Goal: Task Accomplishment & Management: Use online tool/utility

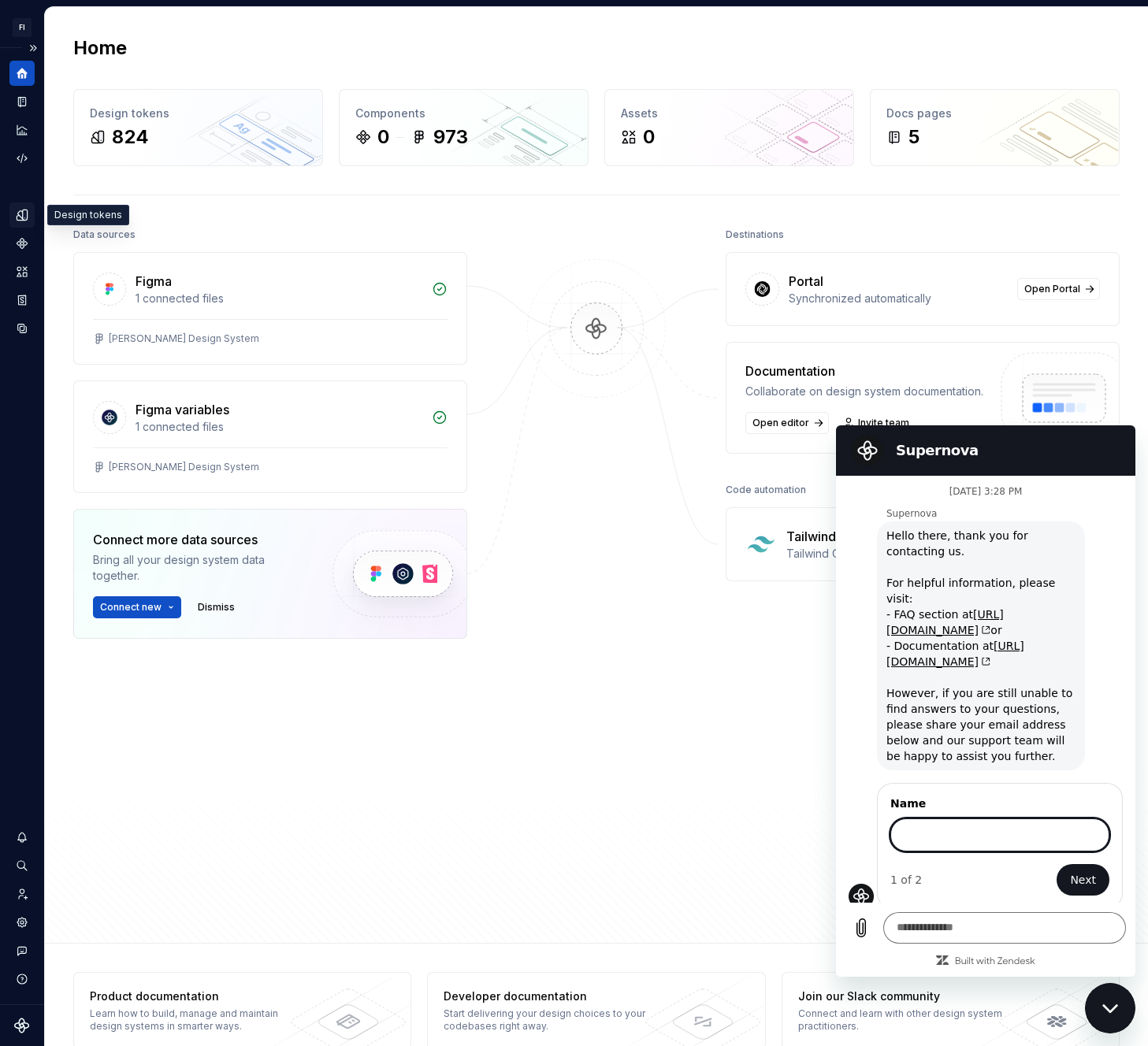
click at [31, 203] on div "Design tokens" at bounding box center [22, 215] width 25 height 25
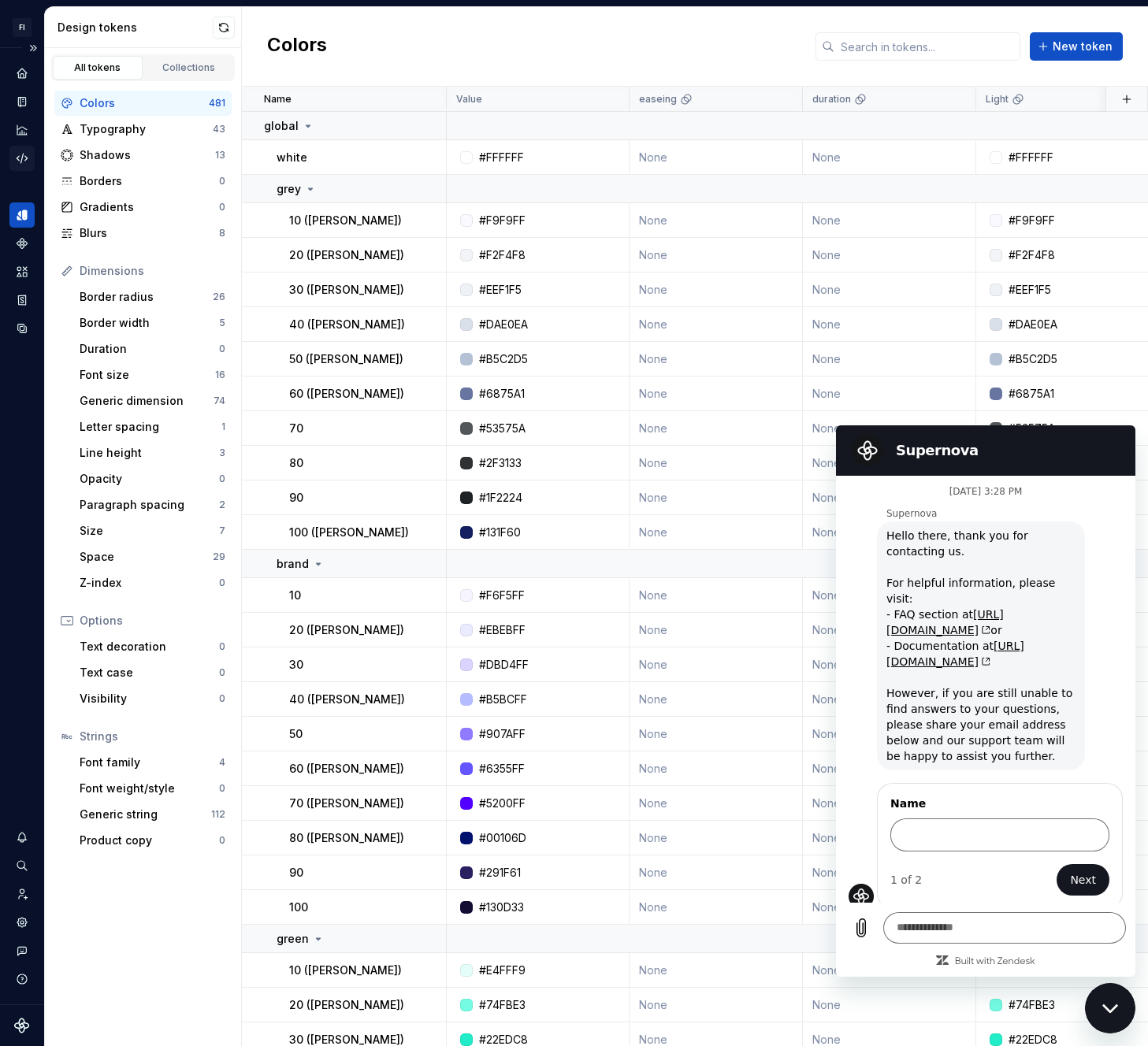
click at [22, 154] on icon "Code automation" at bounding box center [22, 158] width 14 height 14
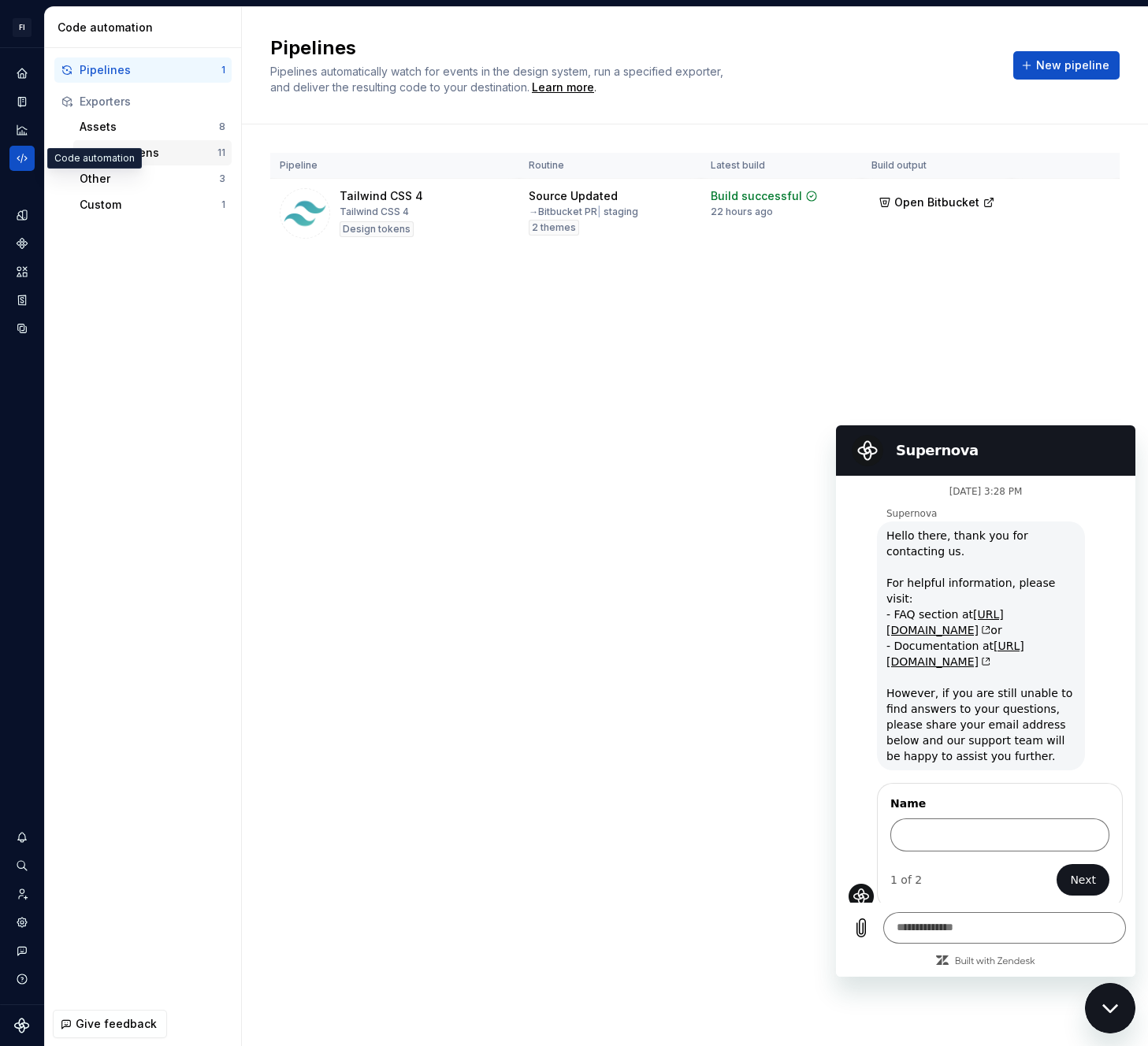
click at [140, 152] on div "Design tokens" at bounding box center [148, 153] width 138 height 16
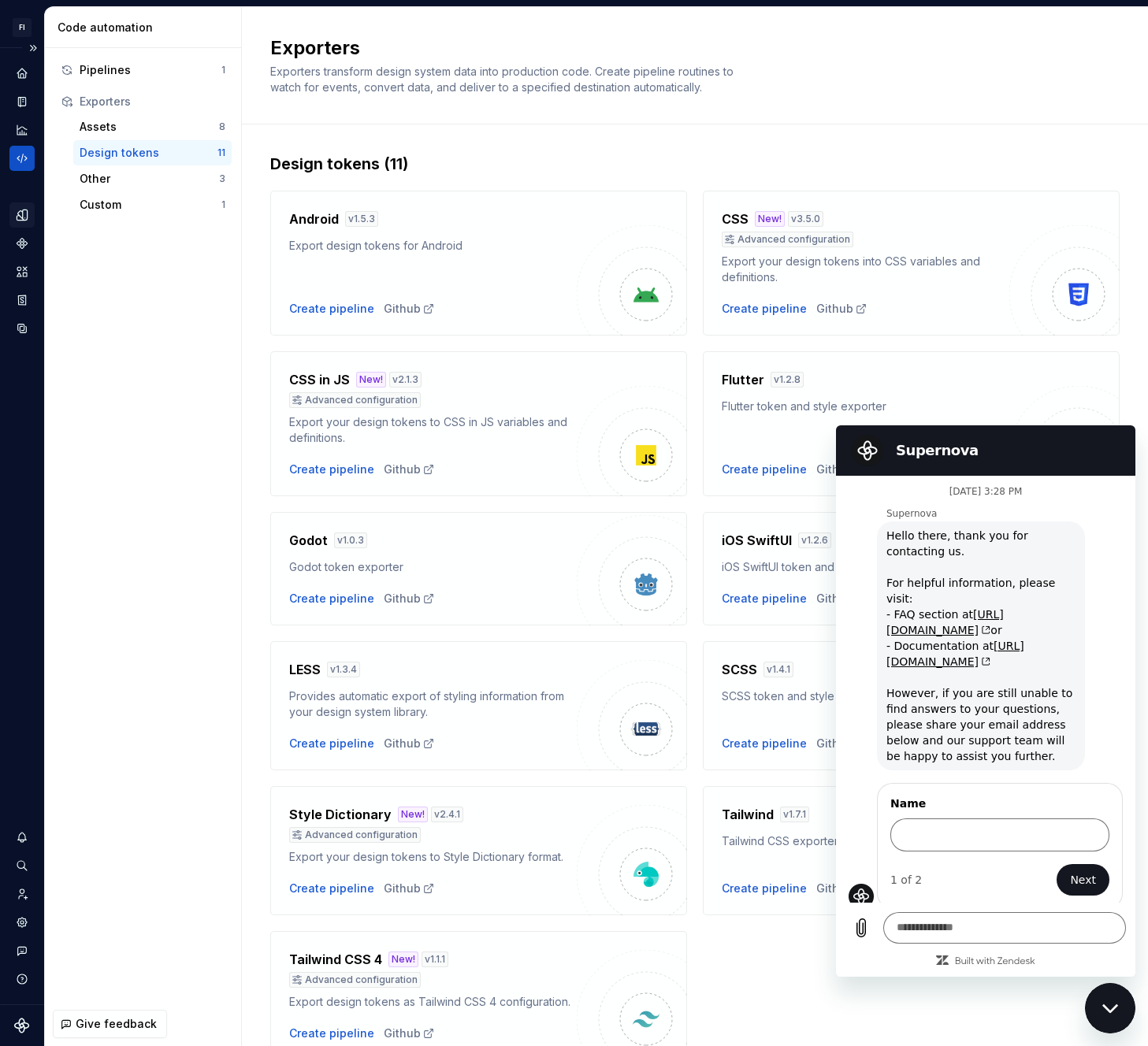
click at [20, 215] on icon "Design tokens" at bounding box center [22, 215] width 14 height 14
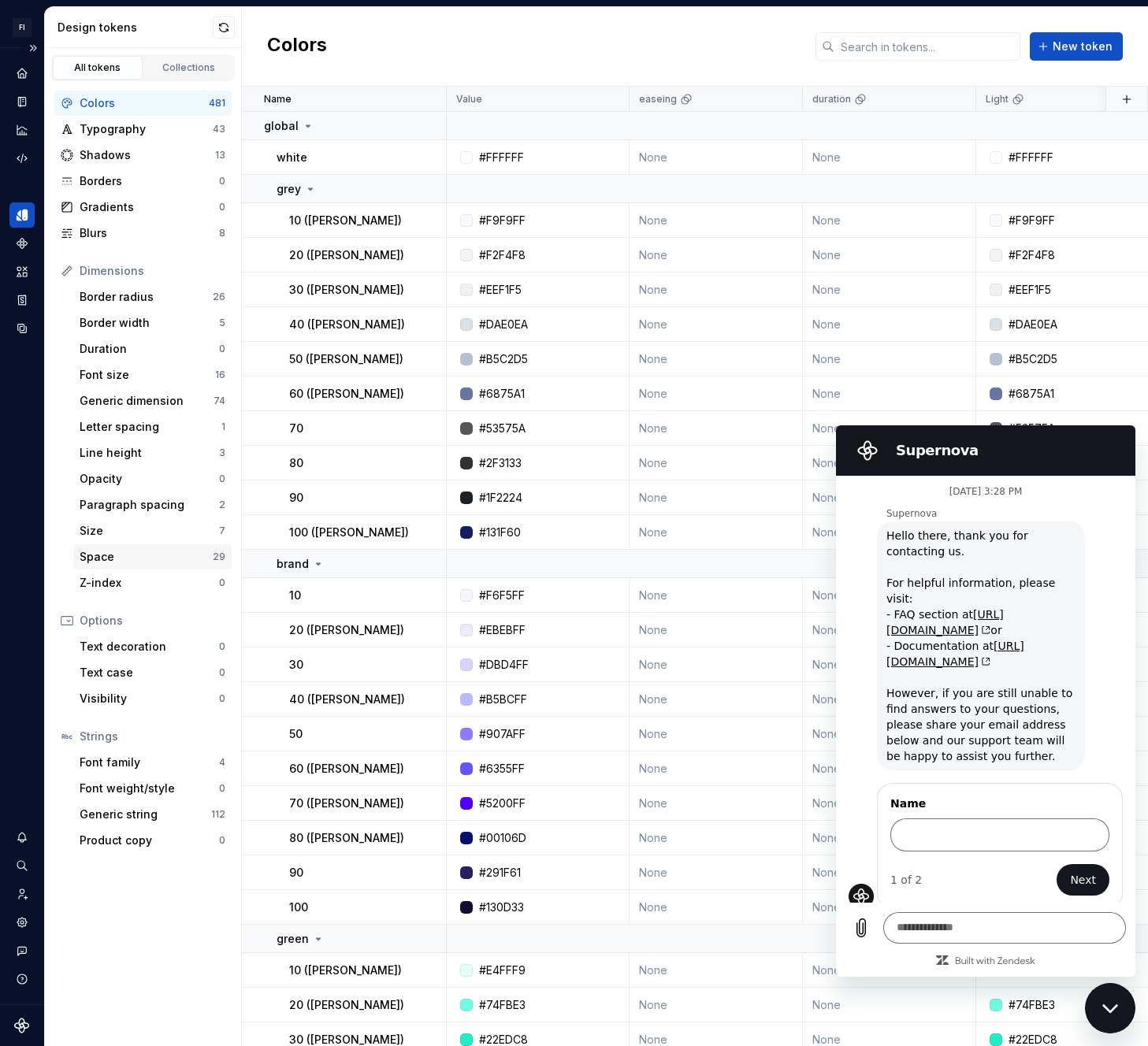
click at [150, 564] on div "Space" at bounding box center [146, 557] width 133 height 16
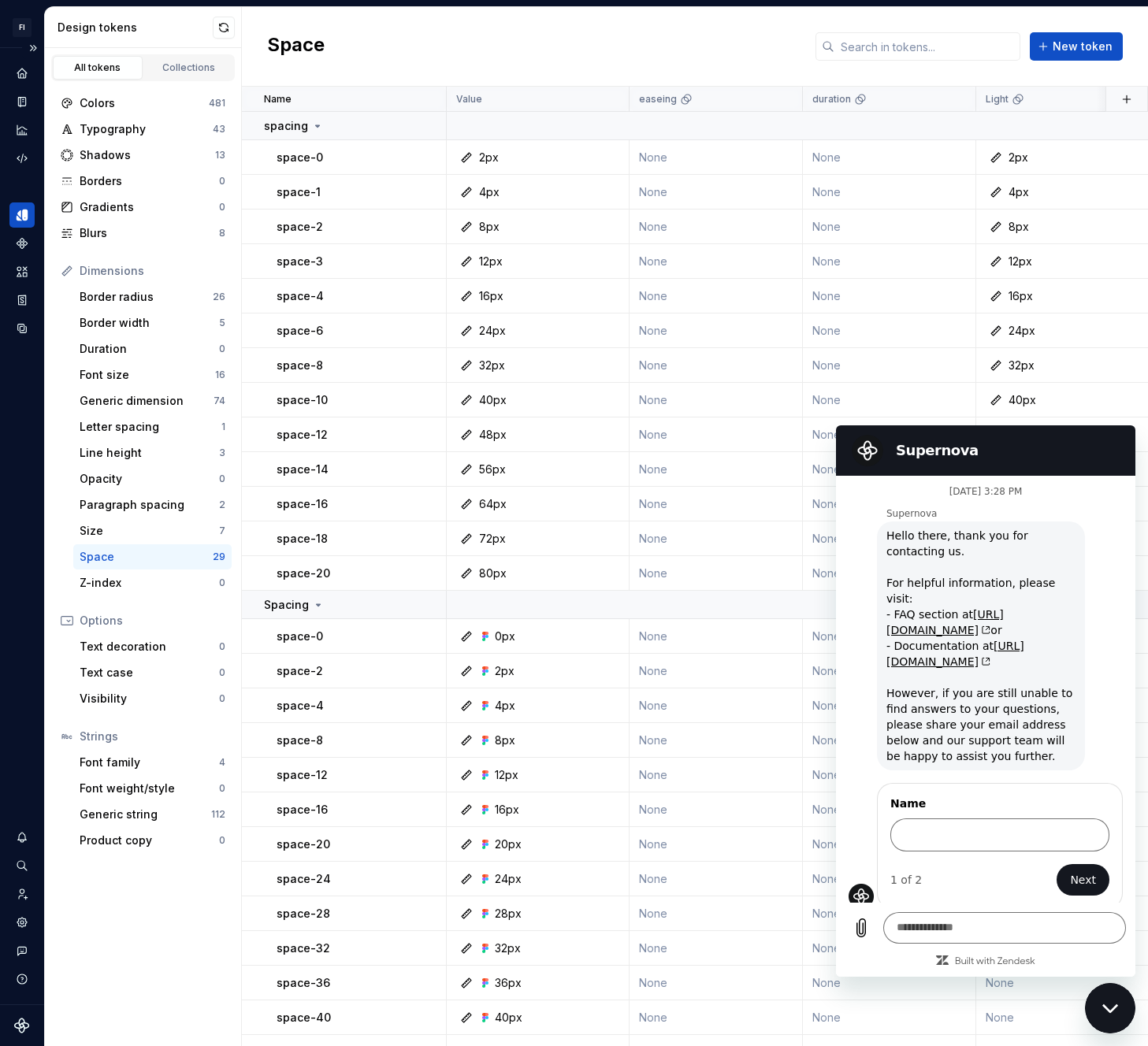
click at [1111, 1002] on div "Close messaging window" at bounding box center [1110, 1008] width 48 height 48
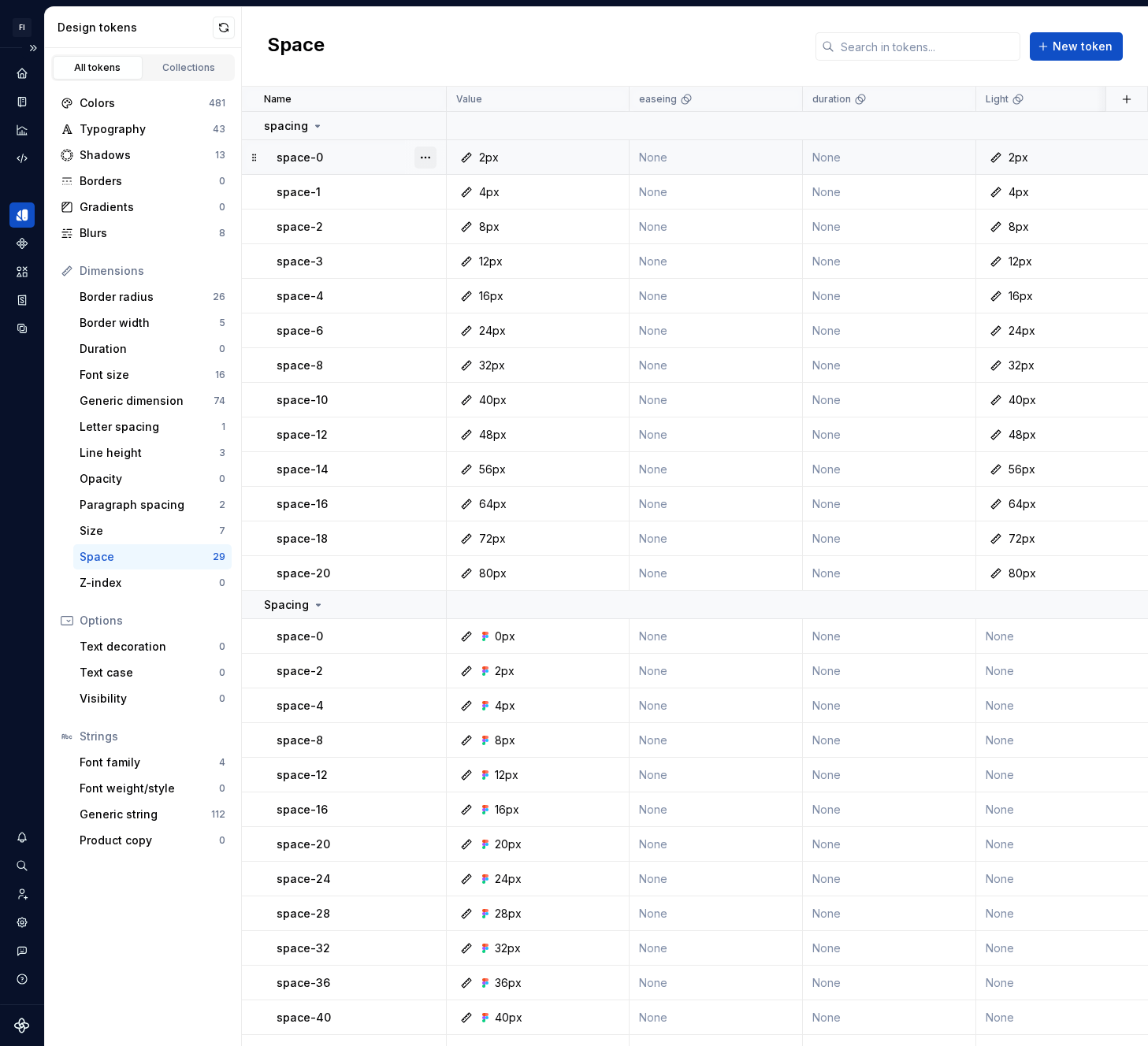
click at [423, 159] on button "button" at bounding box center [426, 157] width 22 height 22
click at [452, 238] on div "Delete token" at bounding box center [495, 246] width 102 height 16
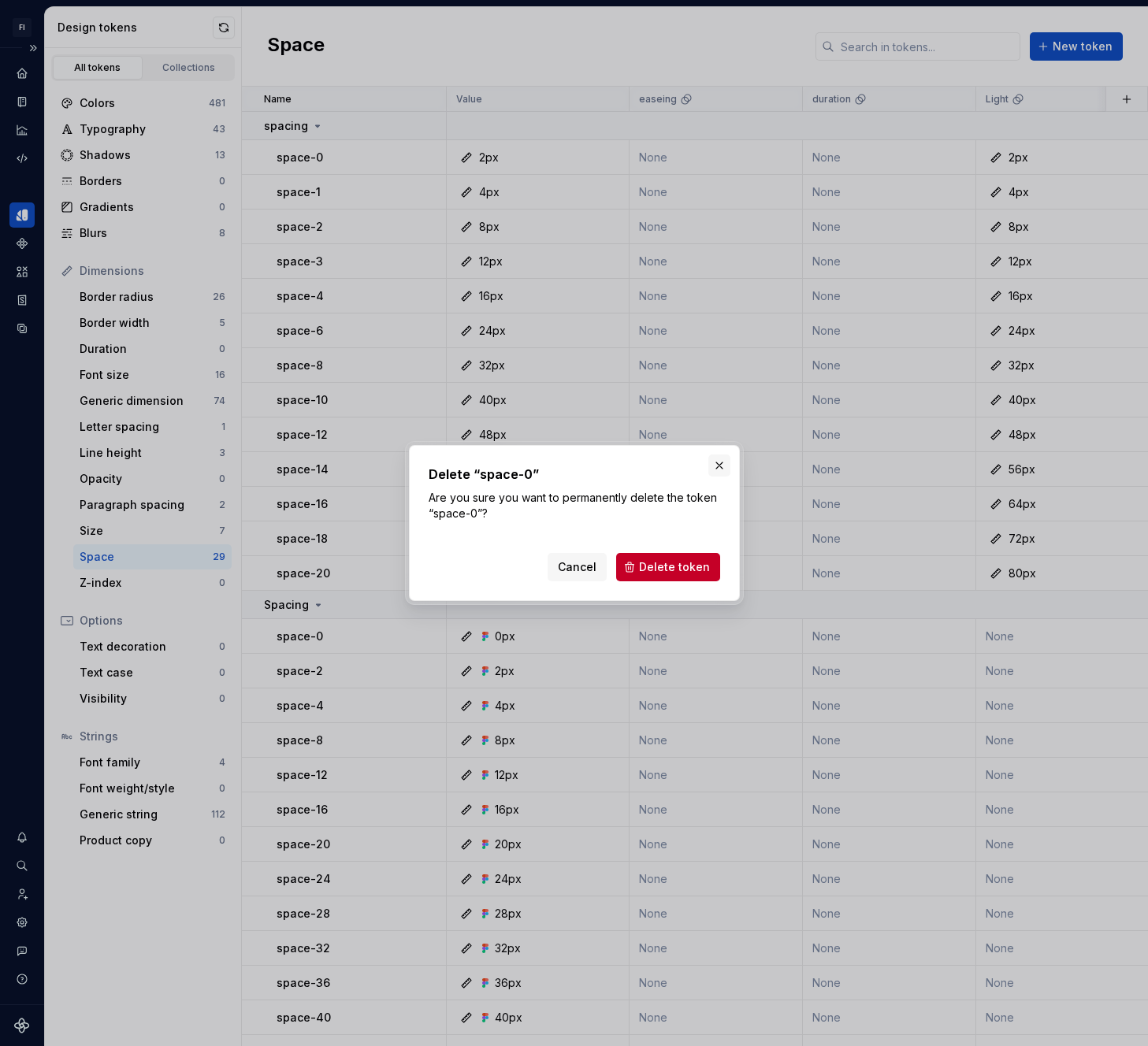
click at [715, 465] on button "button" at bounding box center [720, 465] width 22 height 22
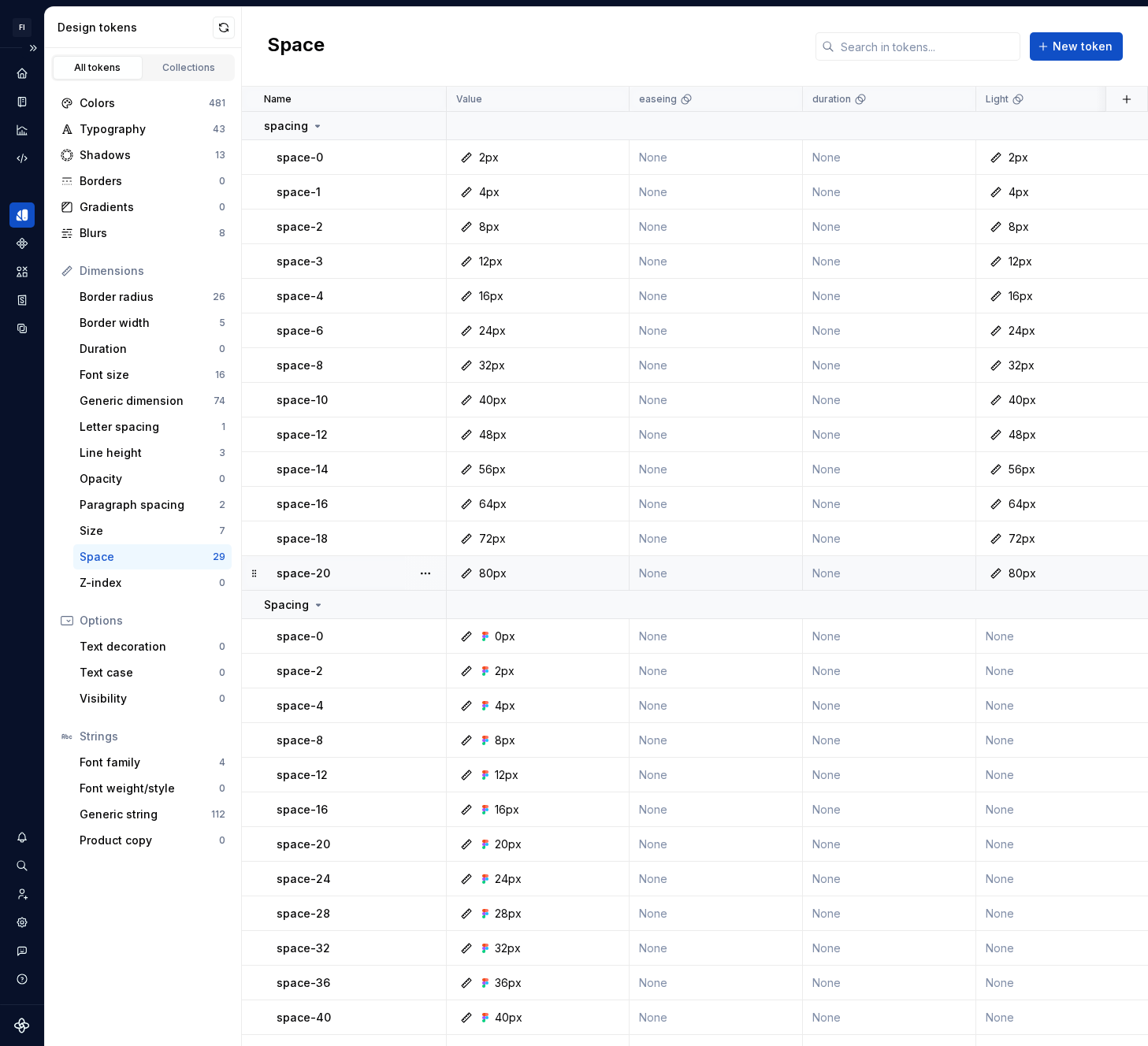
click at [466, 573] on icon at bounding box center [466, 574] width 13 height 13
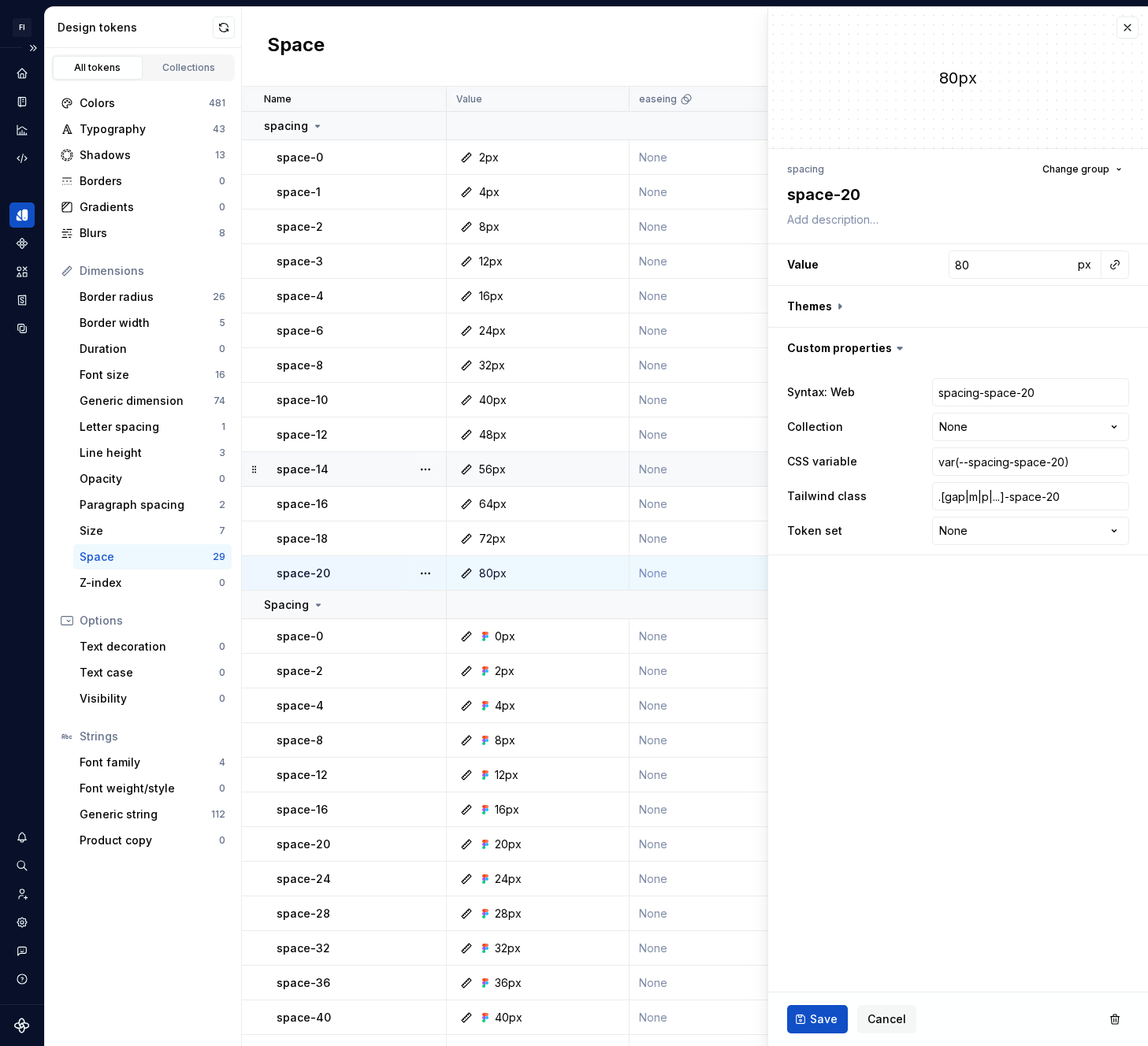
click at [498, 458] on td "56px" at bounding box center [537, 470] width 183 height 35
type textarea "*"
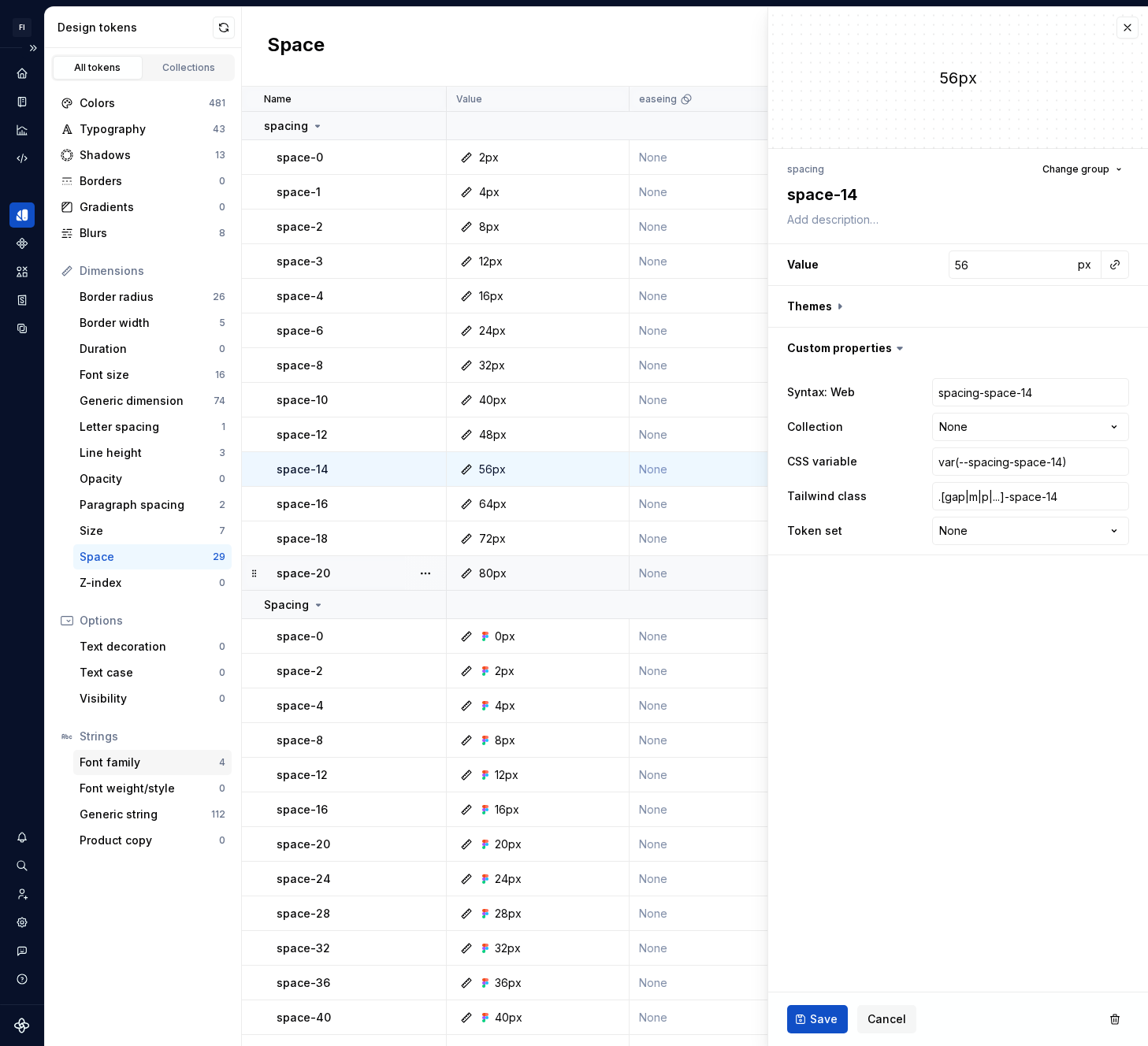
click at [150, 766] on div "Font family" at bounding box center [149, 762] width 139 height 16
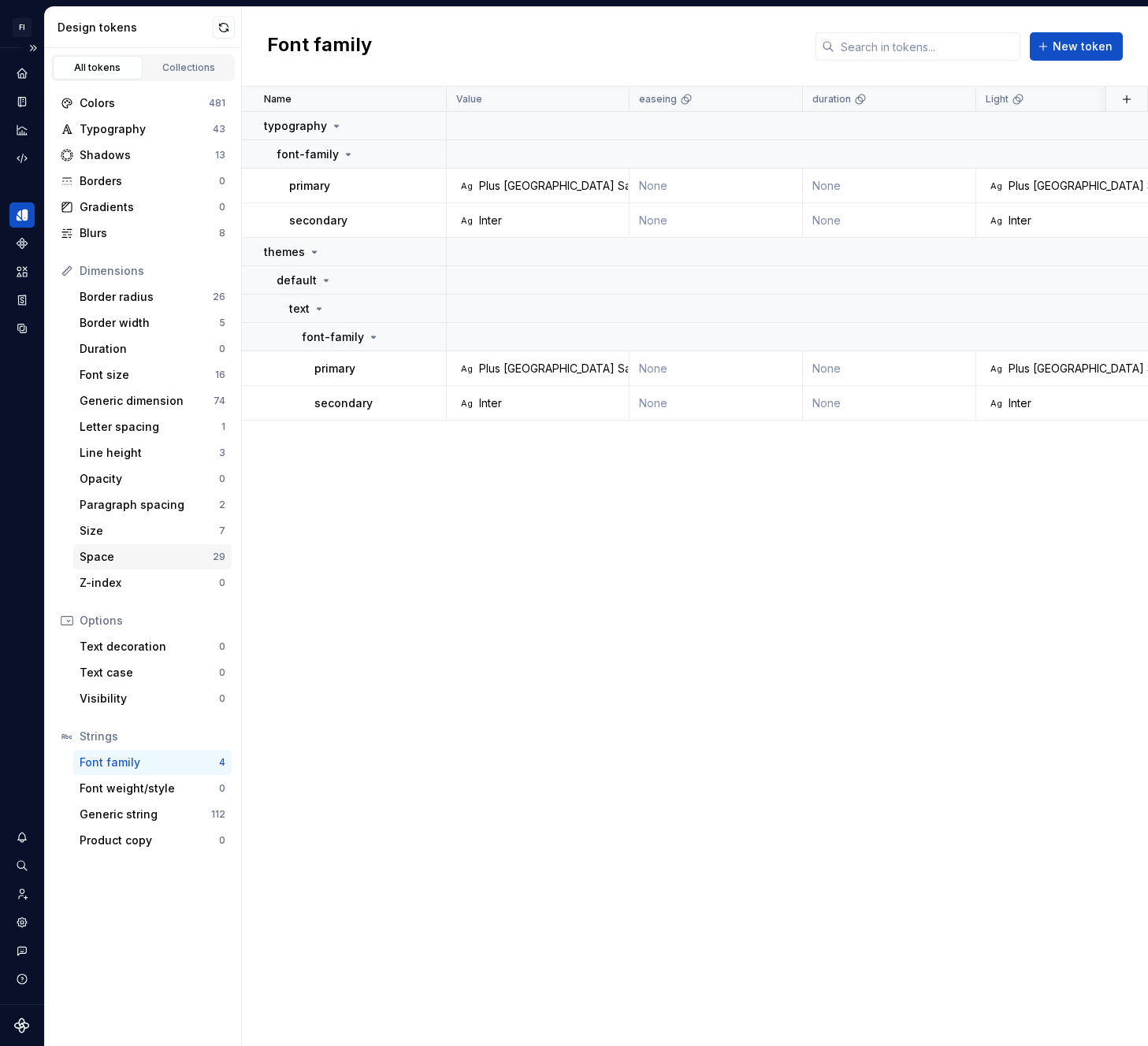
click at [137, 561] on div "Space" at bounding box center [146, 557] width 133 height 16
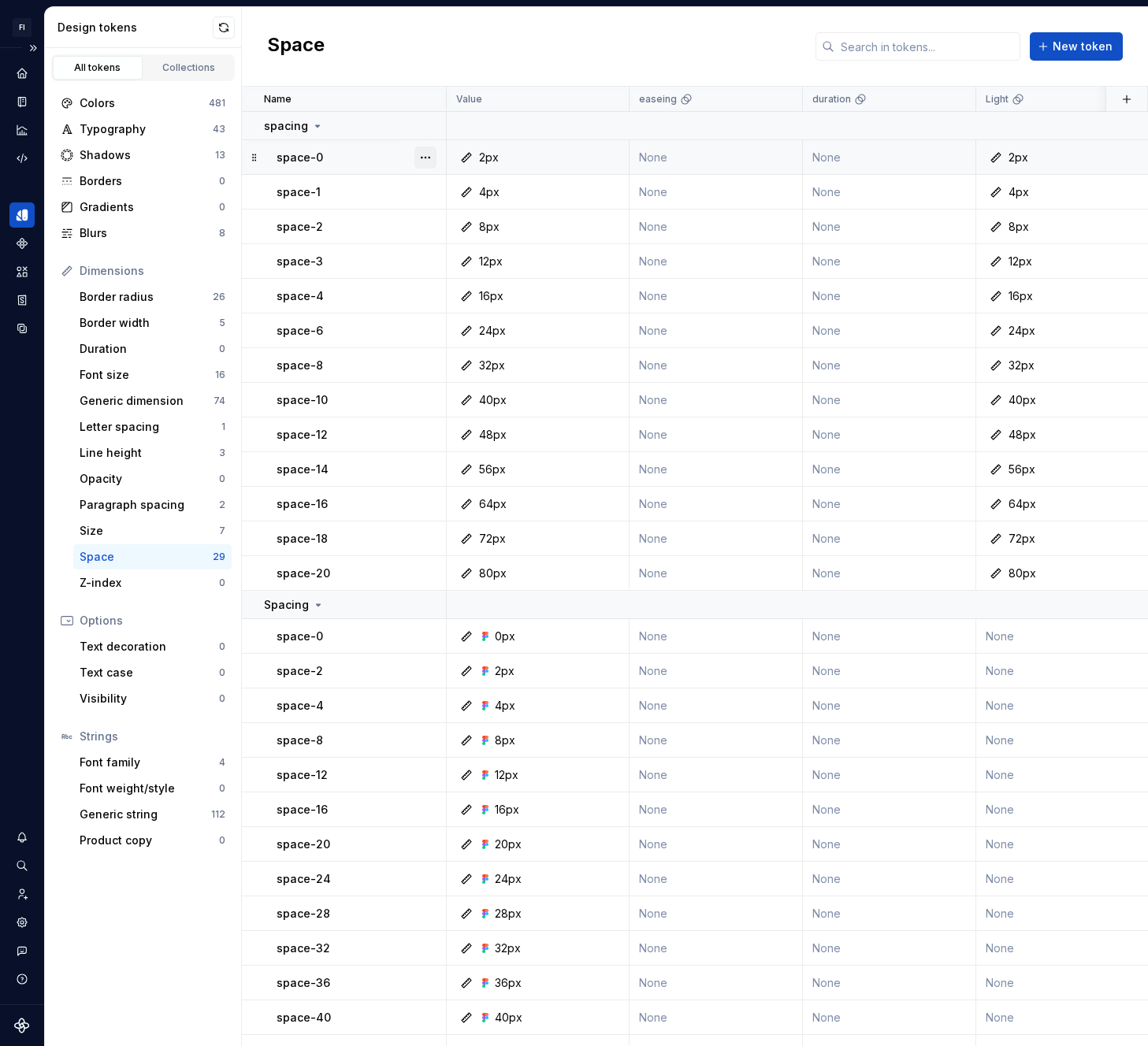
click at [426, 152] on button "button" at bounding box center [426, 157] width 22 height 22
click at [466, 234] on div "Delete token" at bounding box center [485, 246] width 134 height 25
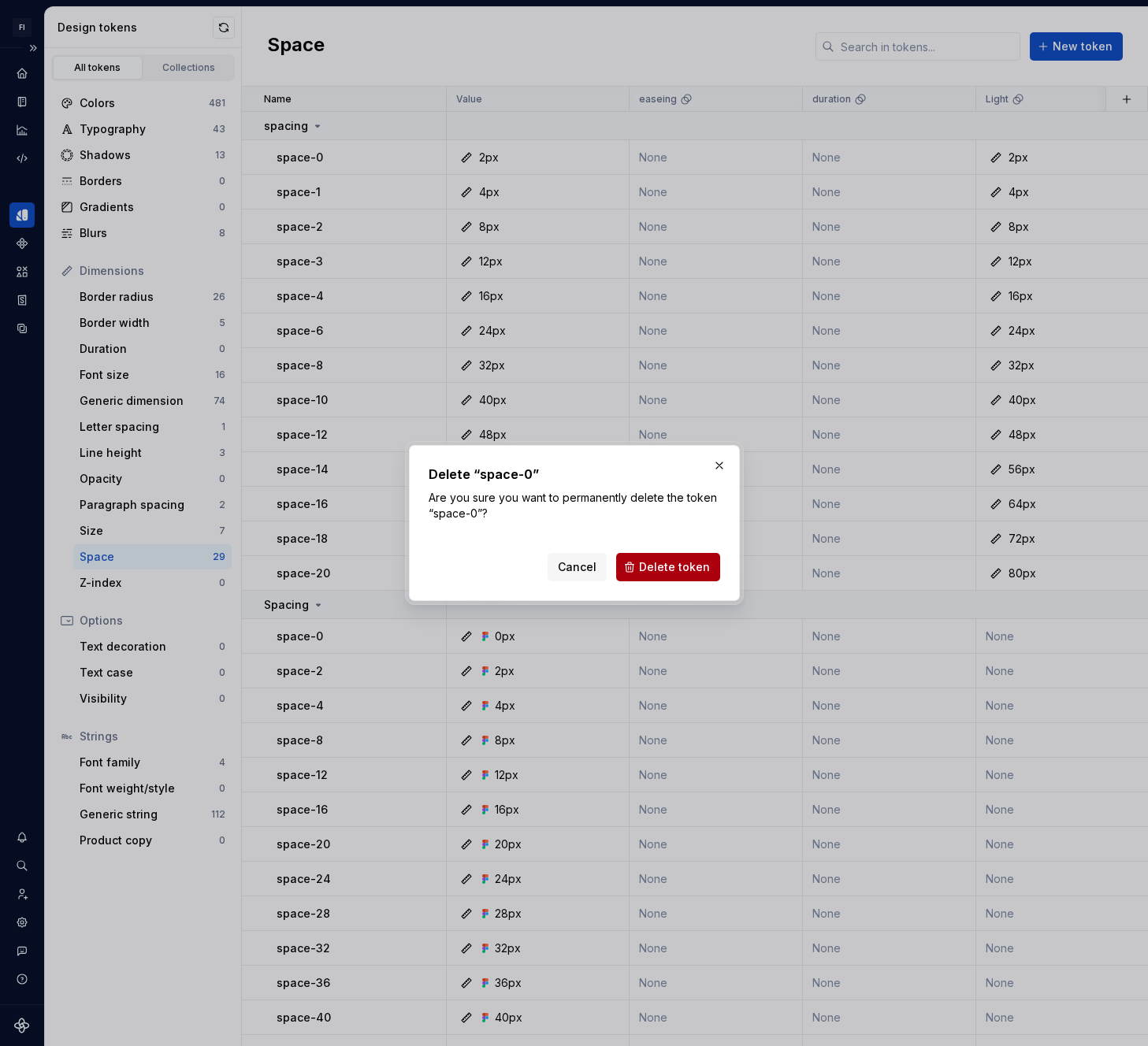
click at [654, 568] on span "Delete token" at bounding box center [675, 568] width 71 height 16
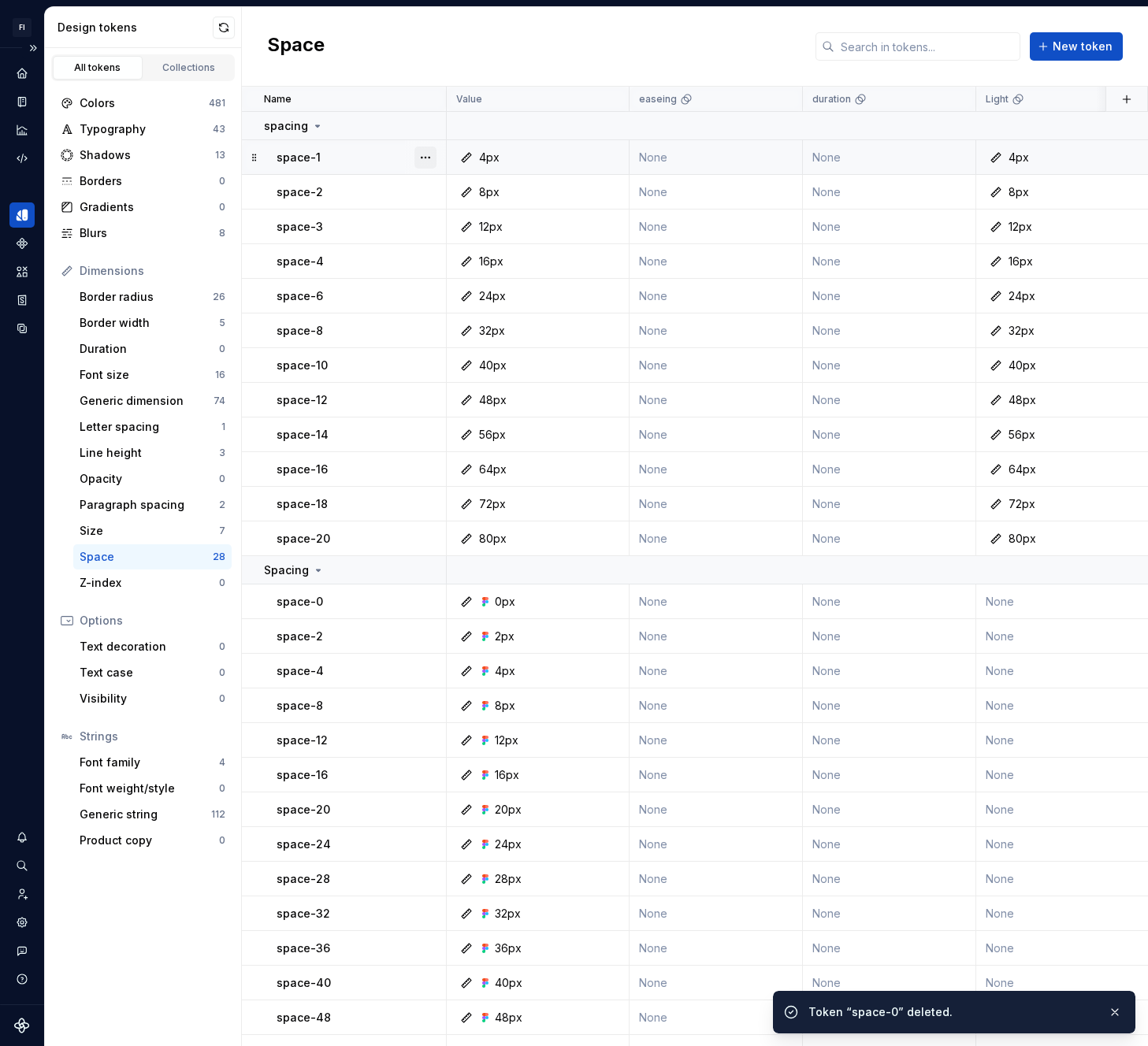
click at [429, 157] on button "button" at bounding box center [426, 157] width 22 height 22
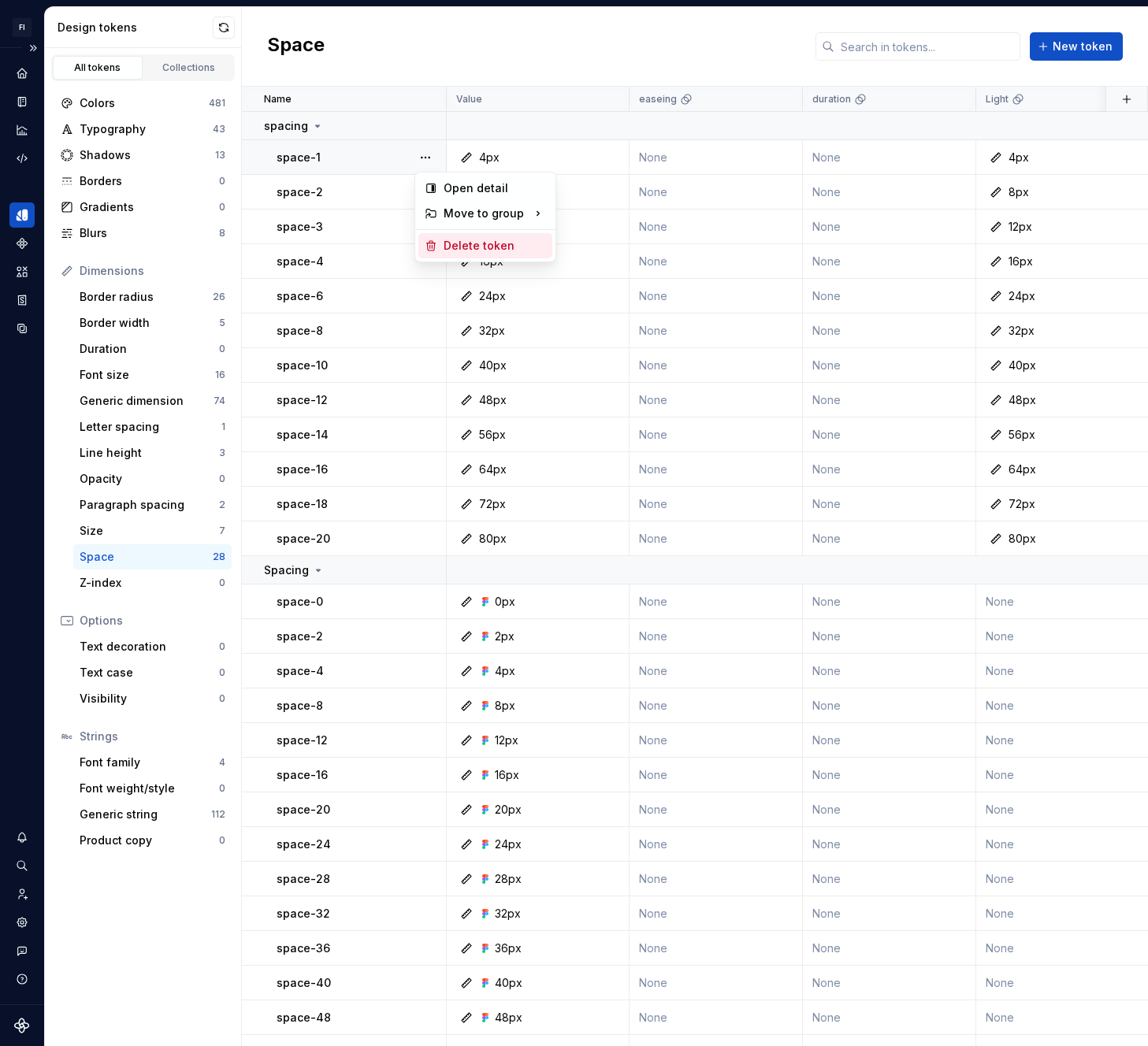
click at [452, 247] on div "Delete token" at bounding box center [495, 246] width 102 height 16
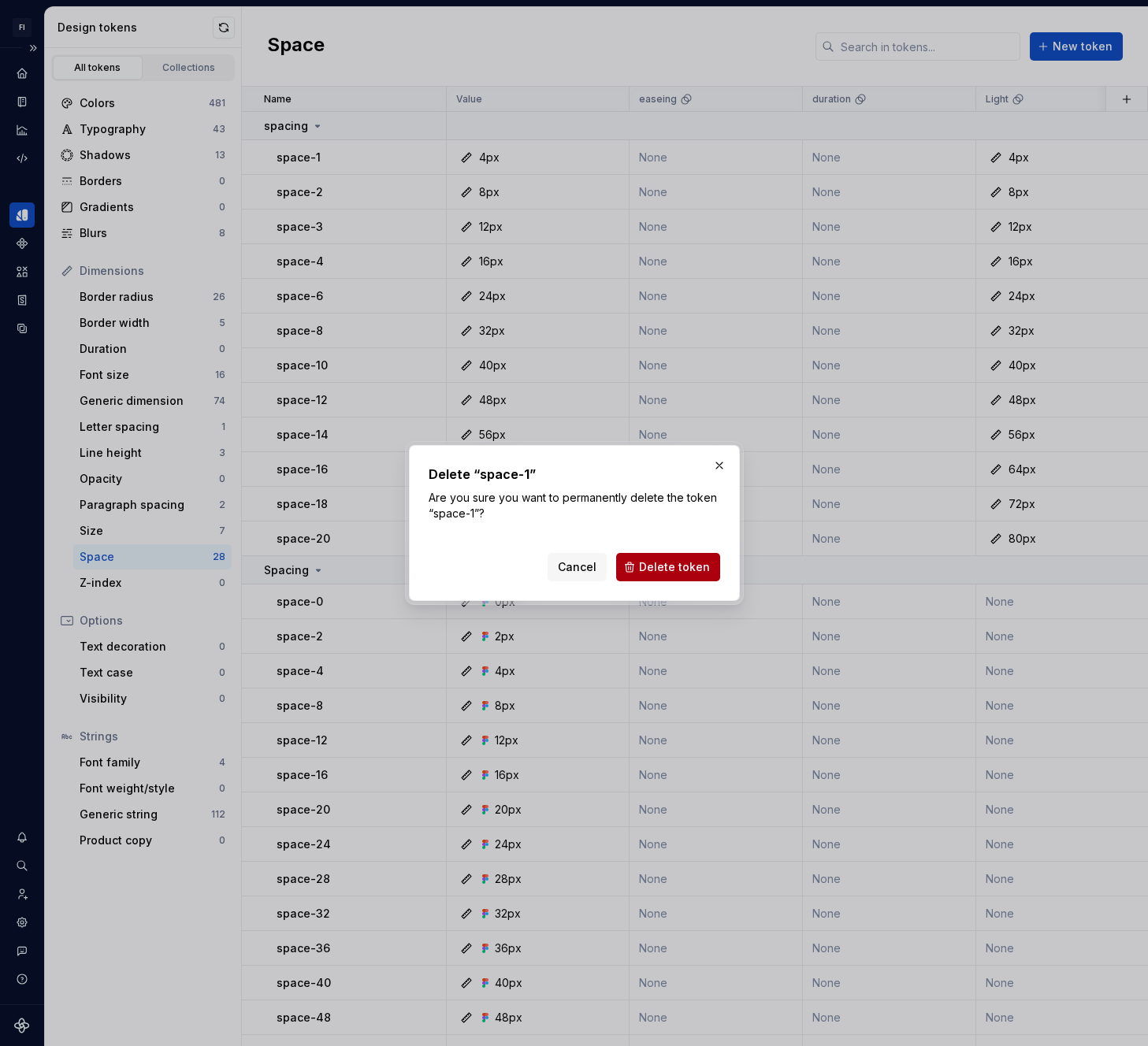
click at [669, 562] on span "Delete token" at bounding box center [675, 568] width 71 height 16
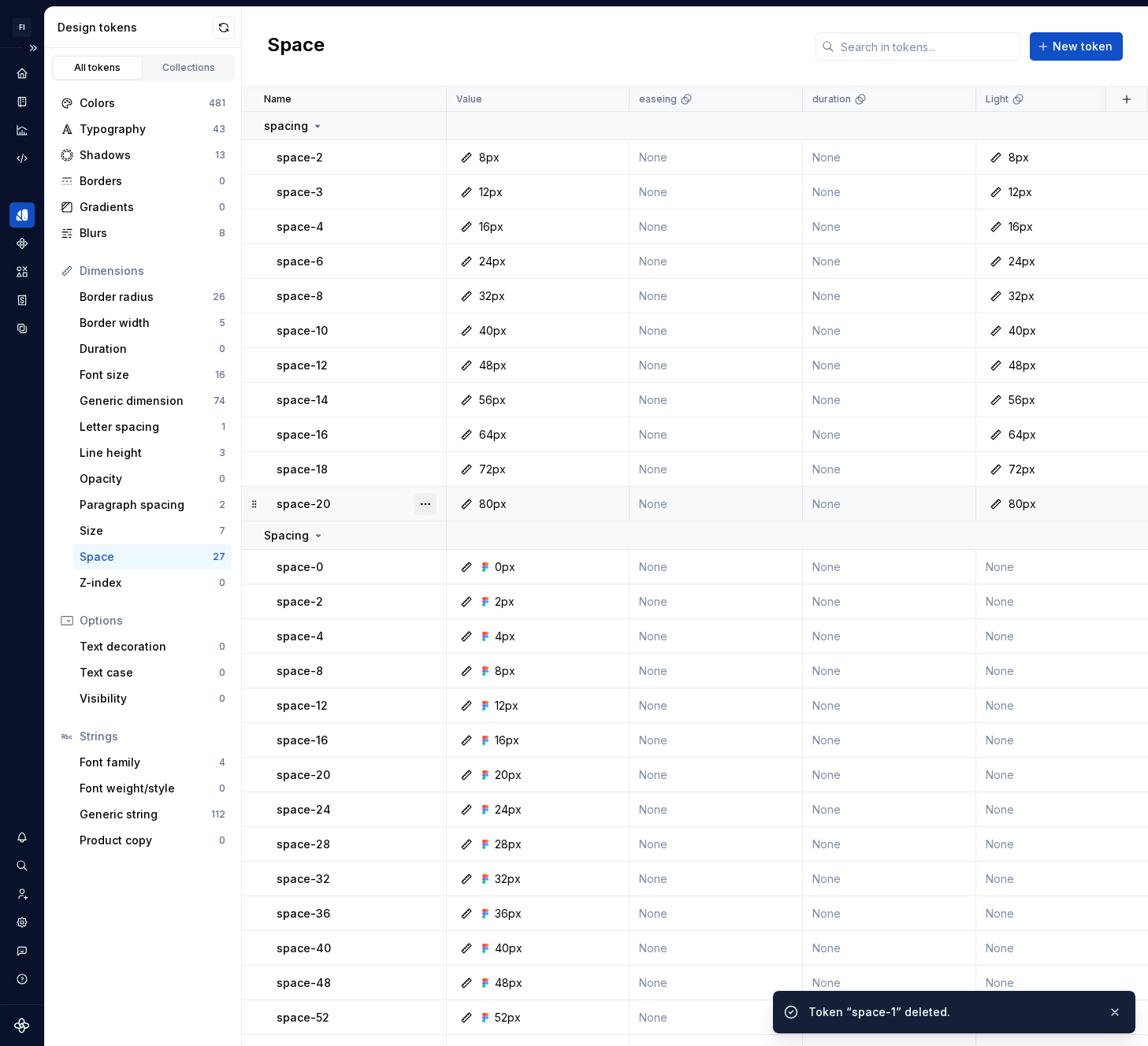
click at [432, 502] on button "button" at bounding box center [426, 504] width 22 height 22
click at [453, 593] on div "Delete token" at bounding box center [495, 593] width 102 height 16
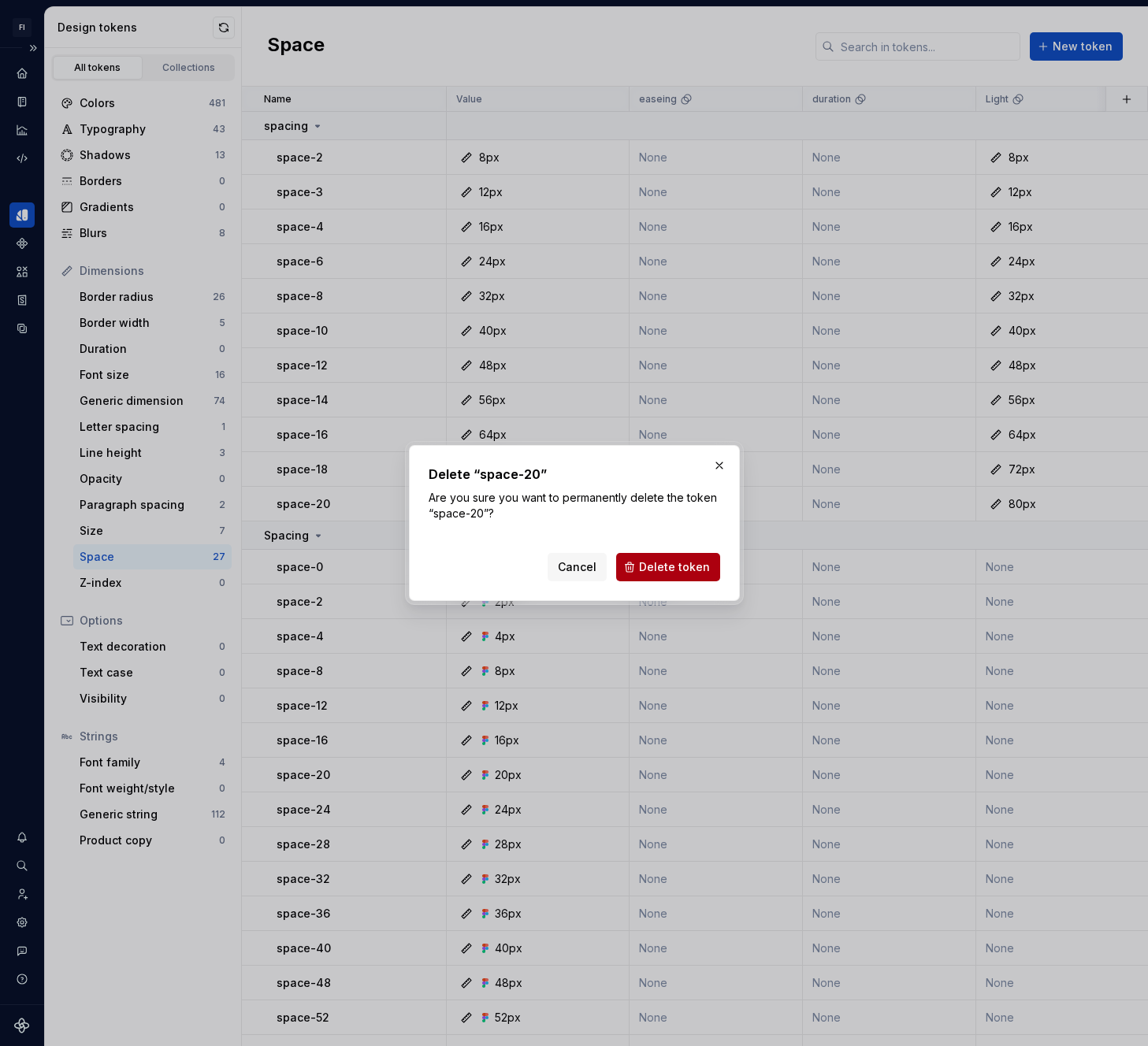
click at [664, 563] on span "Delete token" at bounding box center [675, 568] width 71 height 16
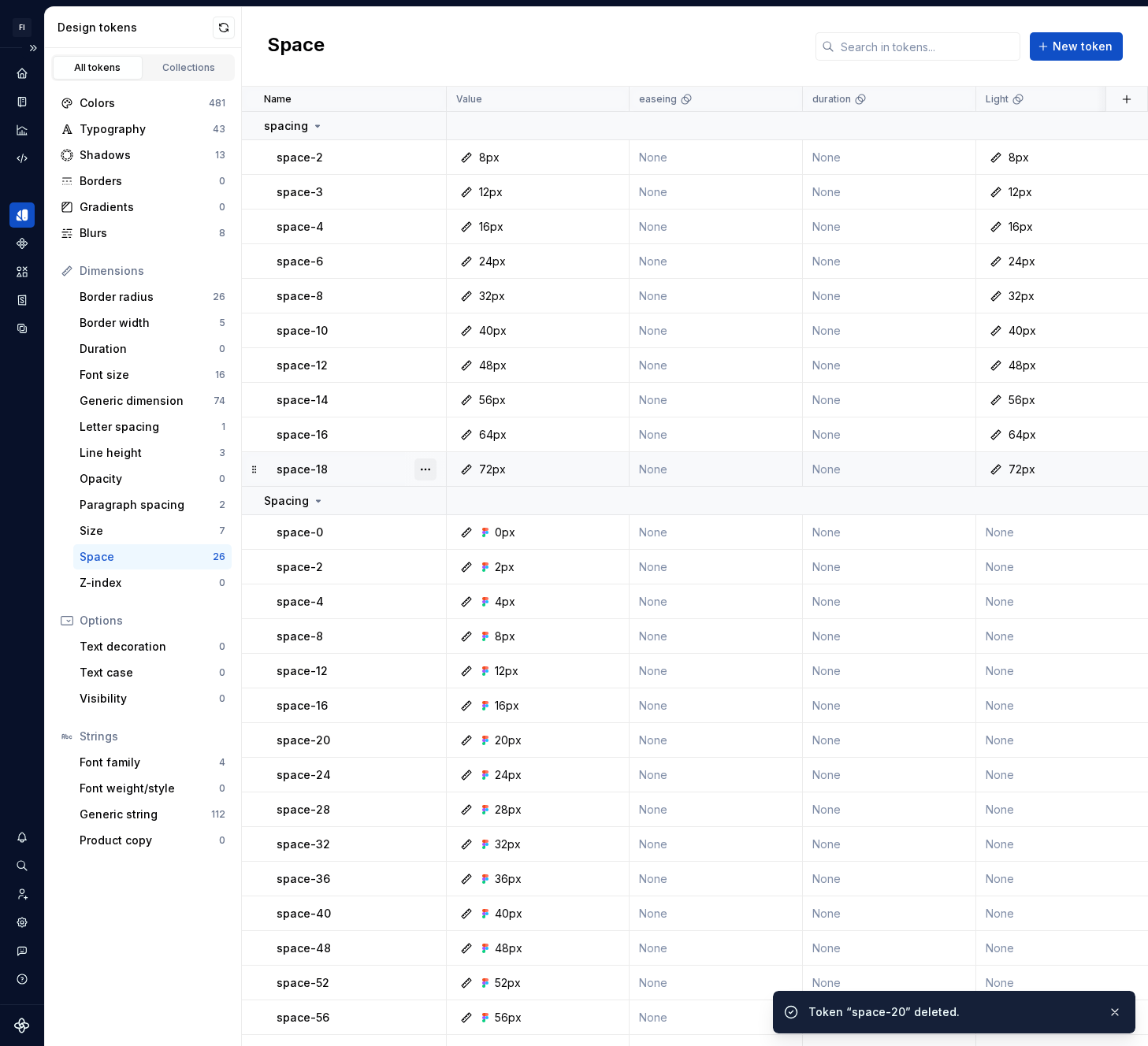
click at [419, 464] on button "button" at bounding box center [426, 470] width 22 height 22
click at [446, 551] on div "Delete token" at bounding box center [495, 558] width 102 height 16
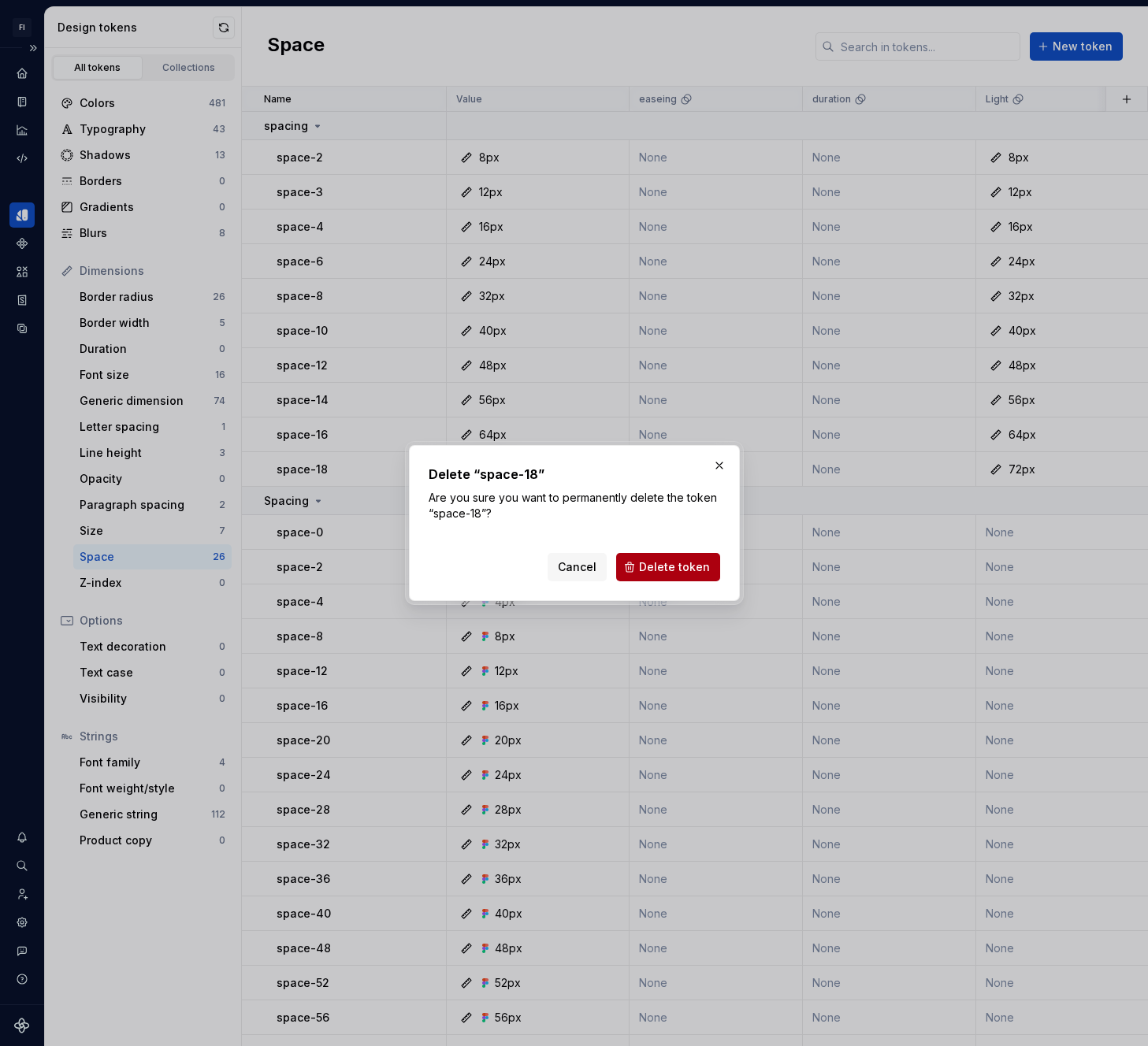
click at [660, 565] on span "Delete token" at bounding box center [675, 568] width 71 height 16
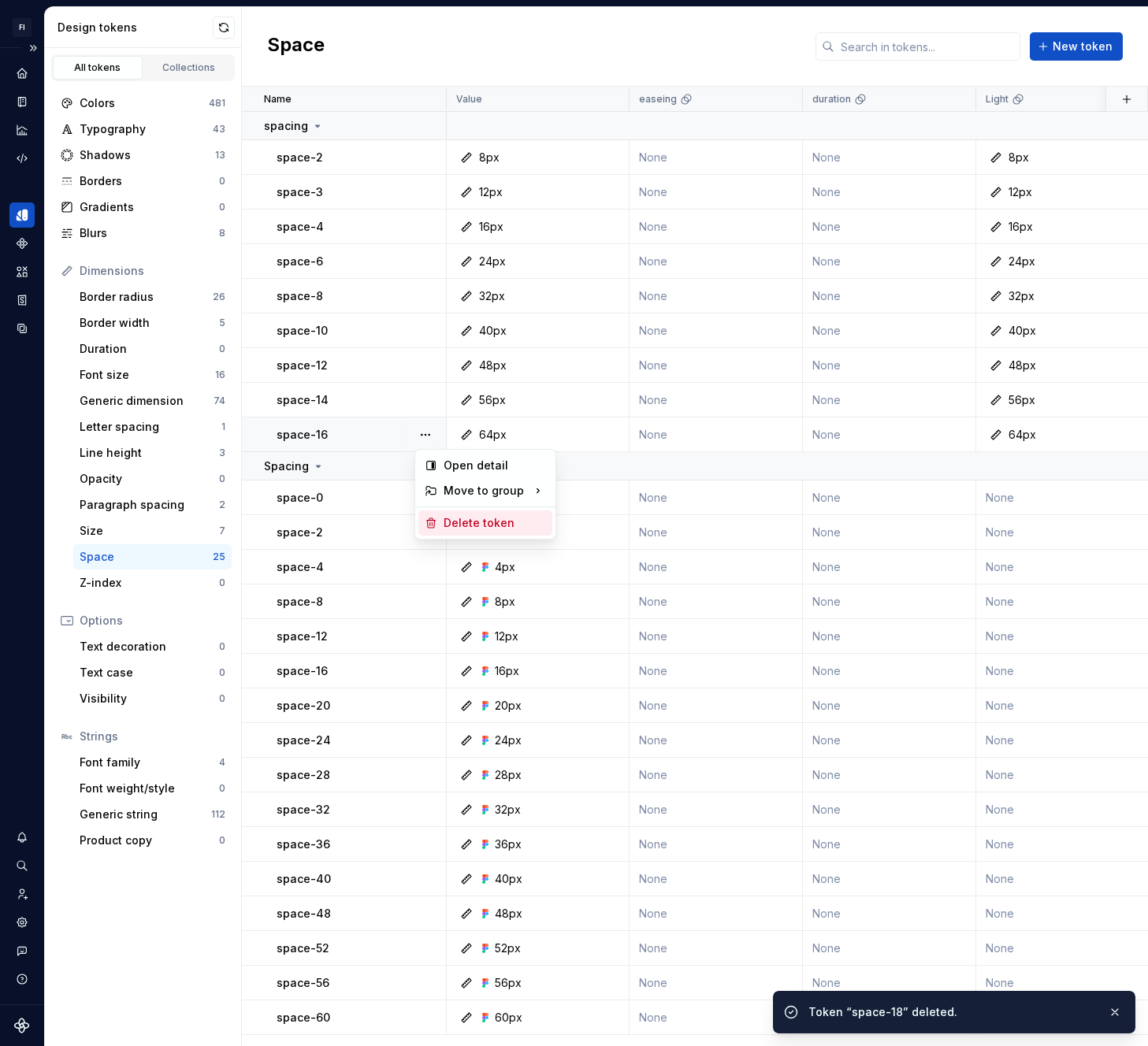
click at [461, 529] on div "Delete token" at bounding box center [495, 523] width 102 height 16
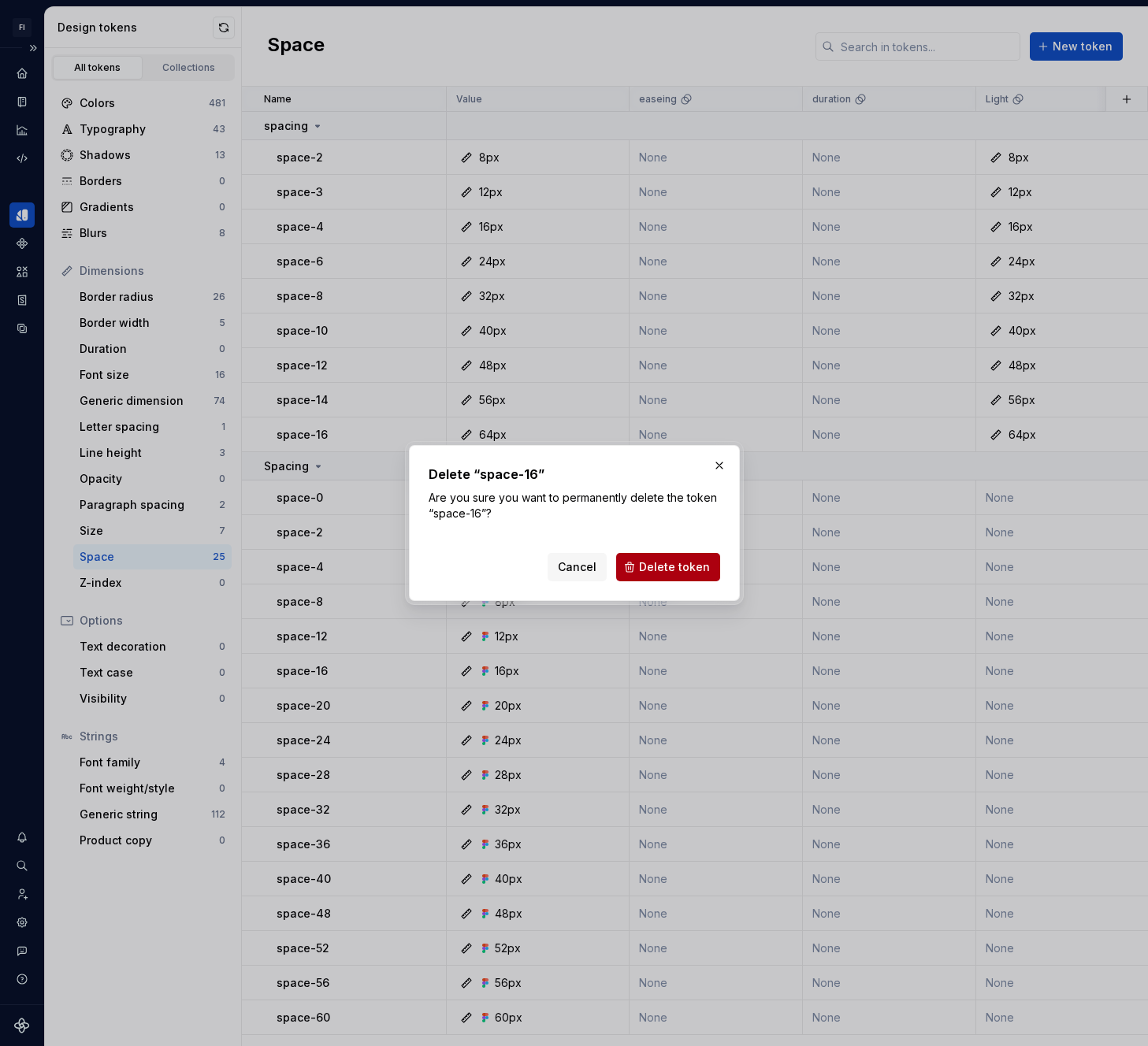
click at [646, 558] on button "Delete token" at bounding box center [668, 567] width 104 height 29
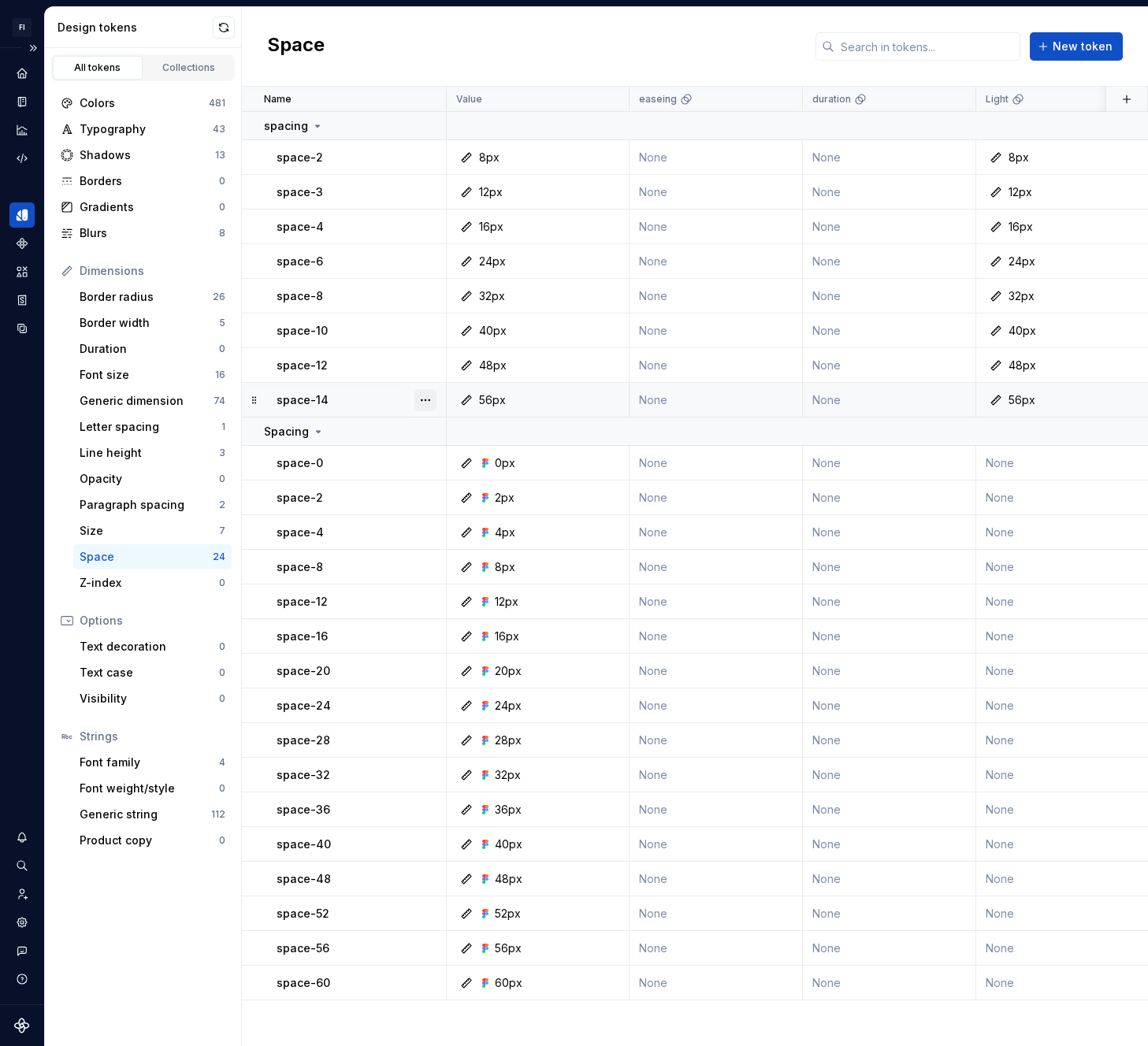
click at [429, 395] on button "button" at bounding box center [426, 401] width 22 height 22
click at [452, 484] on div "Delete token" at bounding box center [495, 489] width 102 height 16
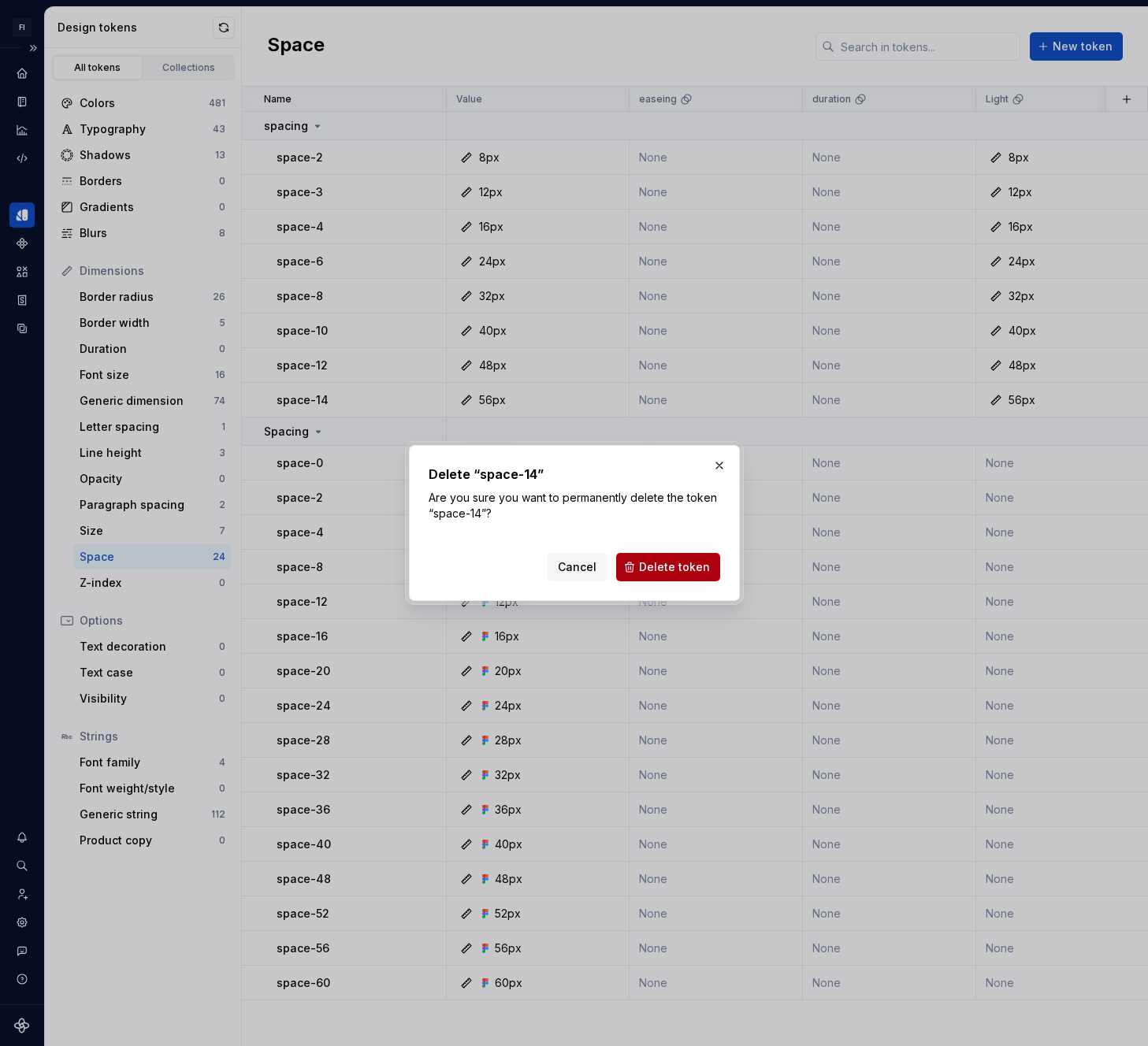
click at [684, 562] on span "Delete token" at bounding box center [675, 568] width 71 height 16
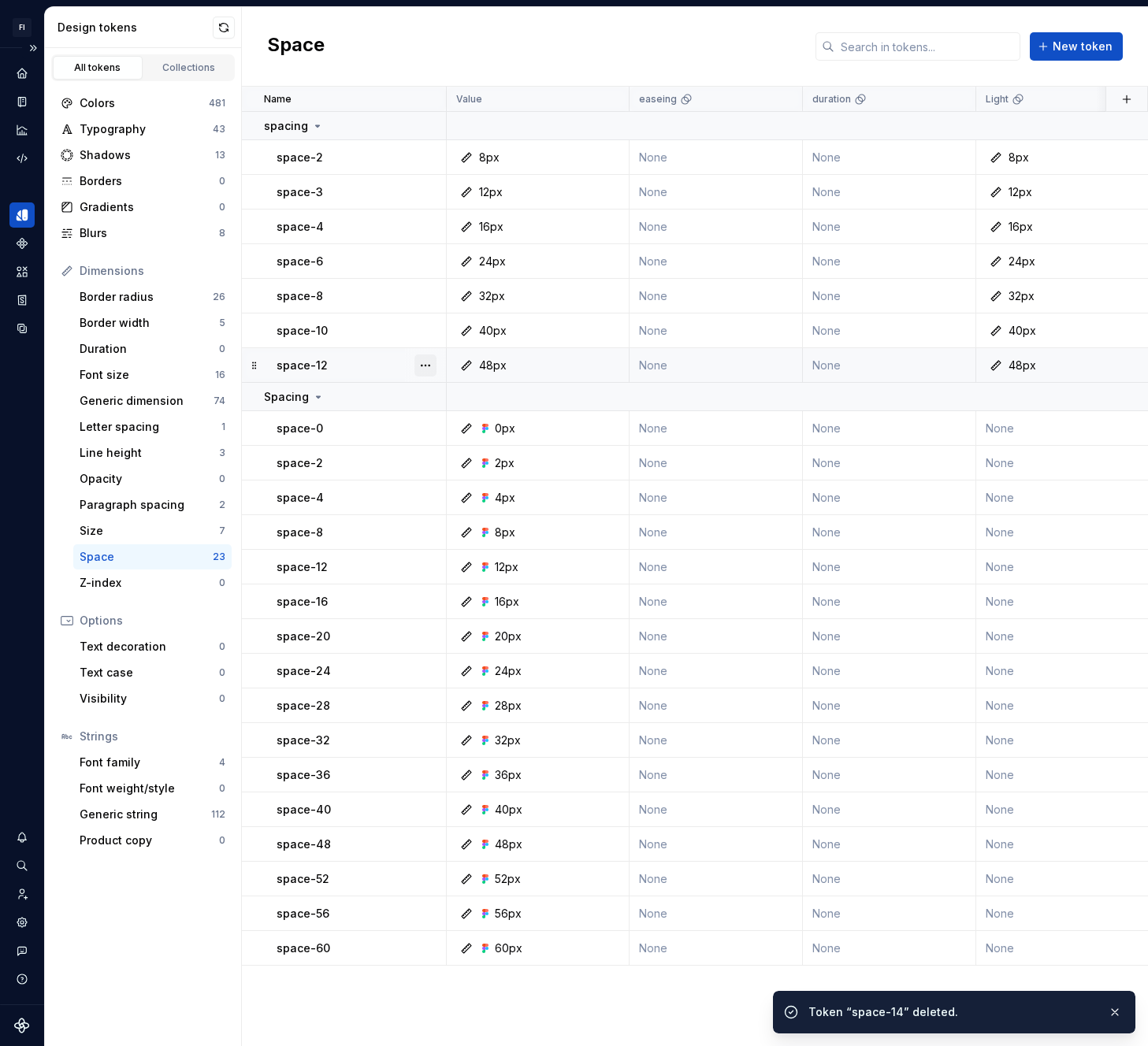
click at [421, 365] on button "button" at bounding box center [426, 366] width 22 height 22
click at [472, 454] on div "Delete token" at bounding box center [495, 453] width 102 height 16
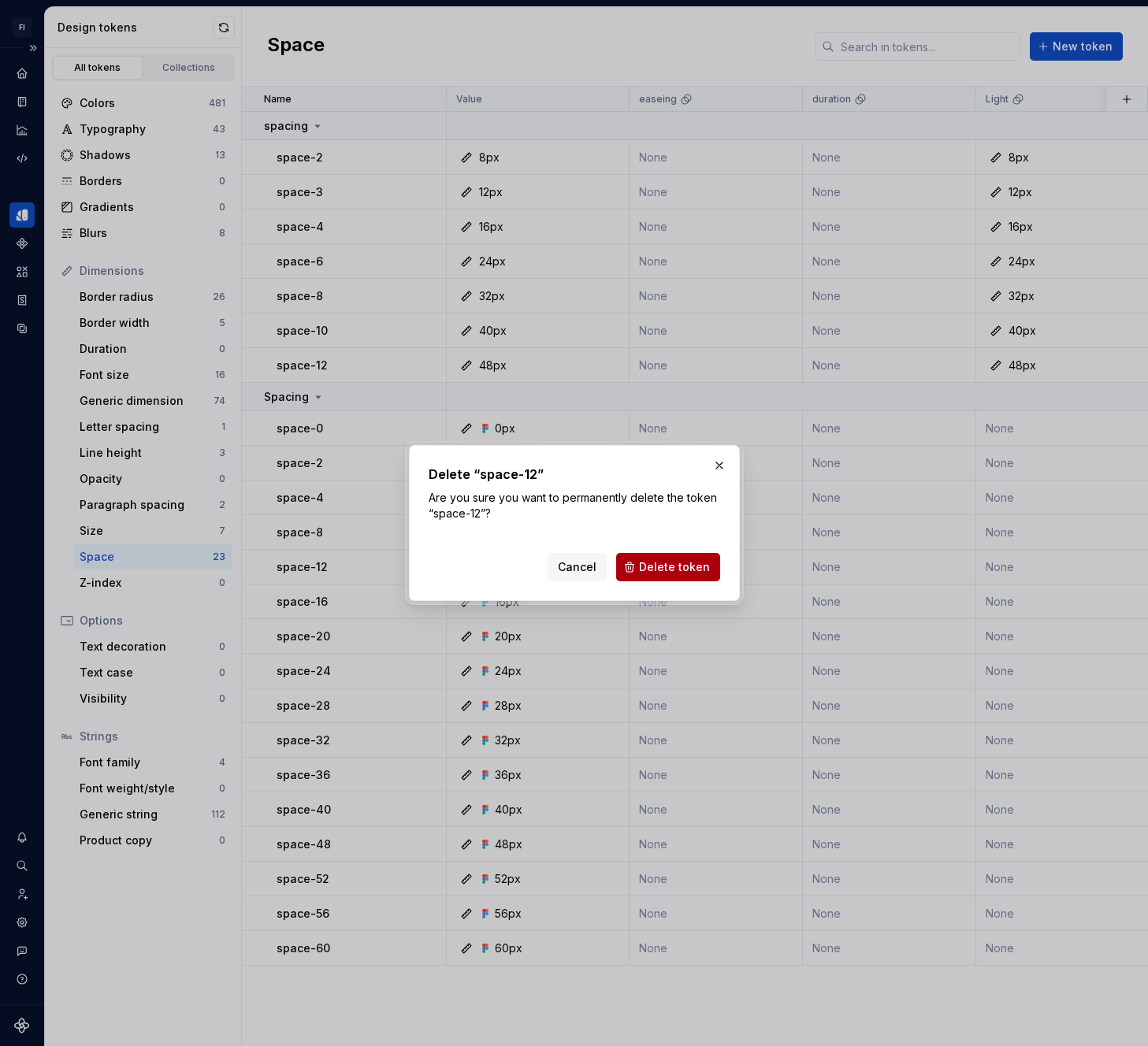
click at [657, 561] on span "Delete token" at bounding box center [675, 568] width 71 height 16
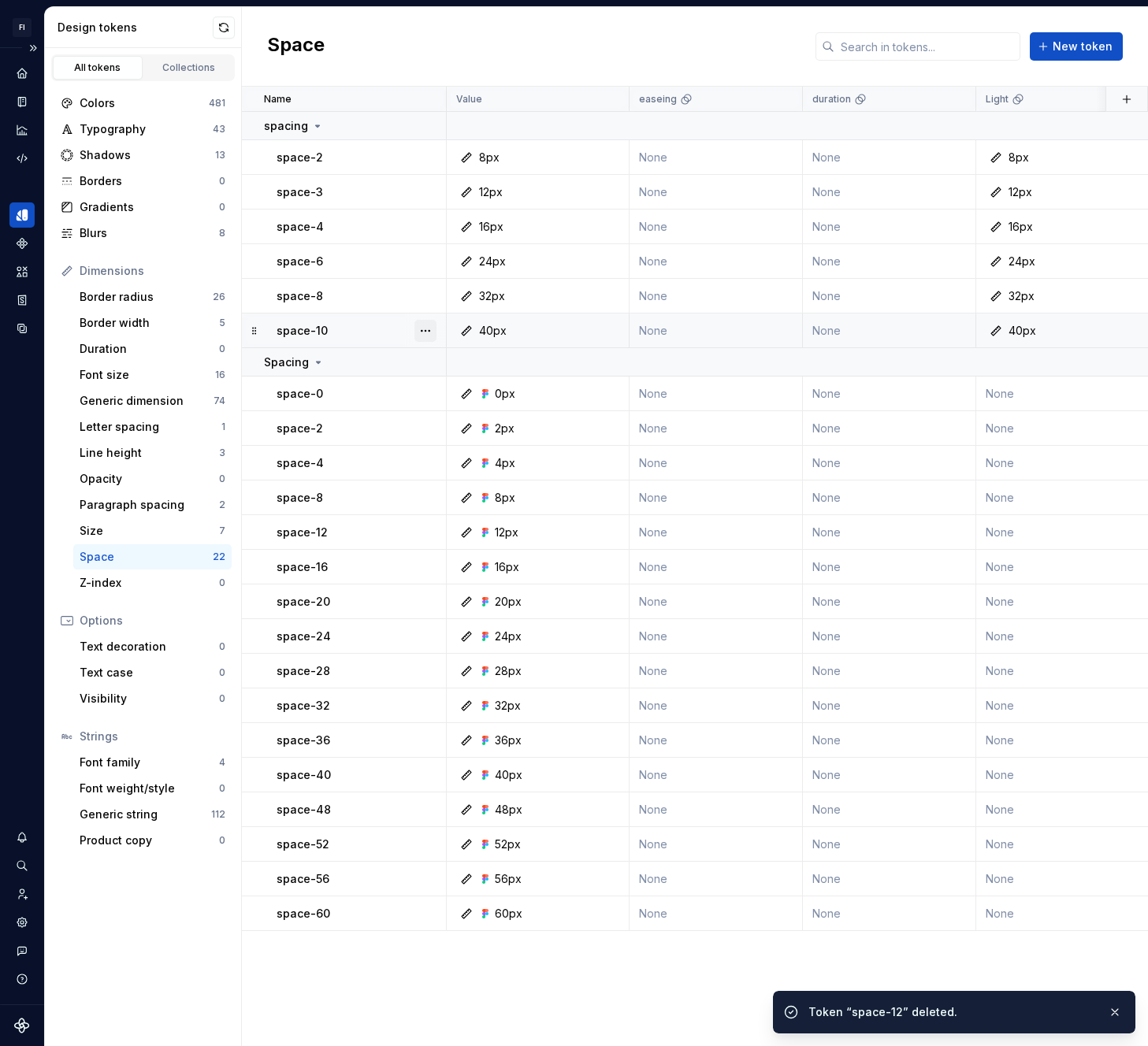
click at [426, 331] on button "button" at bounding box center [426, 331] width 22 height 22
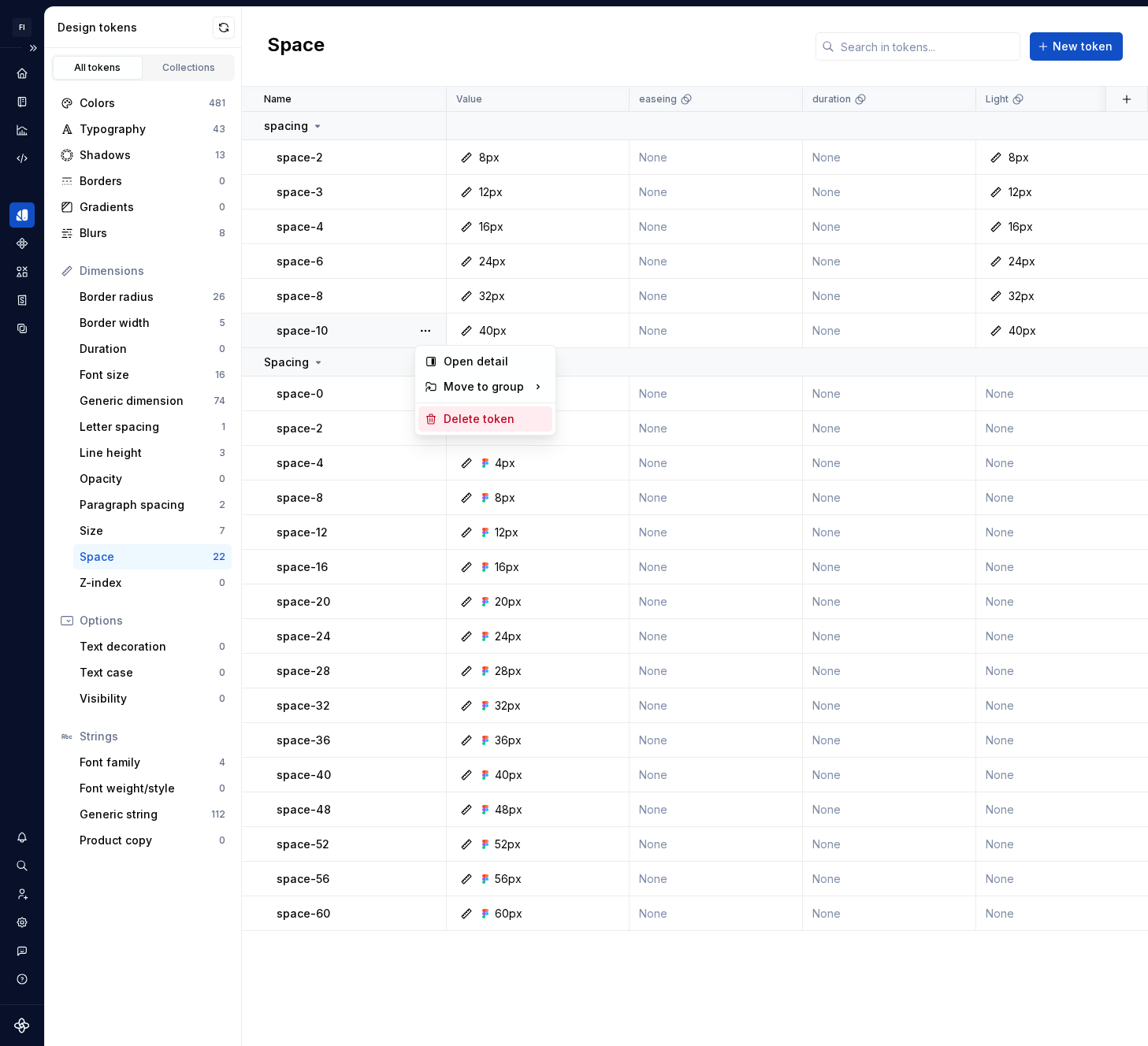
click at [472, 408] on div "Delete token" at bounding box center [485, 419] width 134 height 25
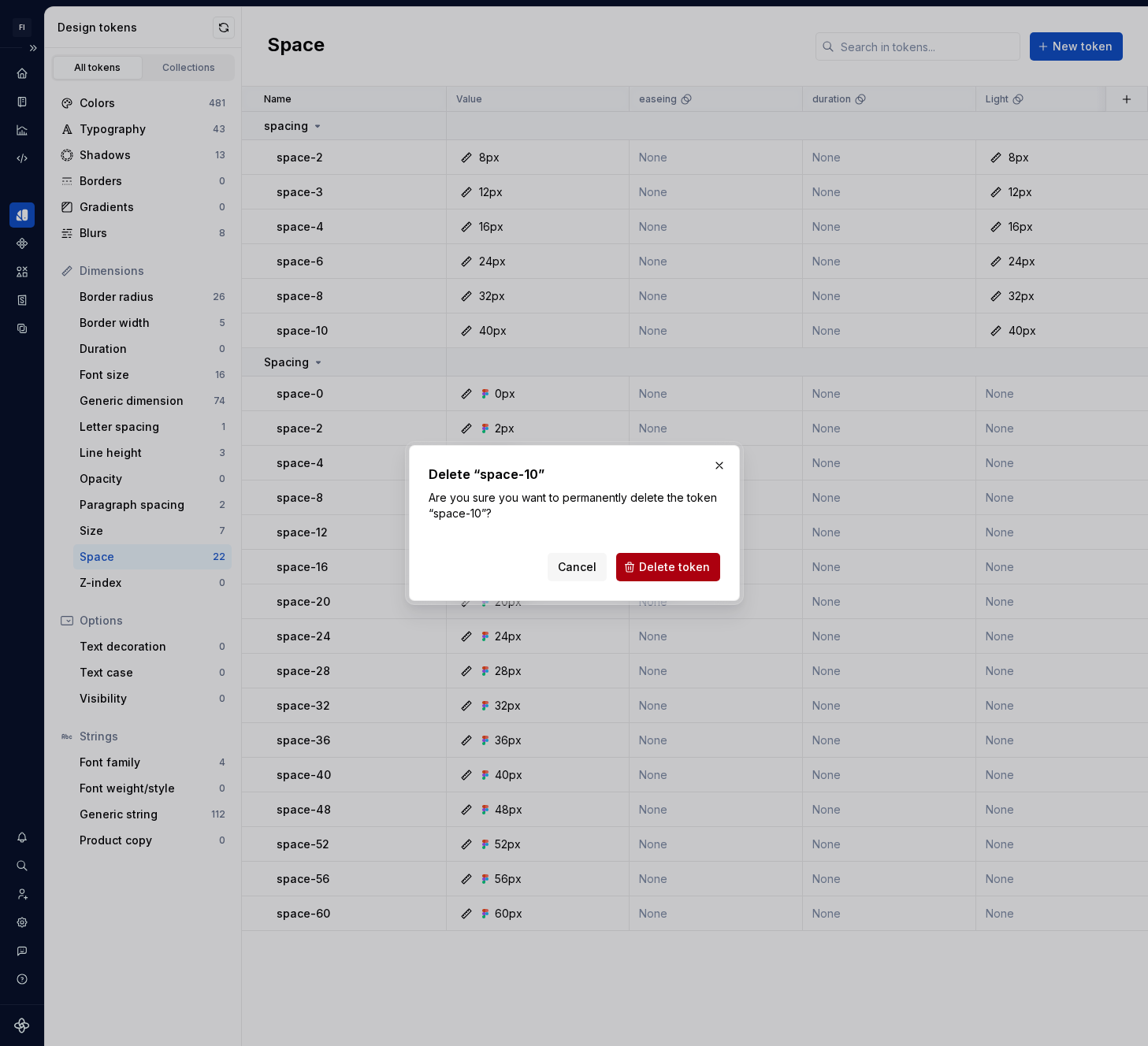
click at [651, 560] on span "Delete token" at bounding box center [675, 568] width 71 height 16
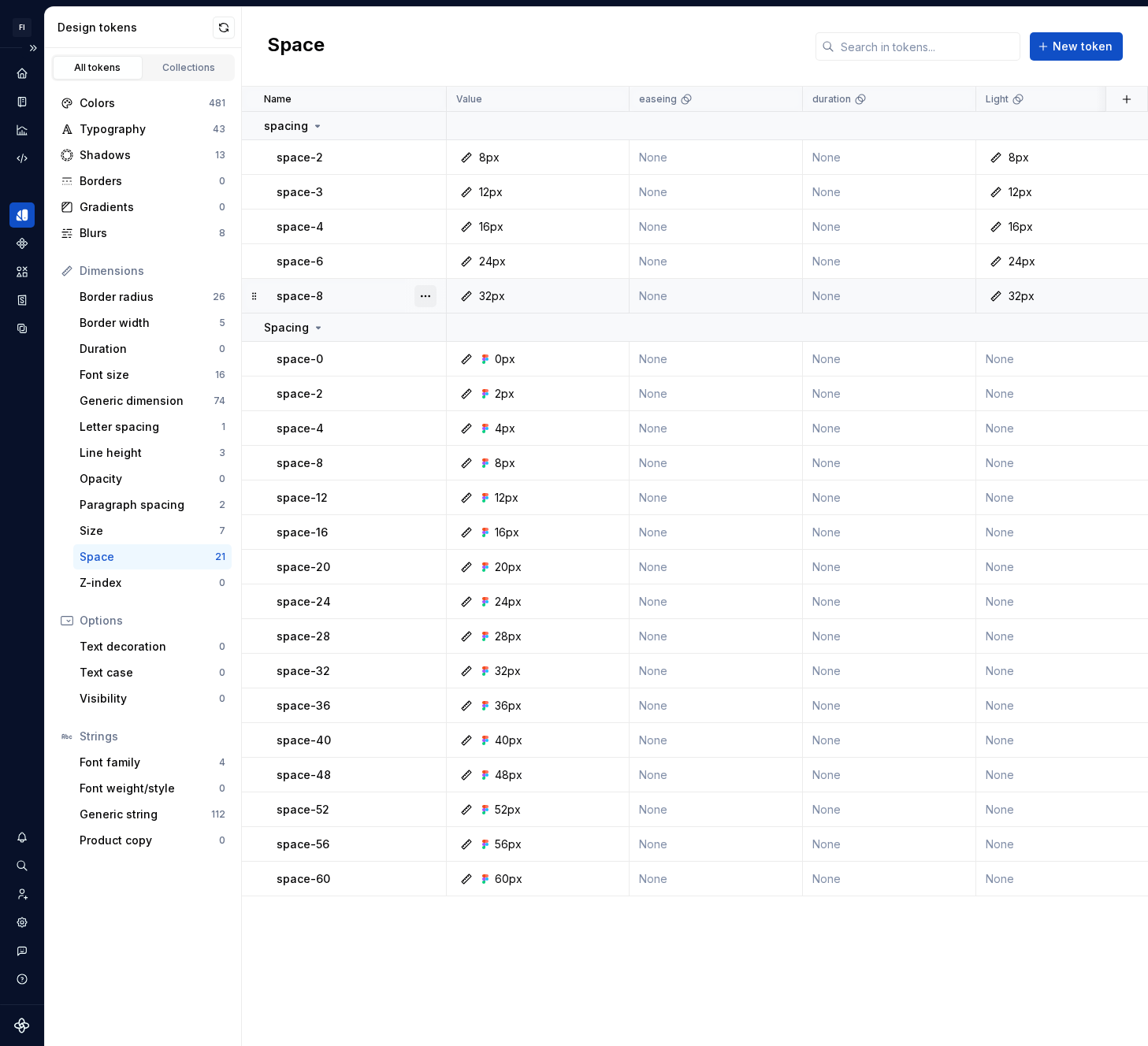
click at [425, 294] on button "button" at bounding box center [426, 297] width 22 height 22
click at [448, 386] on div "Delete token" at bounding box center [495, 384] width 102 height 16
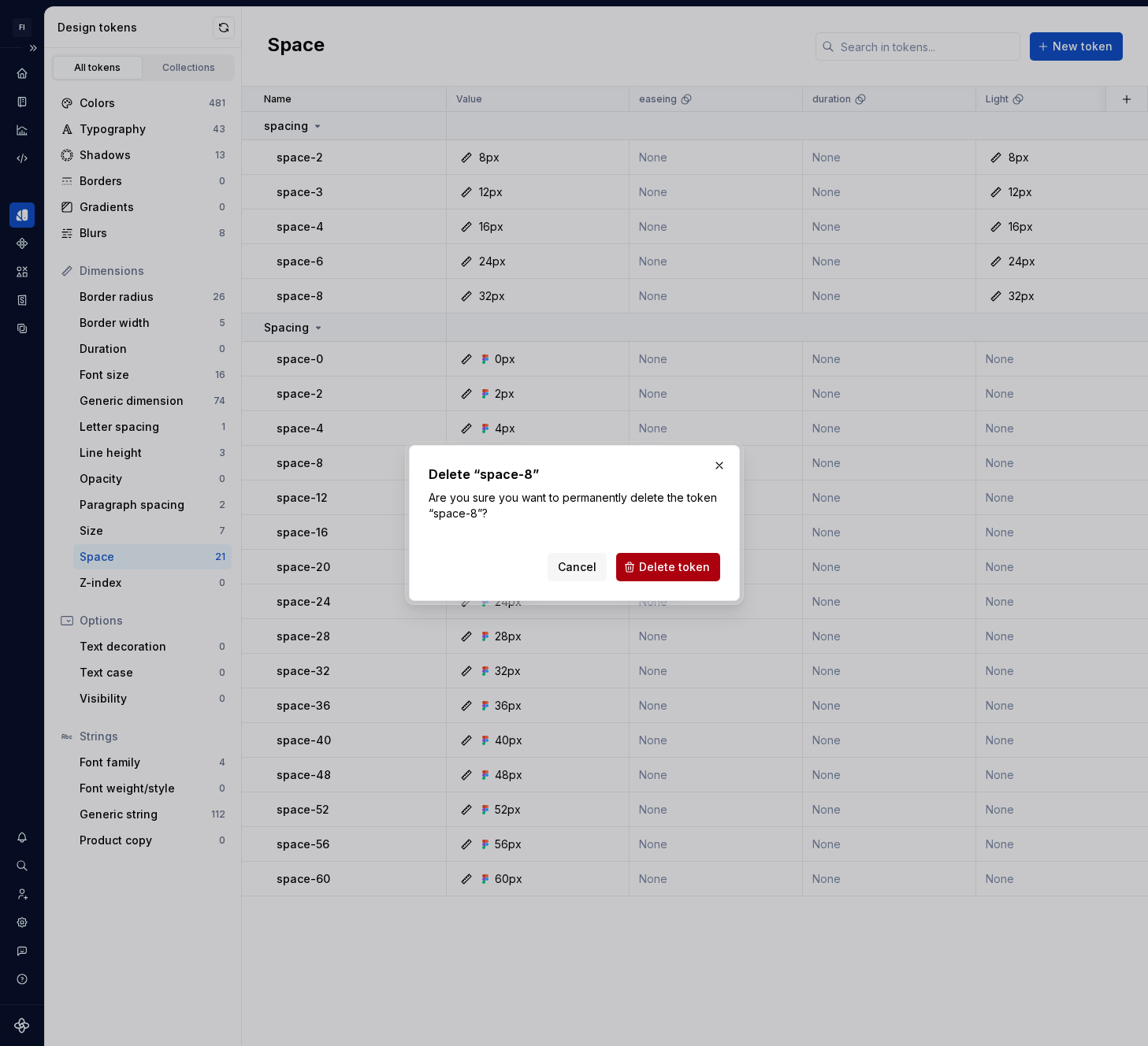
click at [659, 572] on span "Delete token" at bounding box center [675, 568] width 71 height 16
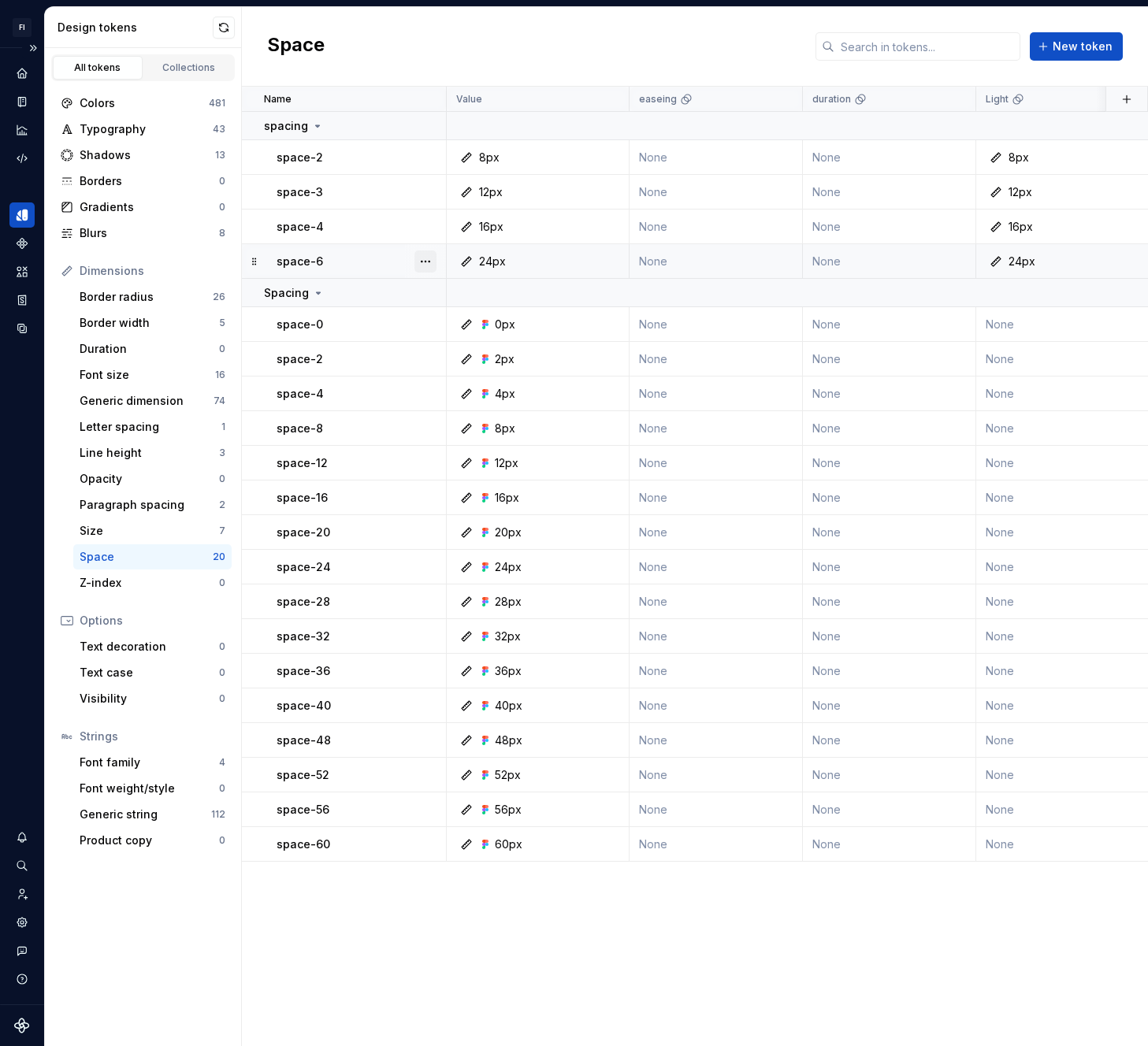
click at [430, 260] on button "button" at bounding box center [426, 262] width 22 height 22
click at [467, 351] on div "Delete token" at bounding box center [495, 350] width 102 height 16
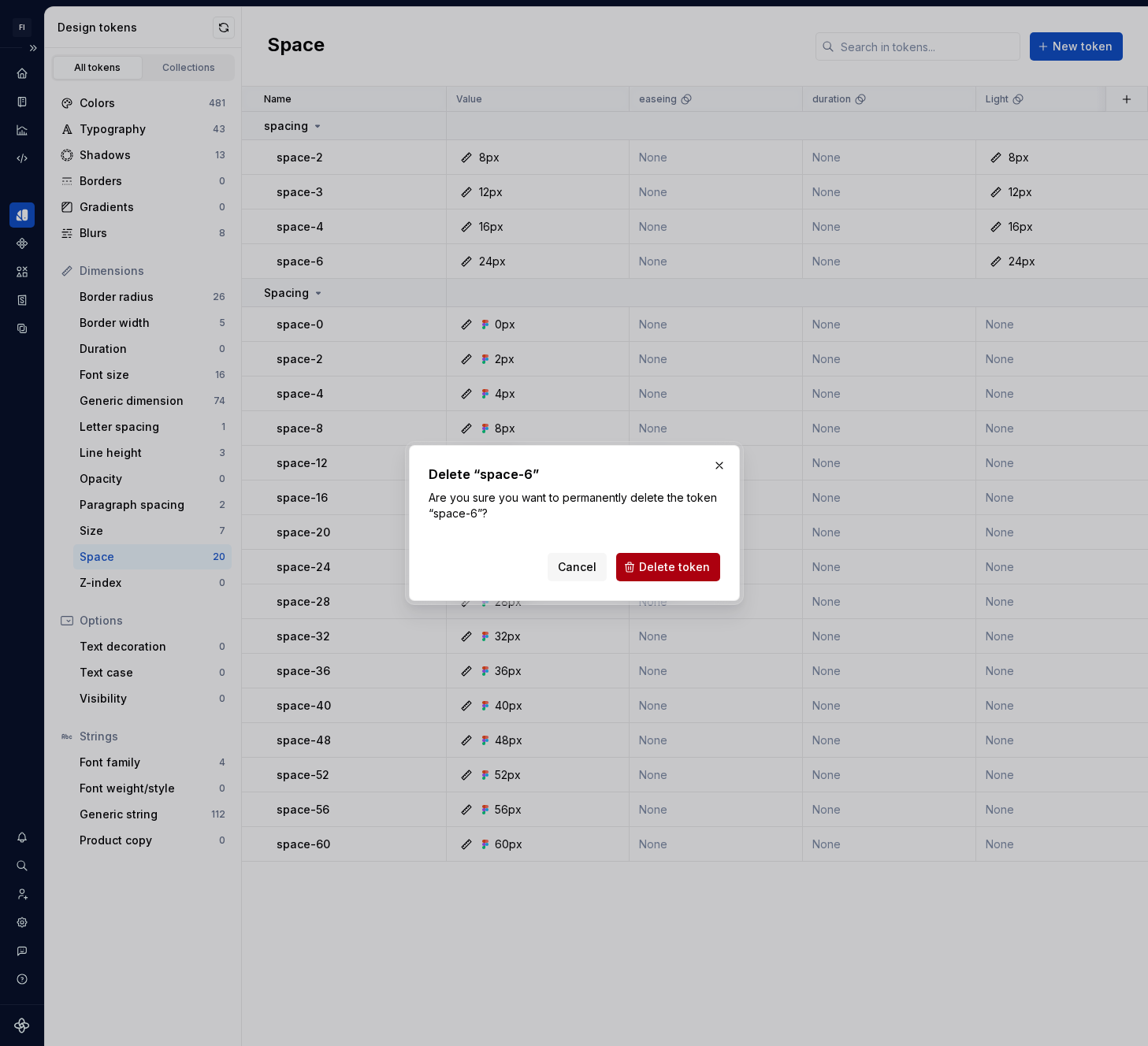
click at [657, 563] on span "Delete token" at bounding box center [675, 568] width 71 height 16
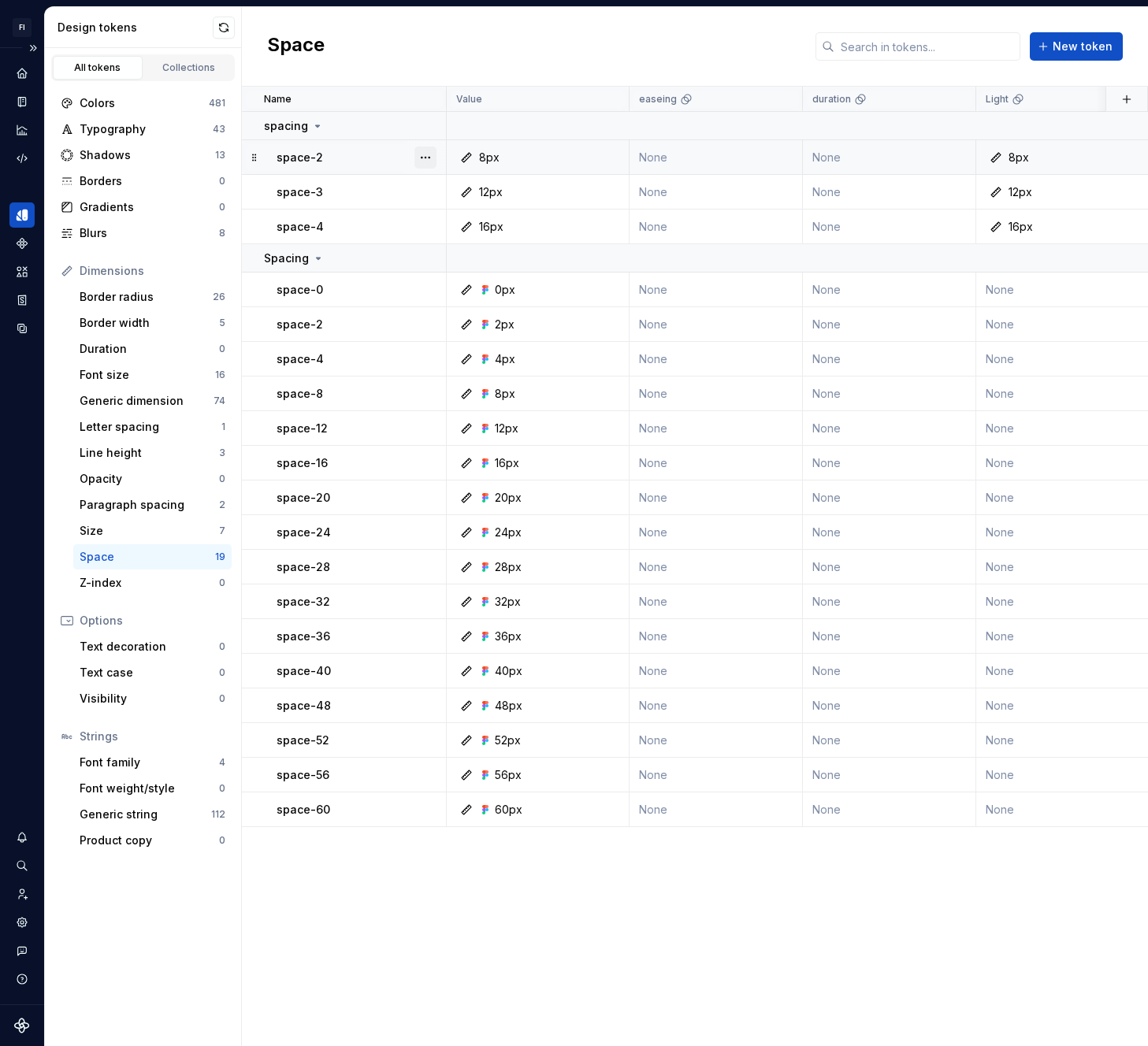
click at [432, 155] on button "button" at bounding box center [426, 157] width 22 height 22
click at [439, 236] on div "Delete token" at bounding box center [485, 246] width 134 height 25
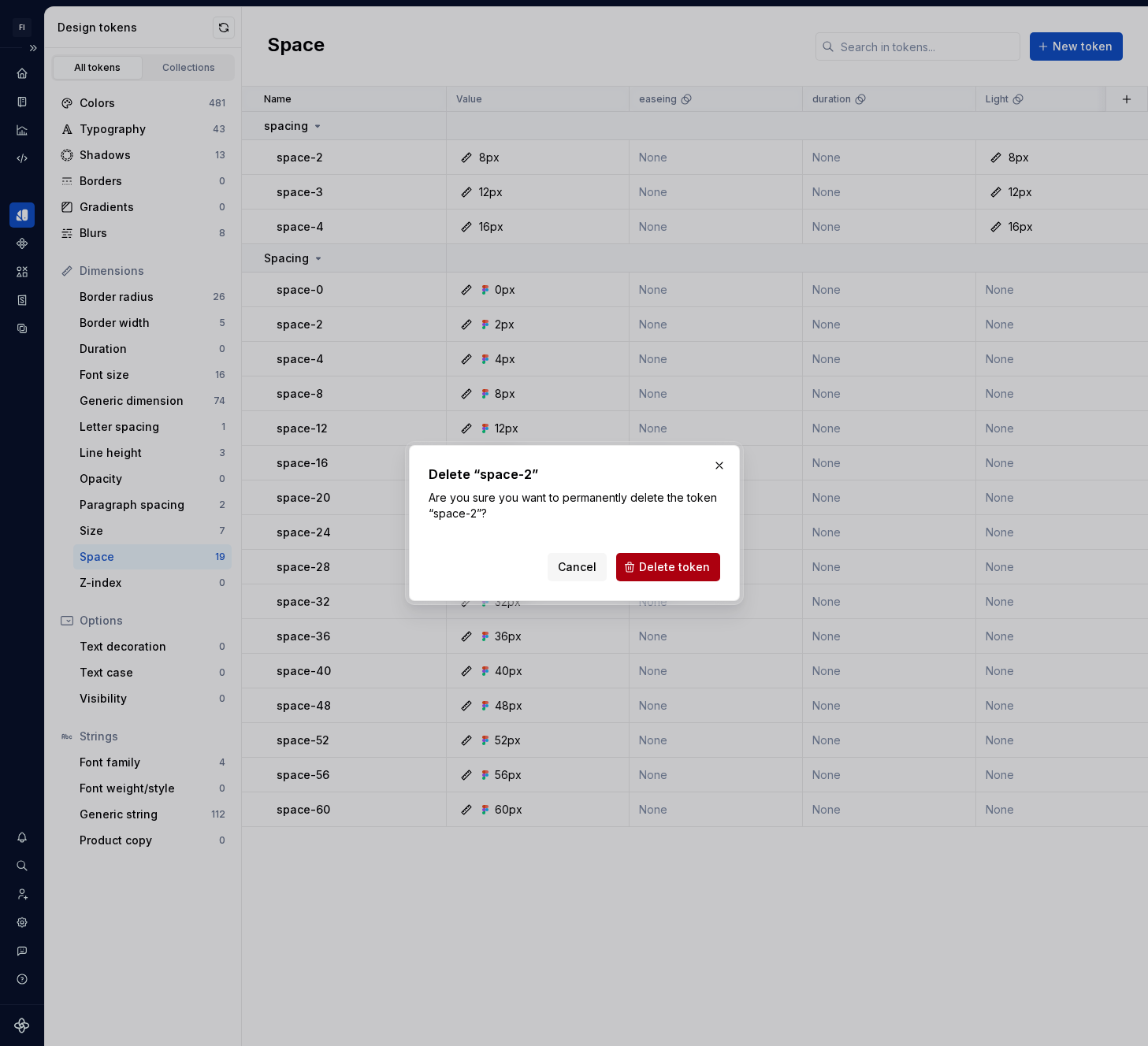
click at [676, 561] on span "Delete token" at bounding box center [675, 568] width 71 height 16
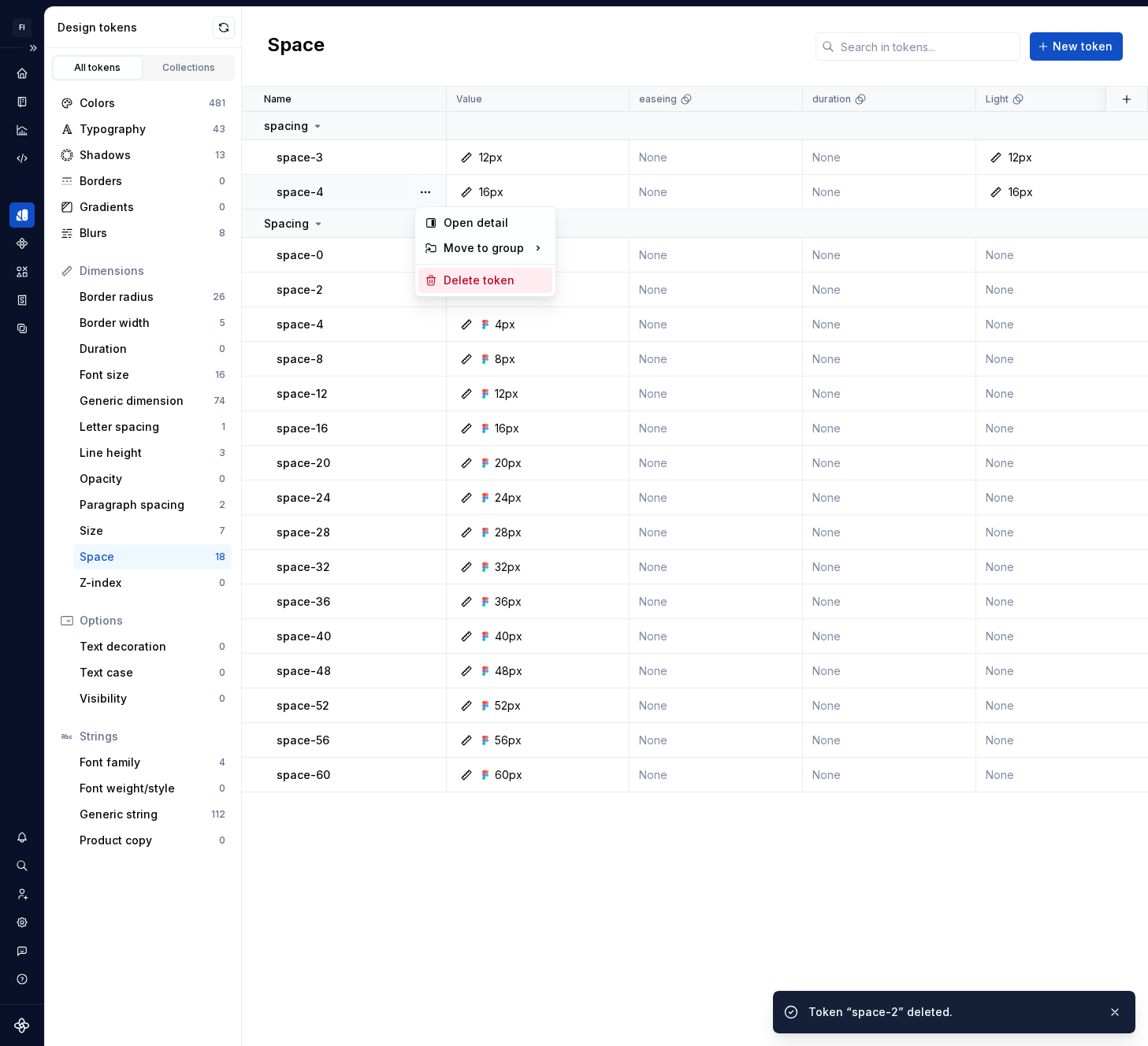
click at [449, 278] on div "Delete token" at bounding box center [495, 280] width 102 height 16
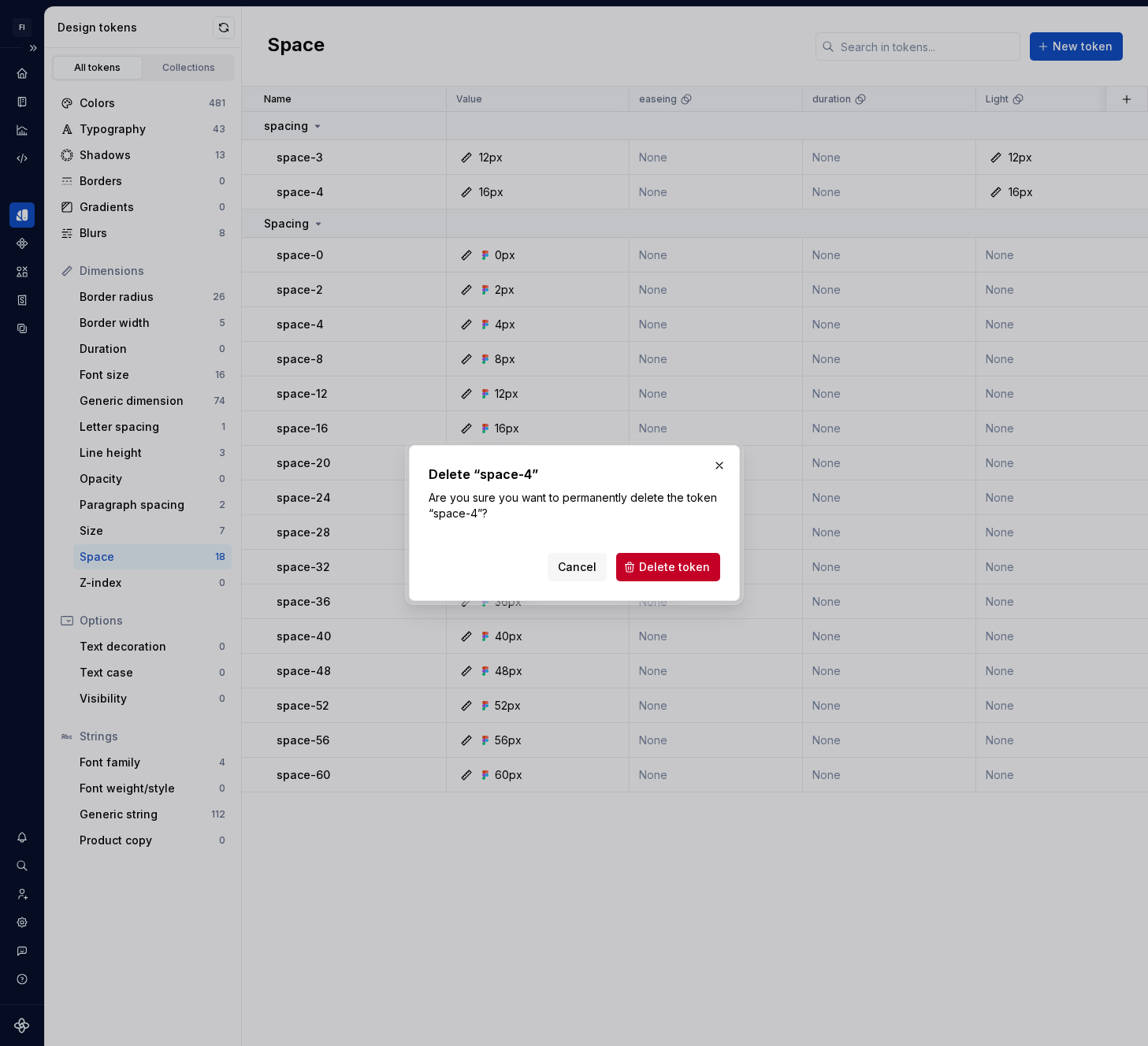
click at [686, 563] on span "Delete token" at bounding box center [675, 568] width 71 height 16
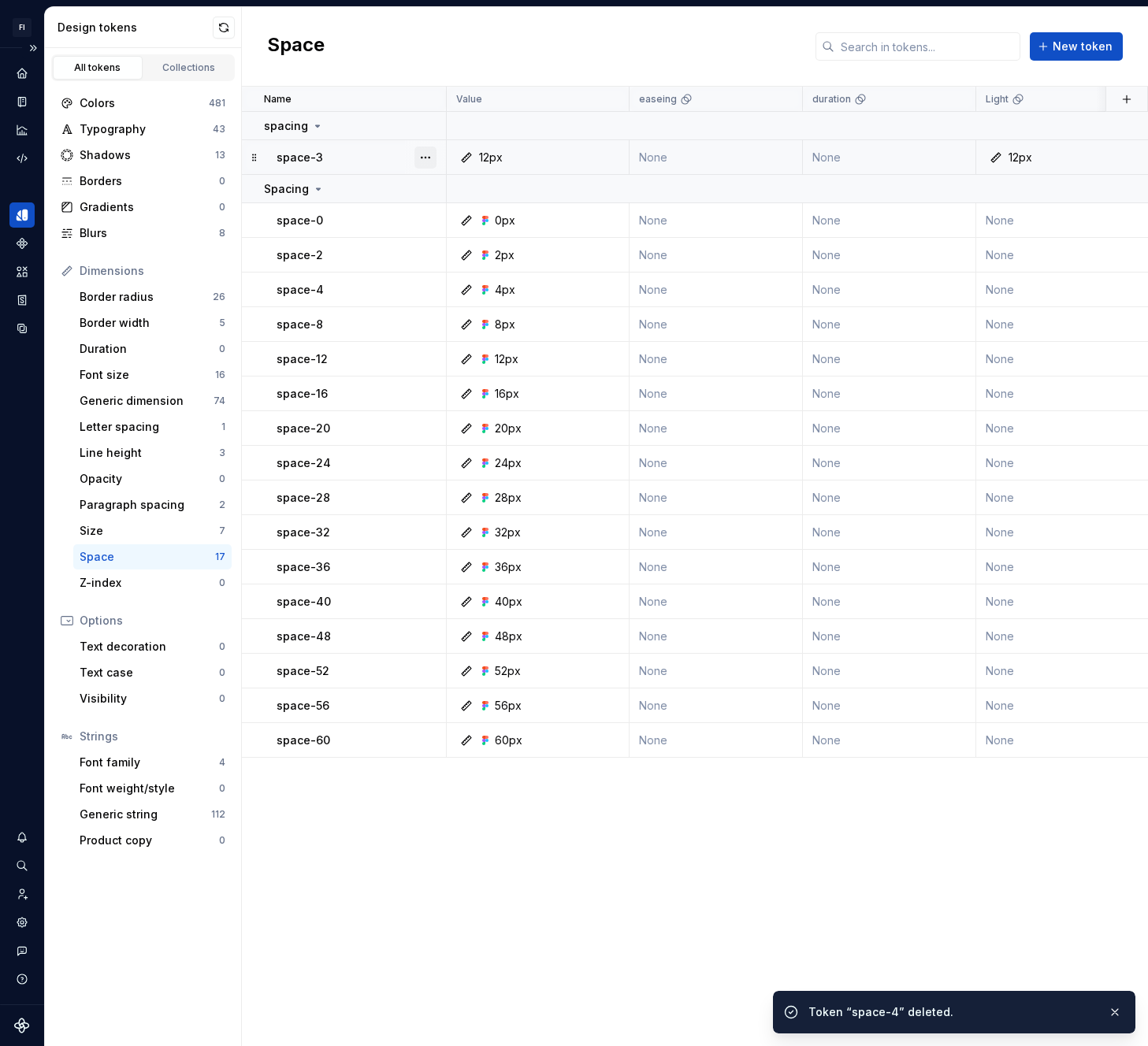
click at [426, 153] on button "button" at bounding box center [426, 157] width 22 height 22
click at [444, 243] on div "Delete token" at bounding box center [495, 246] width 102 height 16
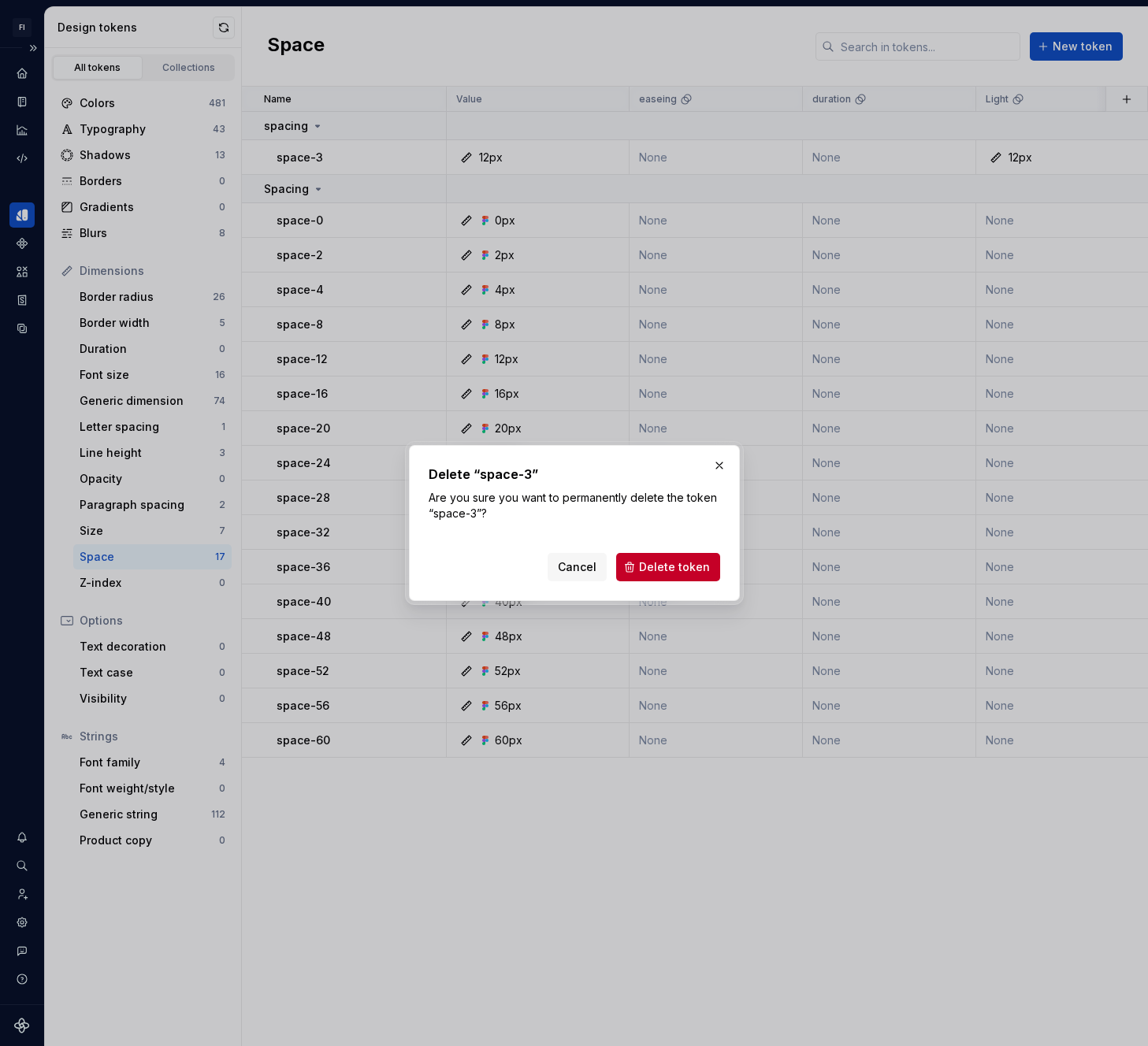
click at [676, 568] on span "Delete token" at bounding box center [675, 568] width 71 height 16
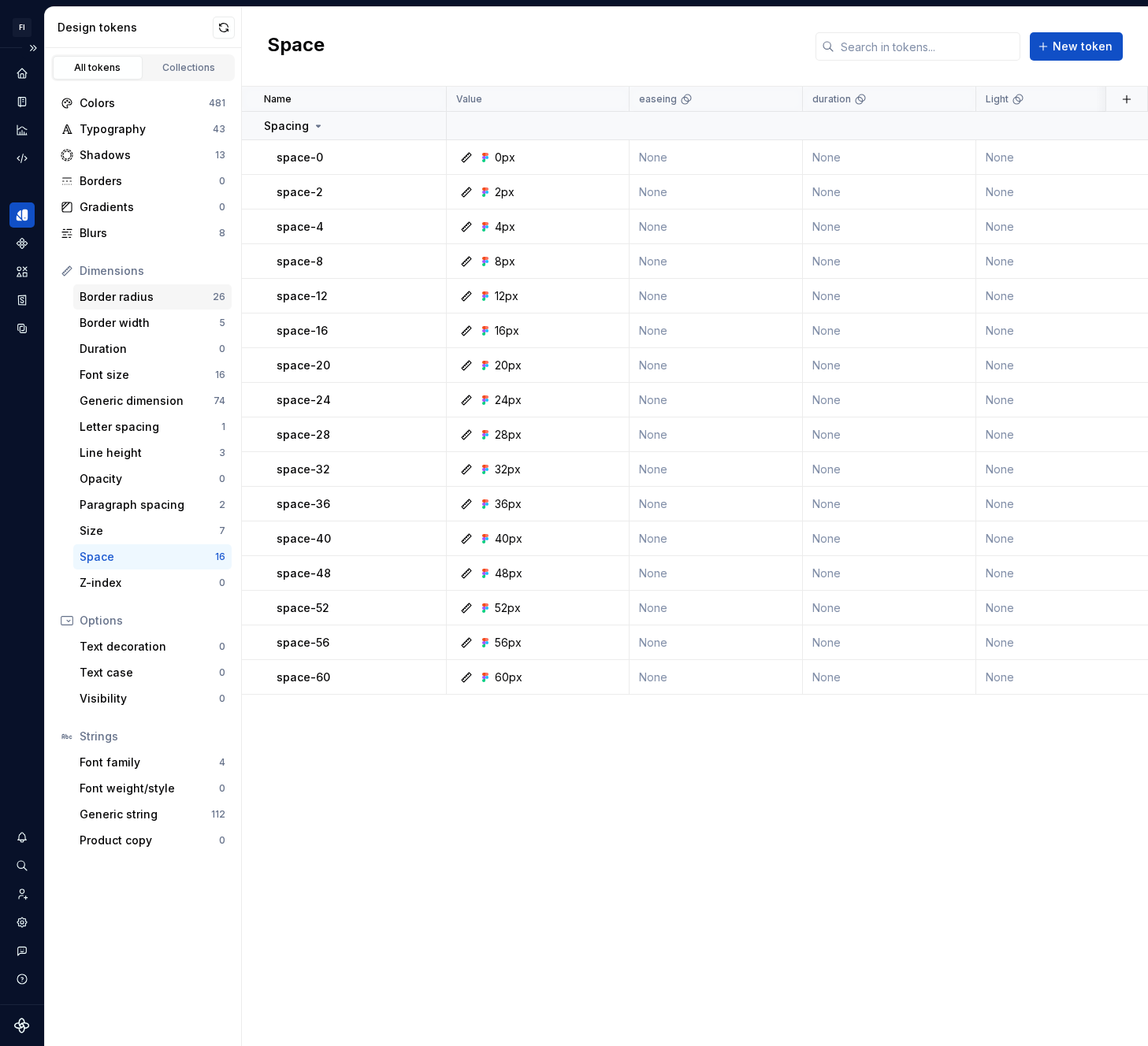
click at [111, 298] on div "Border radius" at bounding box center [146, 297] width 133 height 16
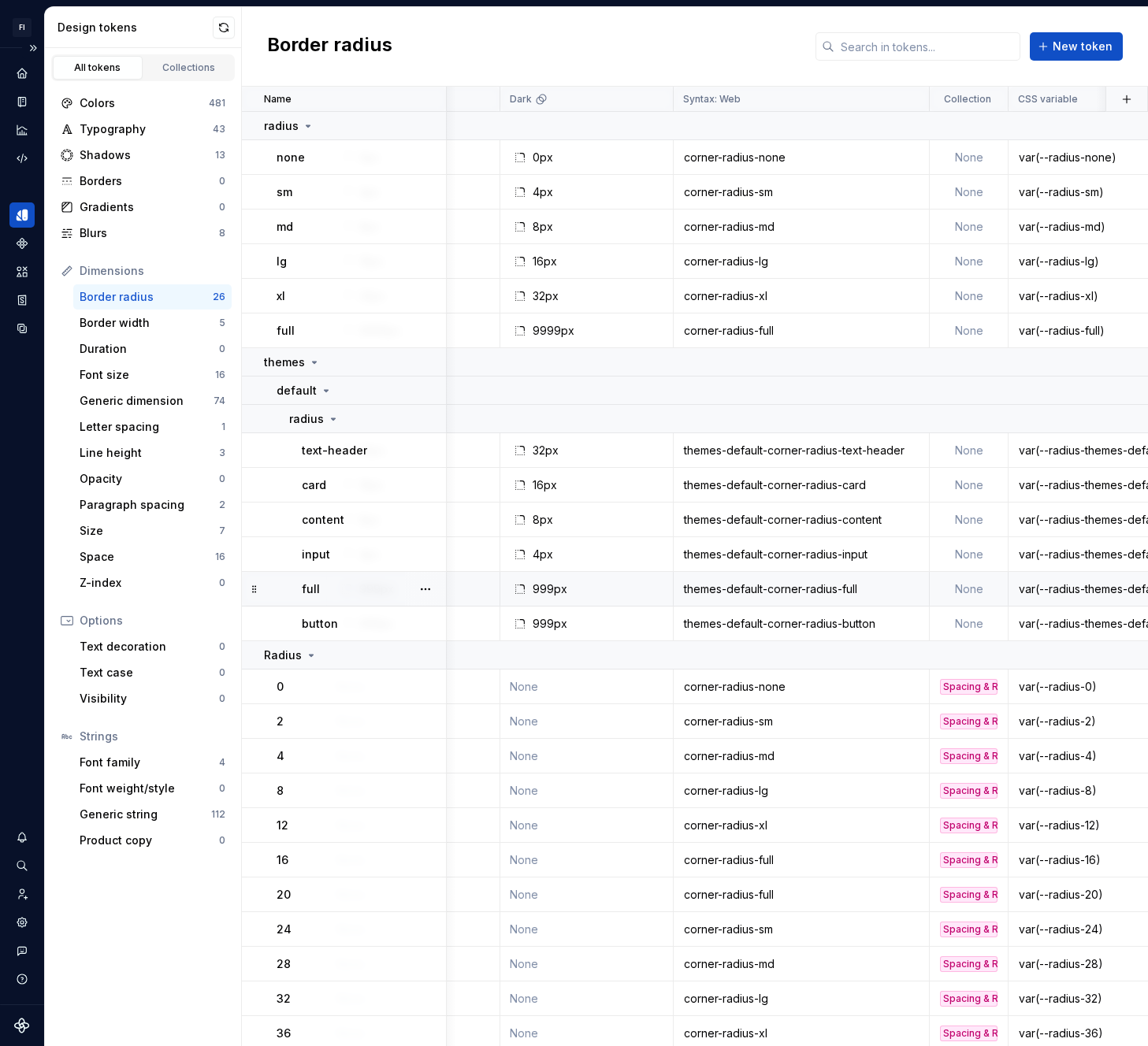
scroll to position [0, 681]
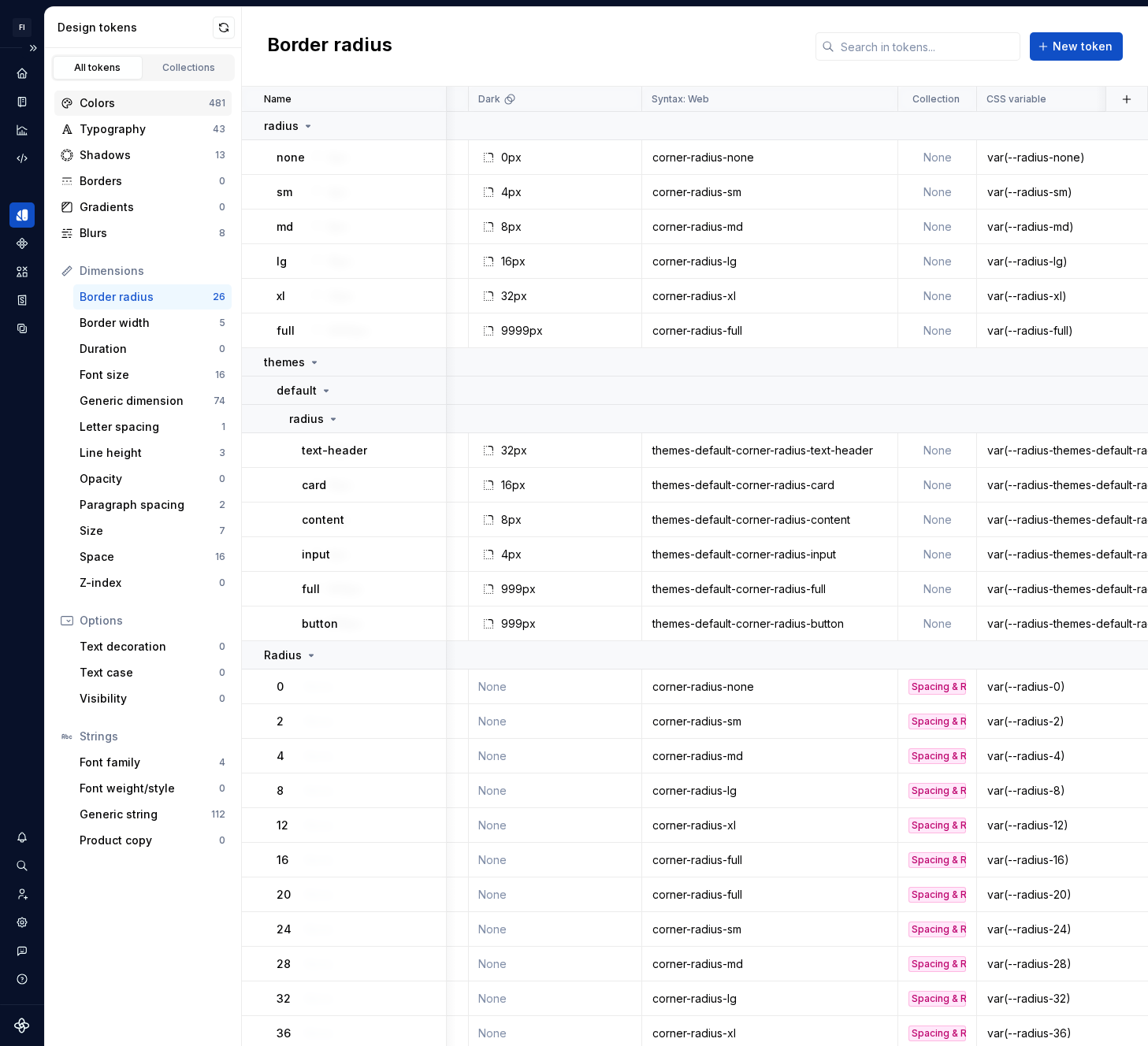
click at [130, 101] on div "Colors" at bounding box center [144, 103] width 129 height 16
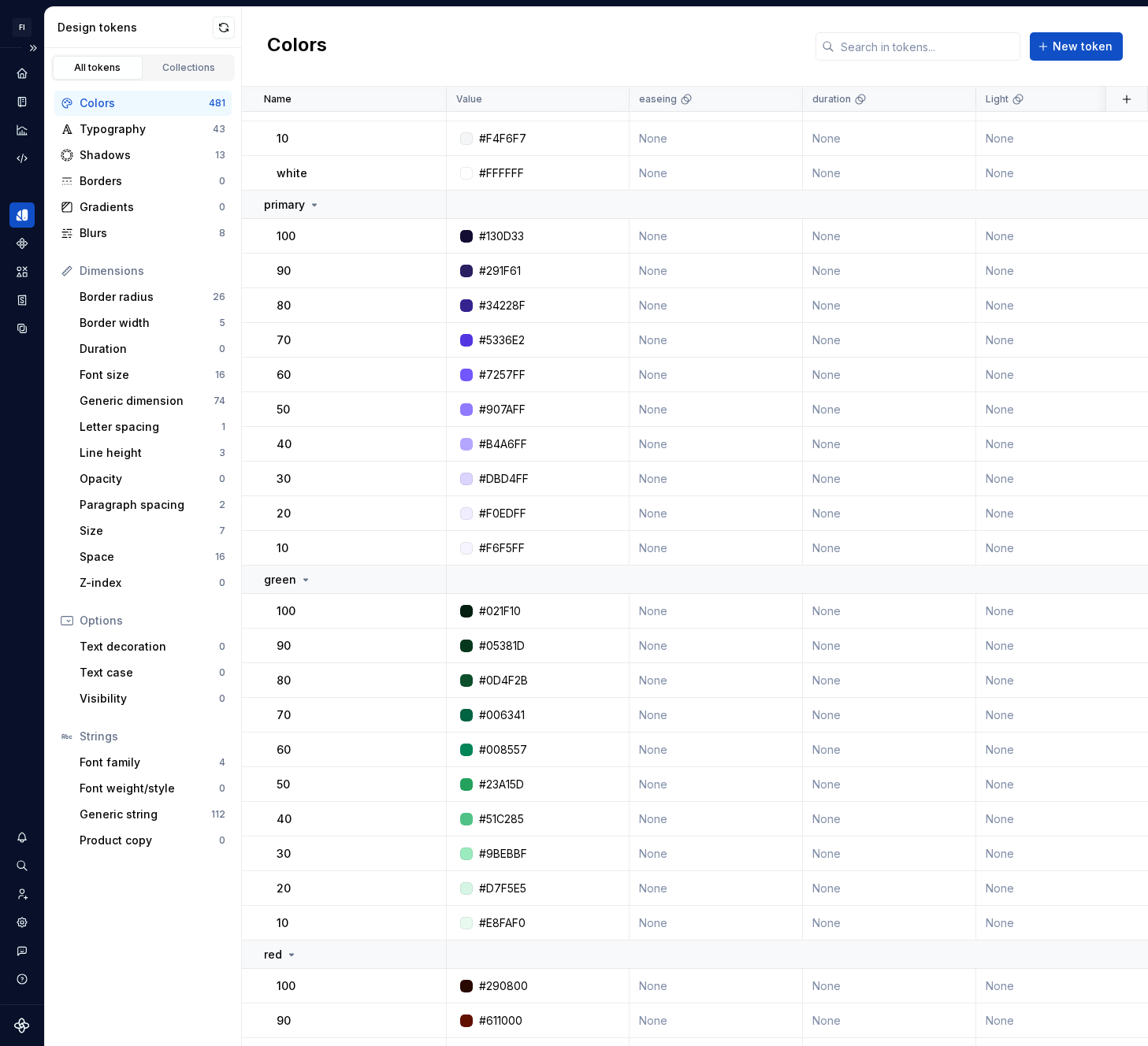
scroll to position [16386, 0]
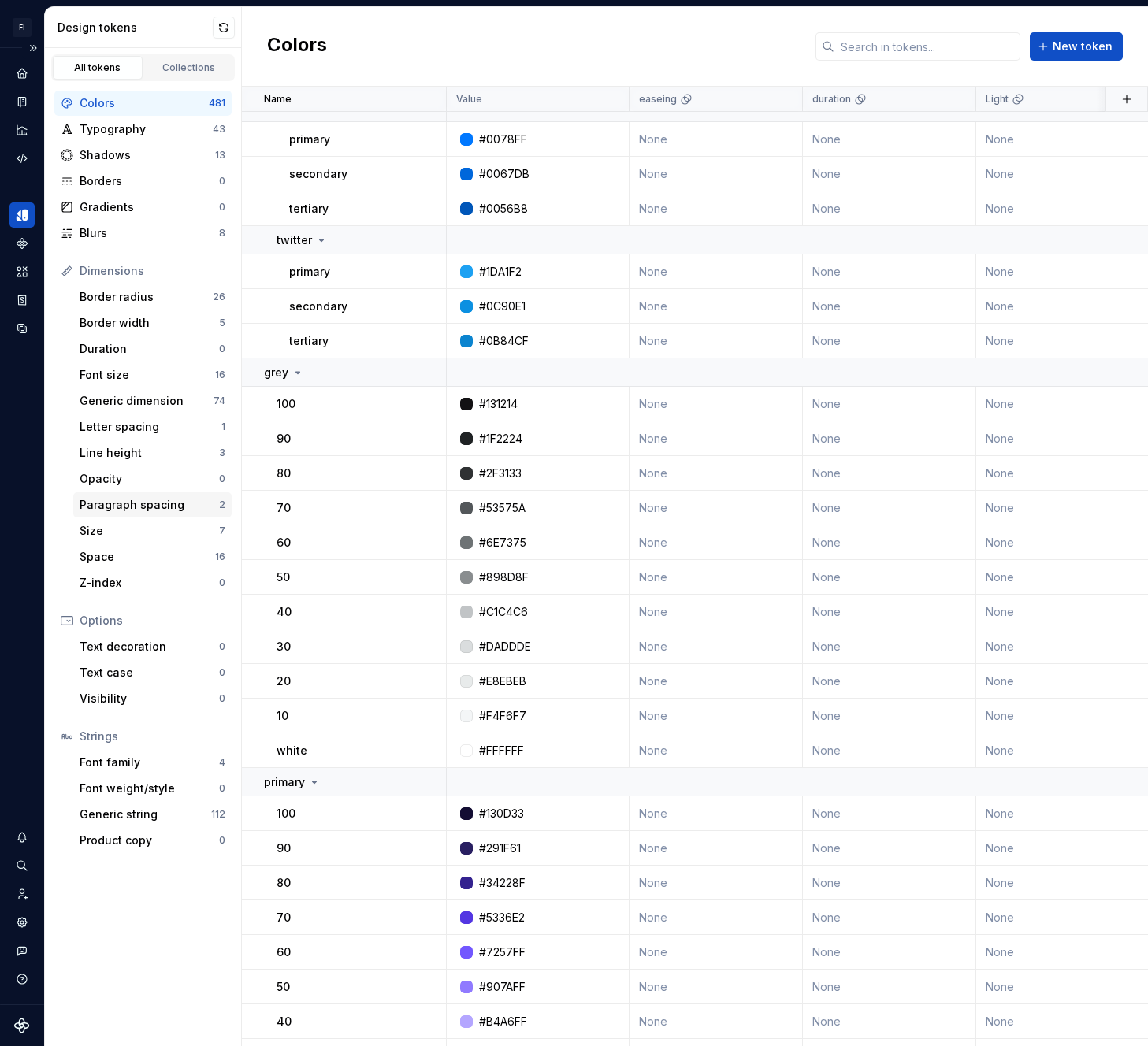
click at [117, 508] on div "Paragraph spacing" at bounding box center [149, 505] width 139 height 16
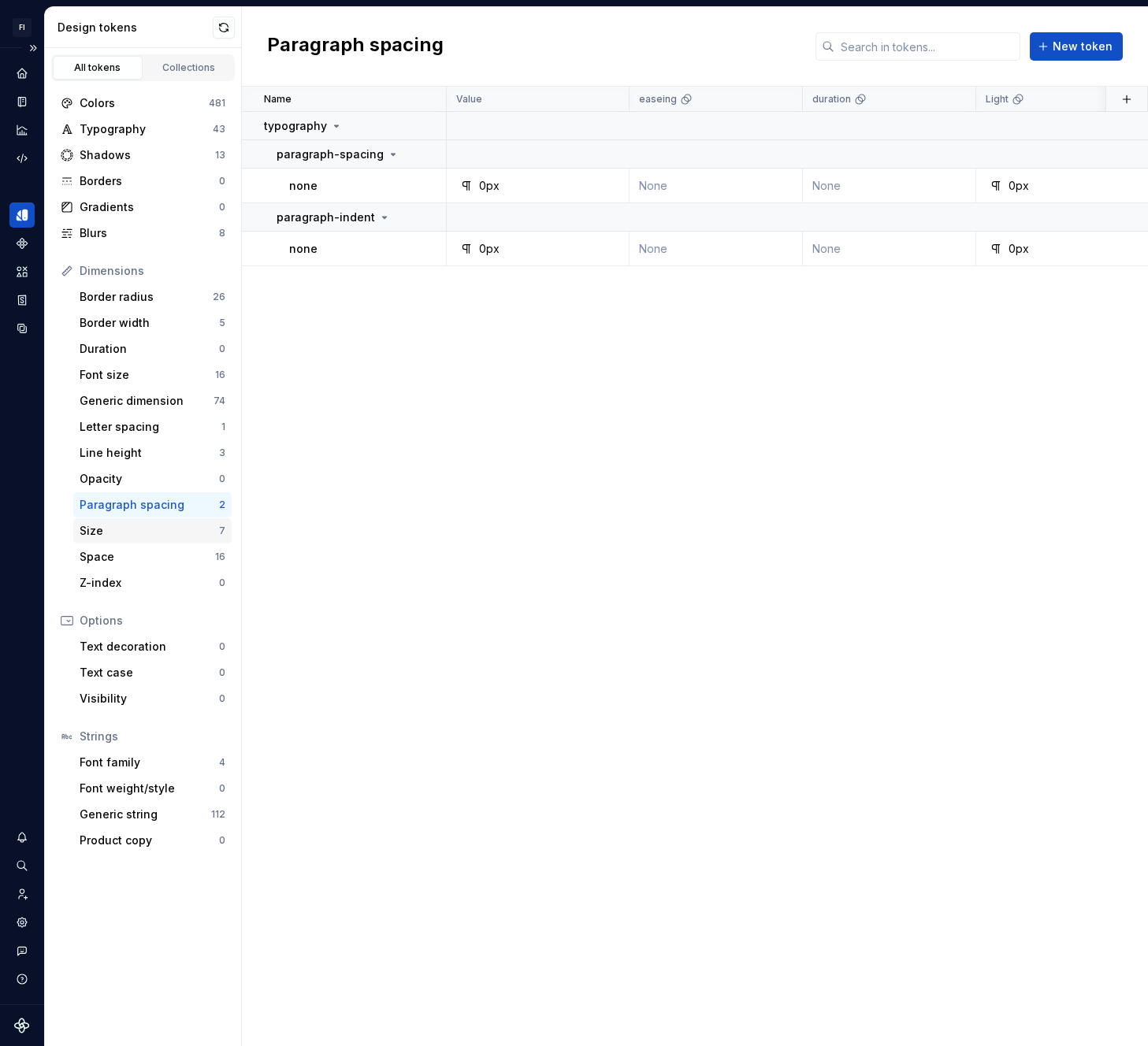
click at [127, 526] on div "Size" at bounding box center [149, 531] width 139 height 16
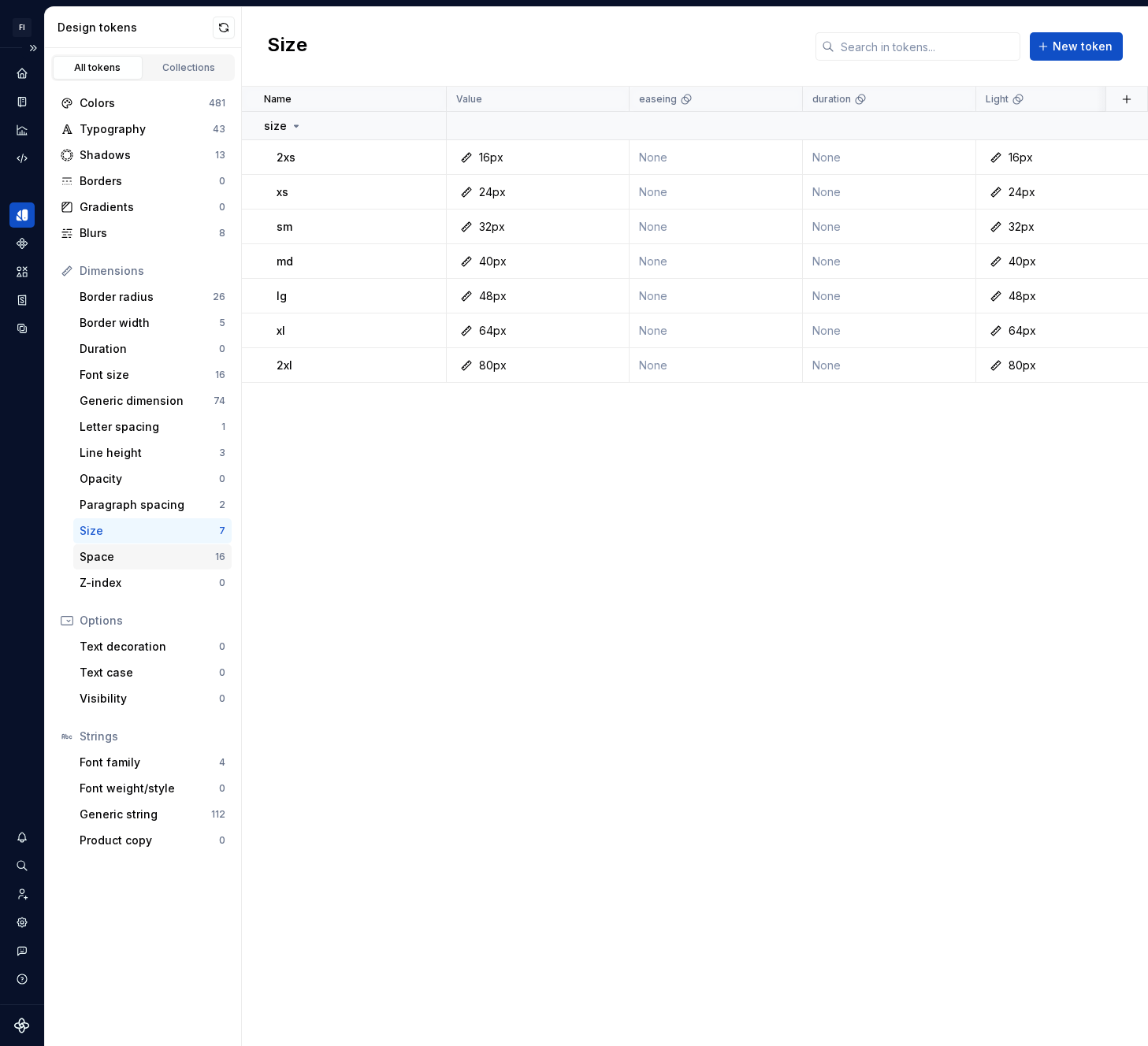
click at [159, 551] on div "Space" at bounding box center [147, 557] width 136 height 16
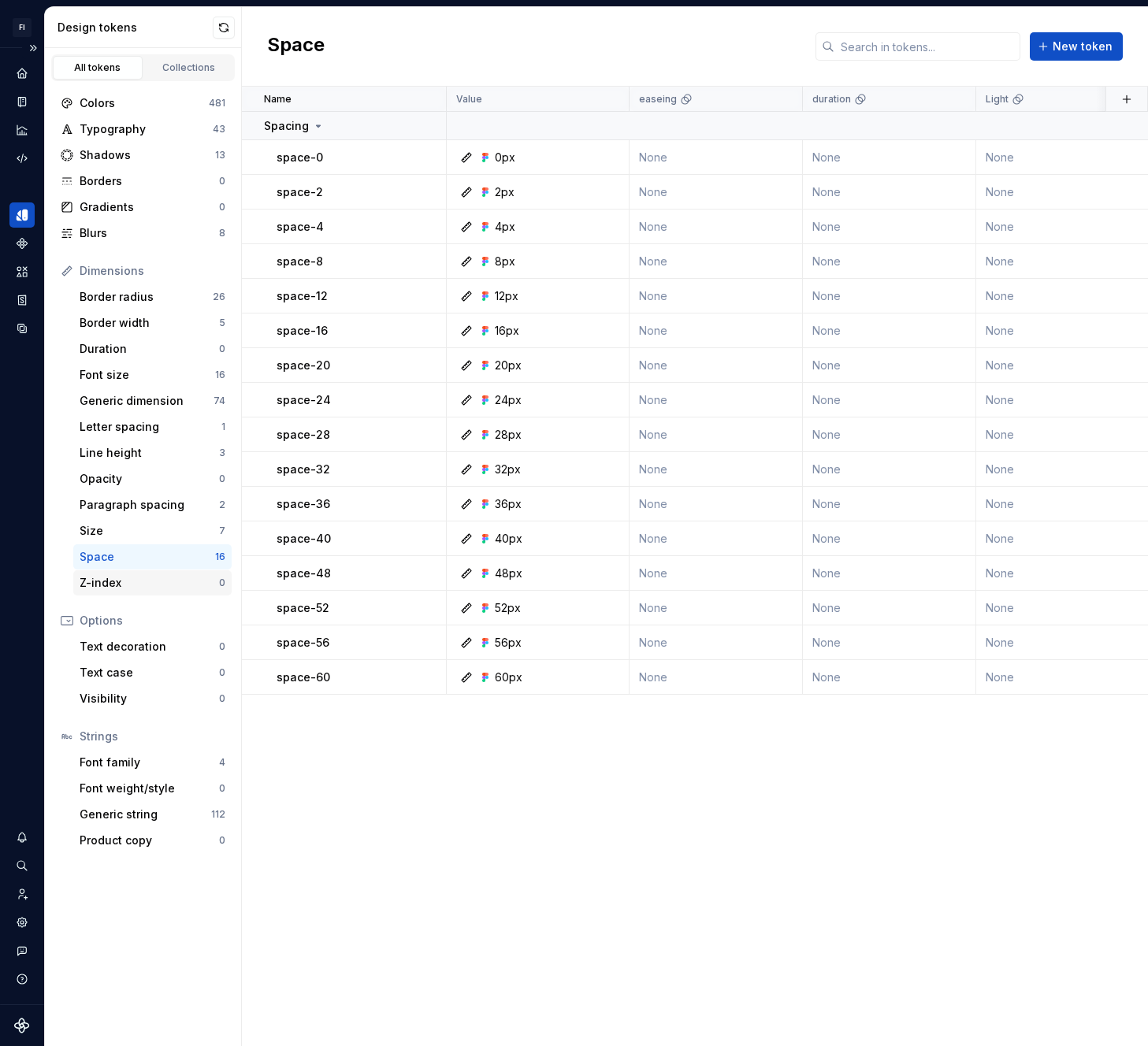
click at [154, 587] on div "Z-index" at bounding box center [149, 583] width 139 height 16
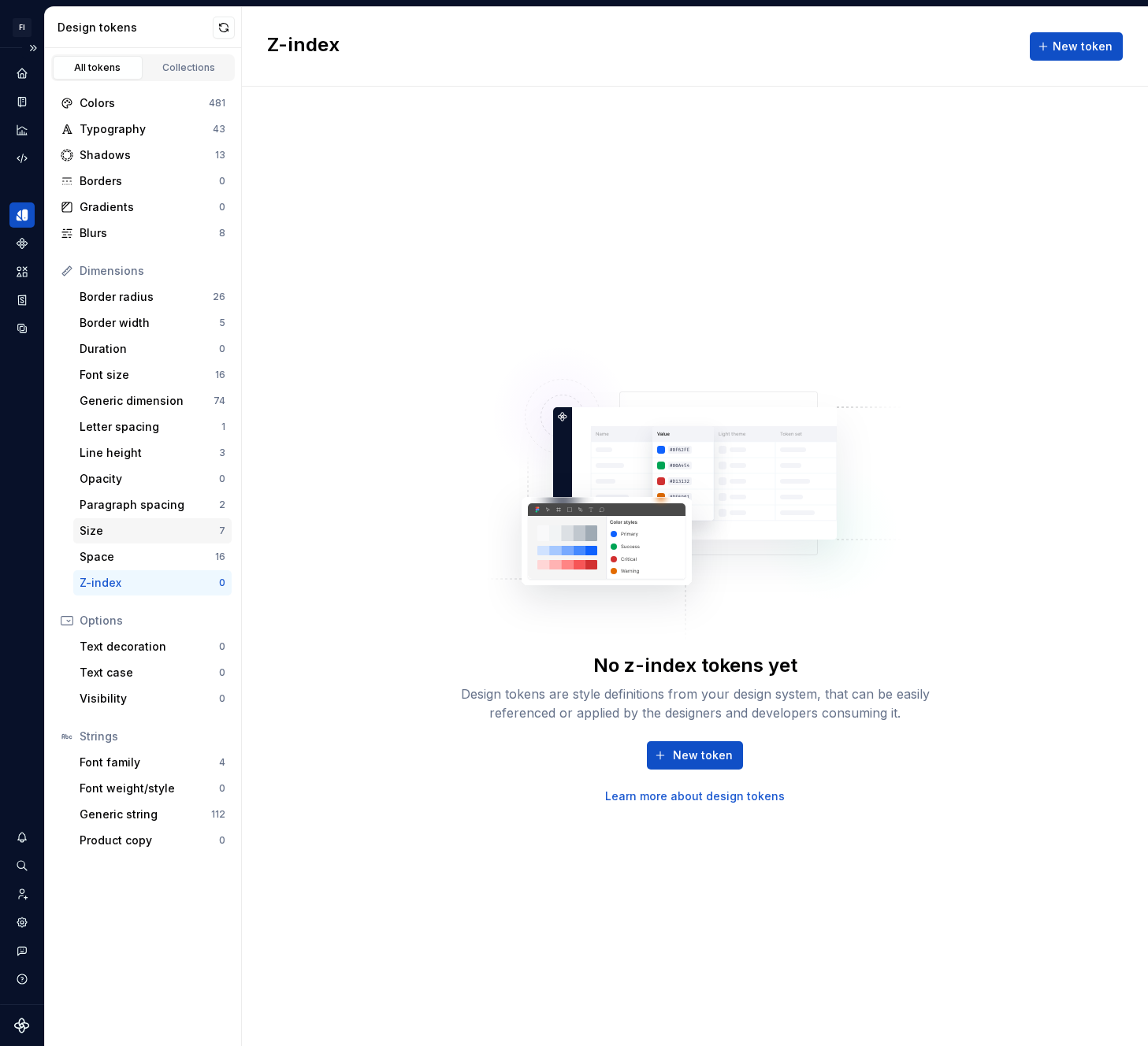
drag, startPoint x: 164, startPoint y: 560, endPoint x: 163, endPoint y: 538, distance: 22.0
click at [164, 559] on div "Space" at bounding box center [147, 557] width 136 height 16
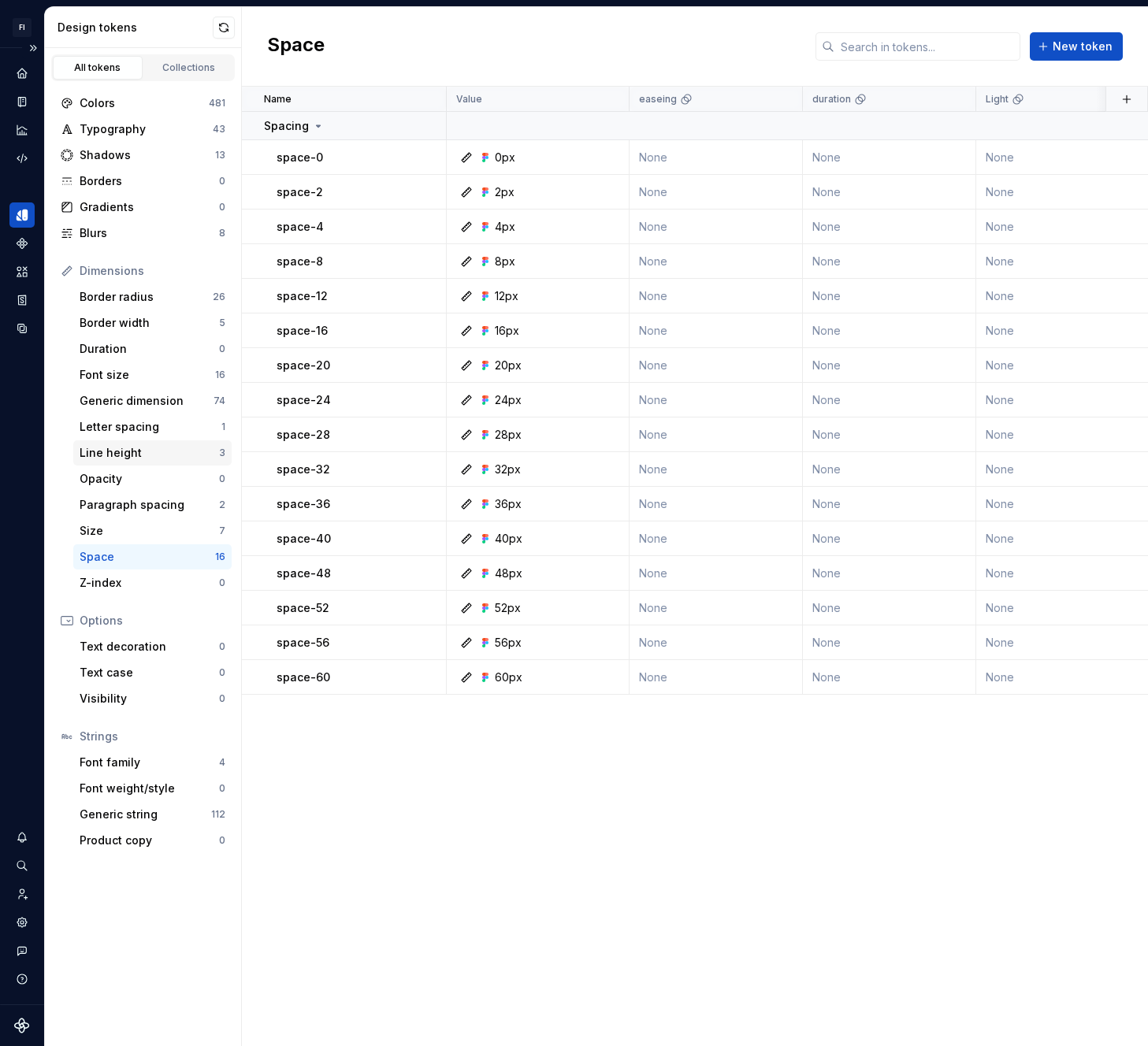
click at [159, 452] on div "Line height" at bounding box center [149, 453] width 139 height 16
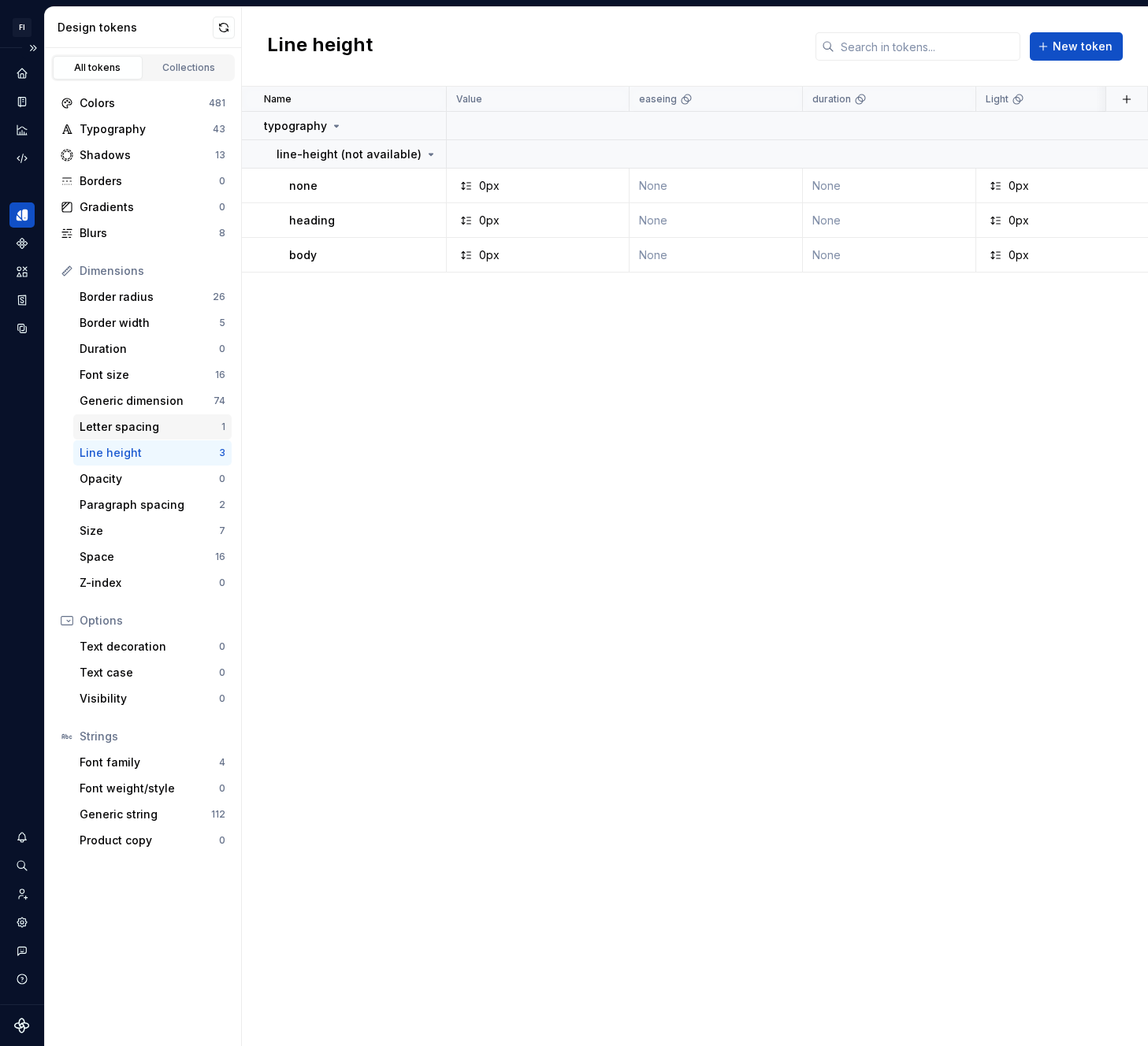
click at [170, 427] on div "Letter spacing" at bounding box center [151, 427] width 142 height 16
click at [175, 398] on div "Generic dimension" at bounding box center [146, 401] width 134 height 16
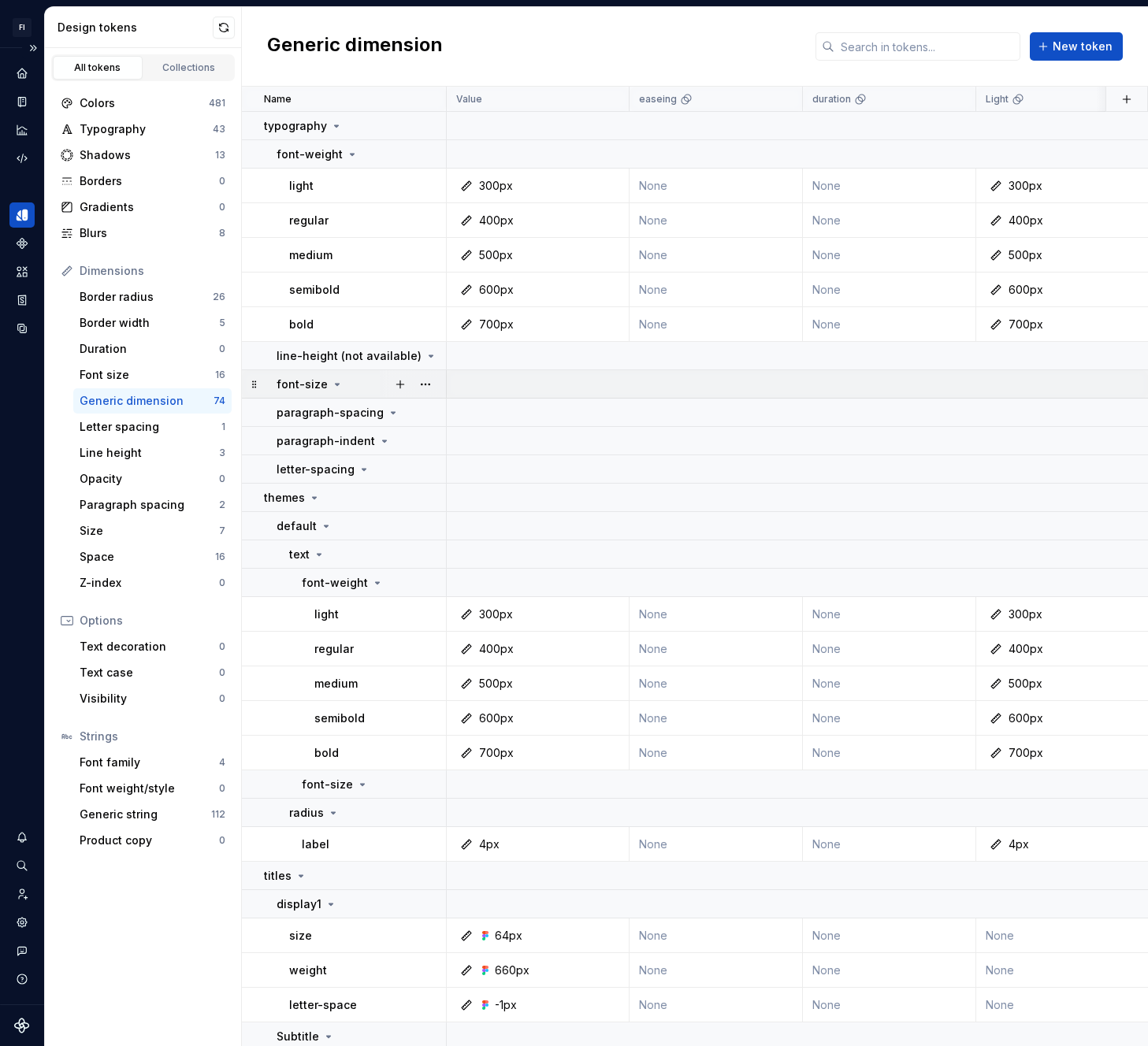
click at [337, 387] on icon at bounding box center [337, 384] width 13 height 13
click at [360, 410] on p "paragraph-spacing" at bounding box center [330, 413] width 107 height 16
click at [351, 438] on p "paragraph-indent" at bounding box center [326, 441] width 99 height 16
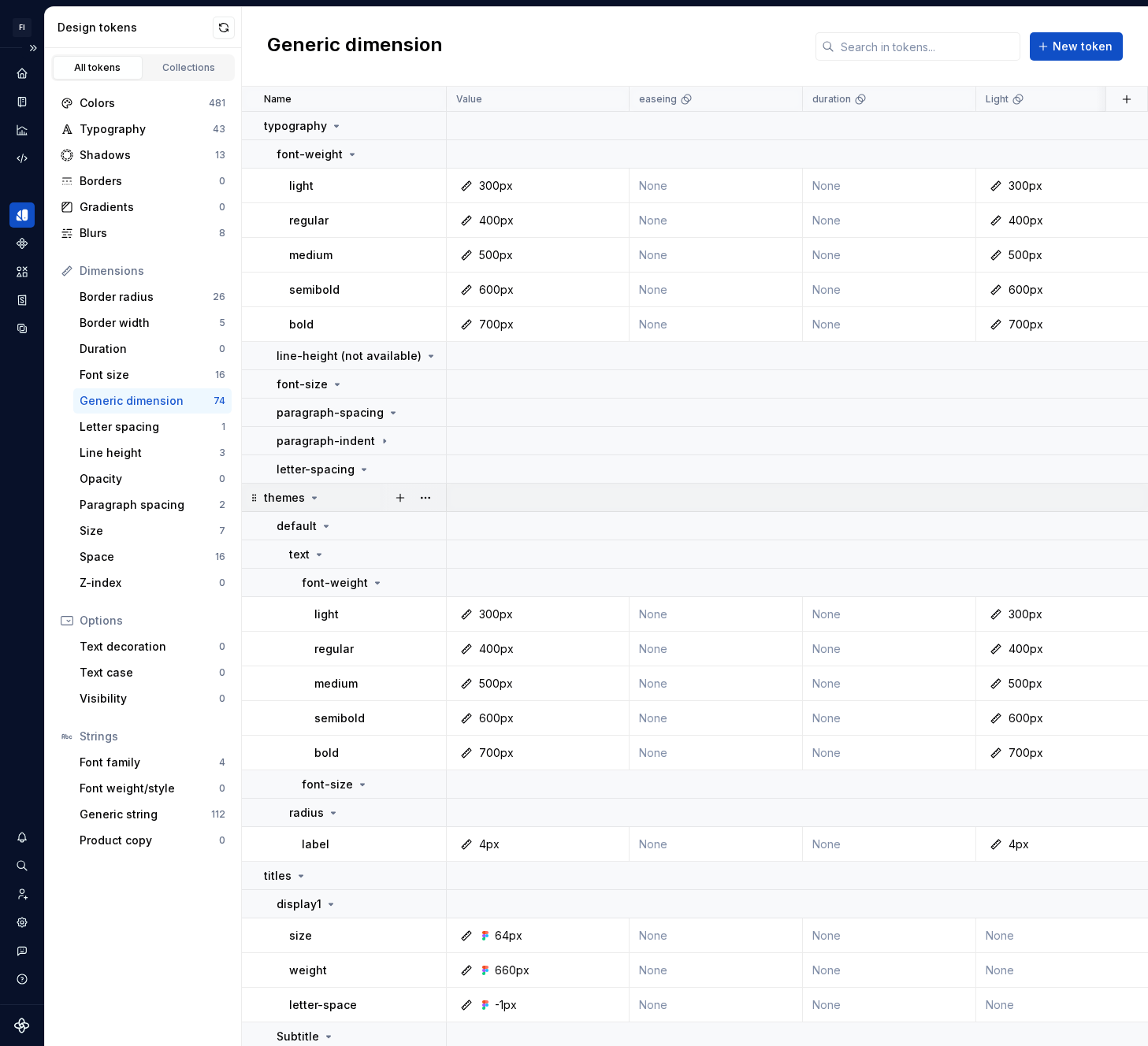
click at [336, 495] on div "themes" at bounding box center [354, 497] width 181 height 16
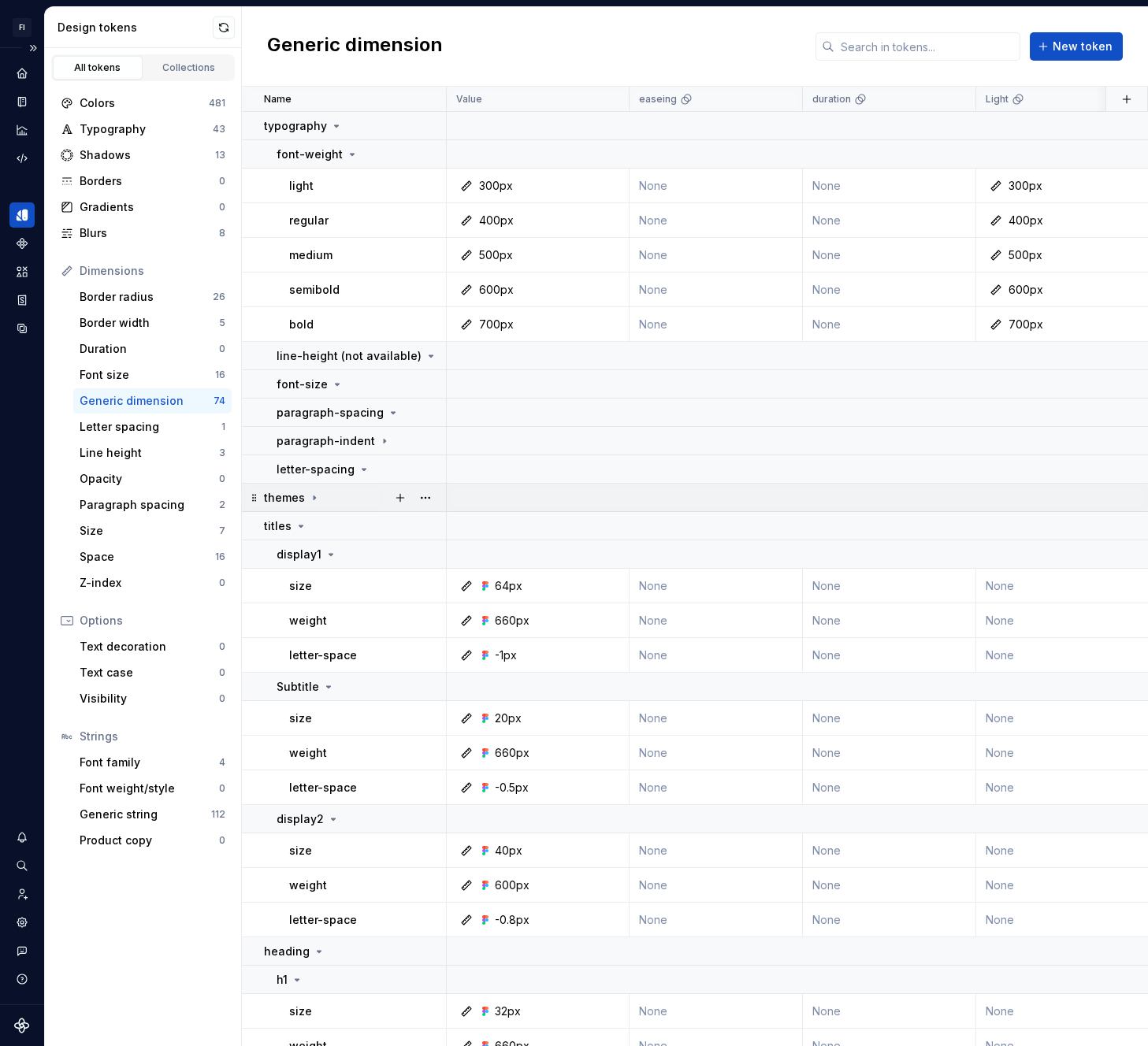
click at [336, 495] on div "themes" at bounding box center [354, 497] width 181 height 16
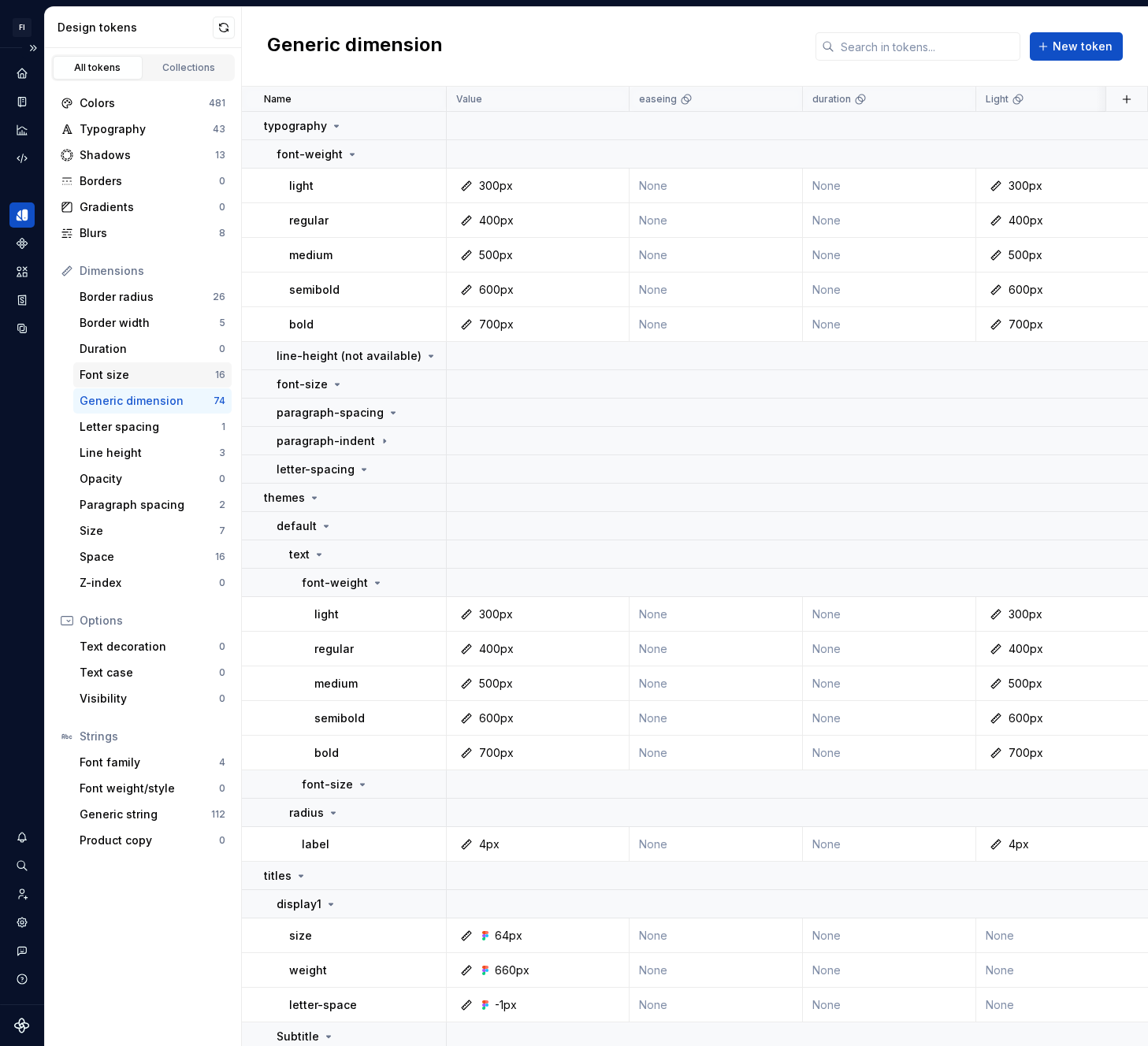
click at [103, 371] on div "Font size" at bounding box center [147, 375] width 136 height 16
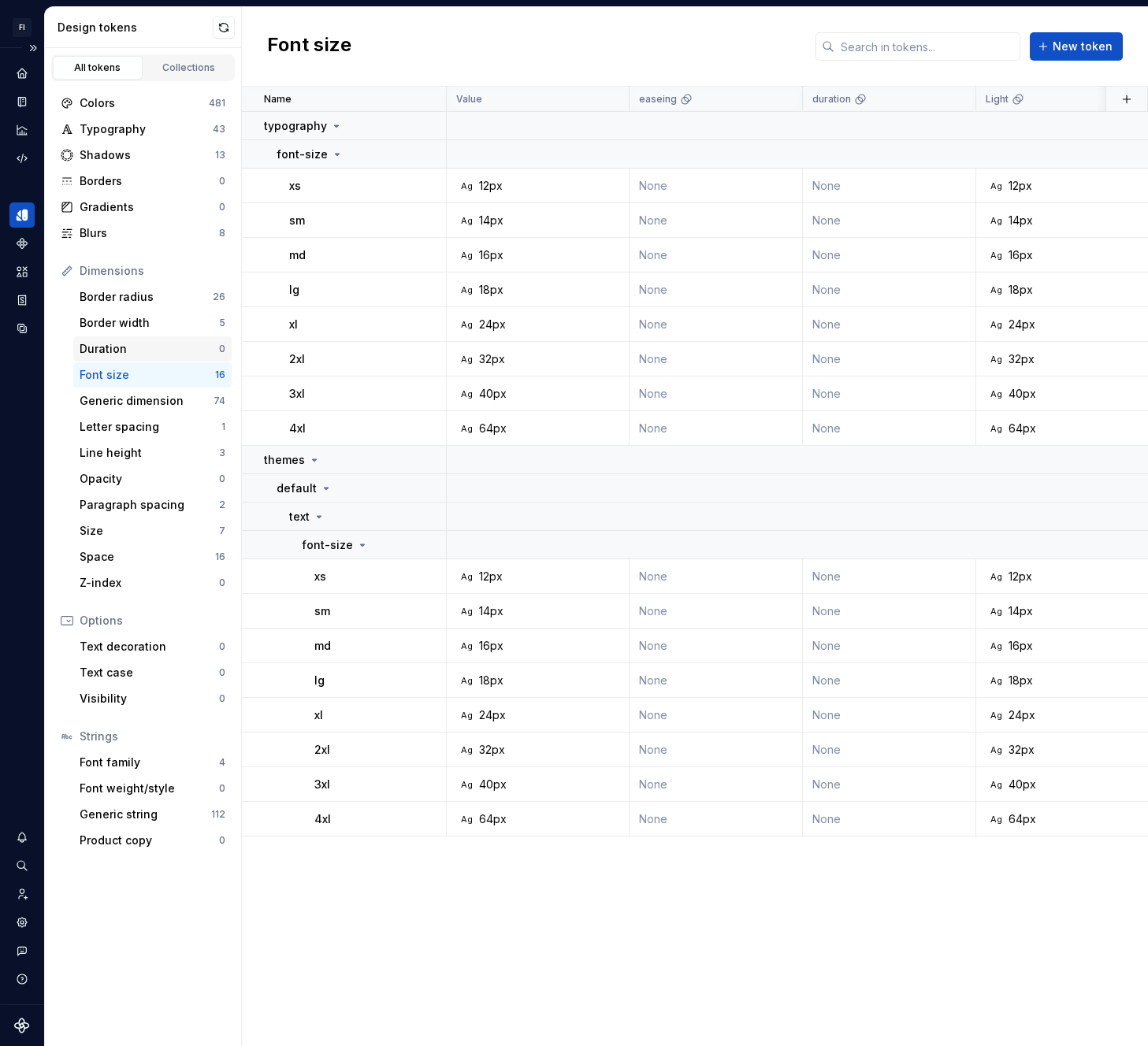
click at [98, 344] on div "Duration" at bounding box center [149, 349] width 139 height 16
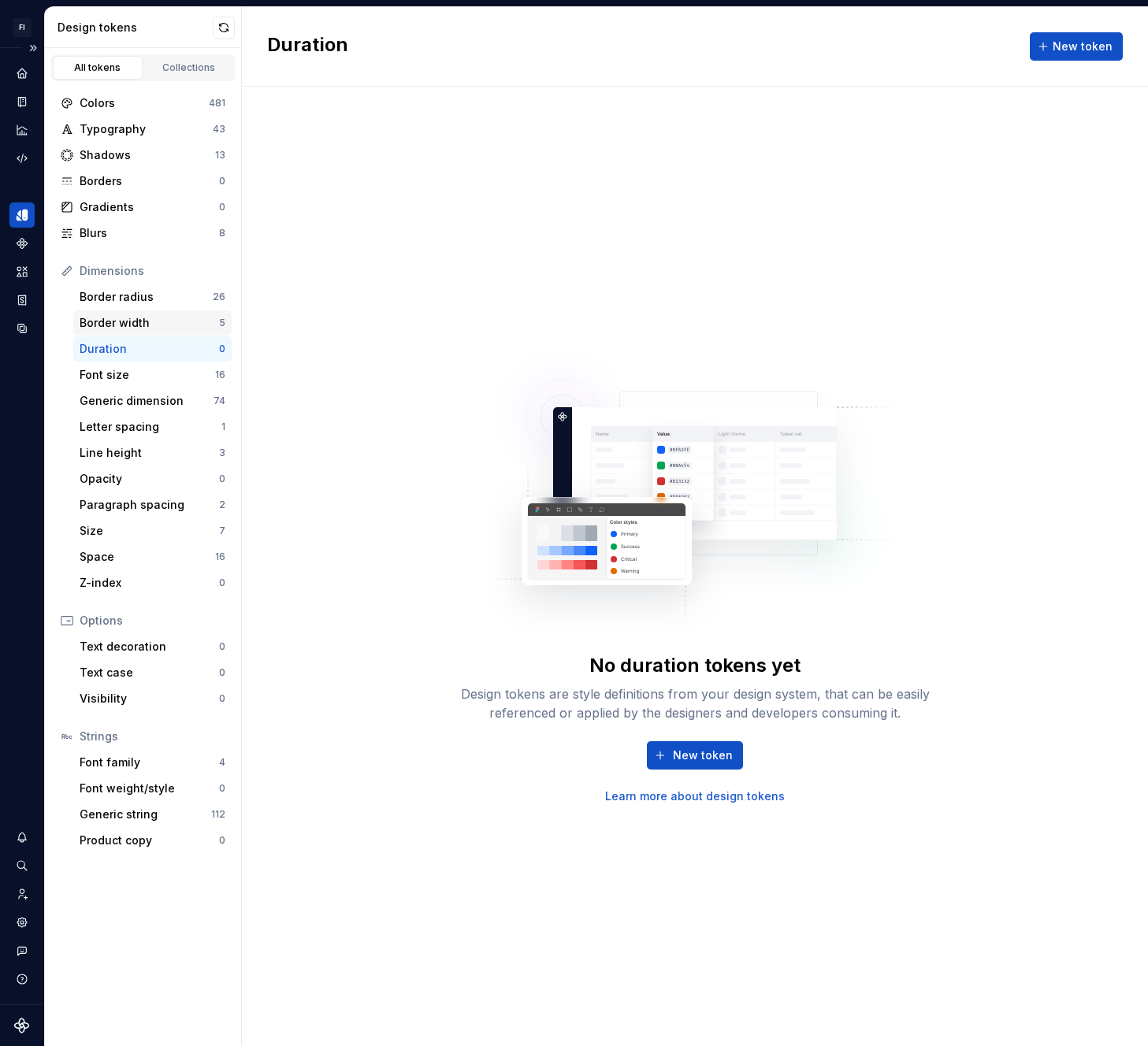
click at [112, 323] on div "Border width" at bounding box center [149, 323] width 139 height 16
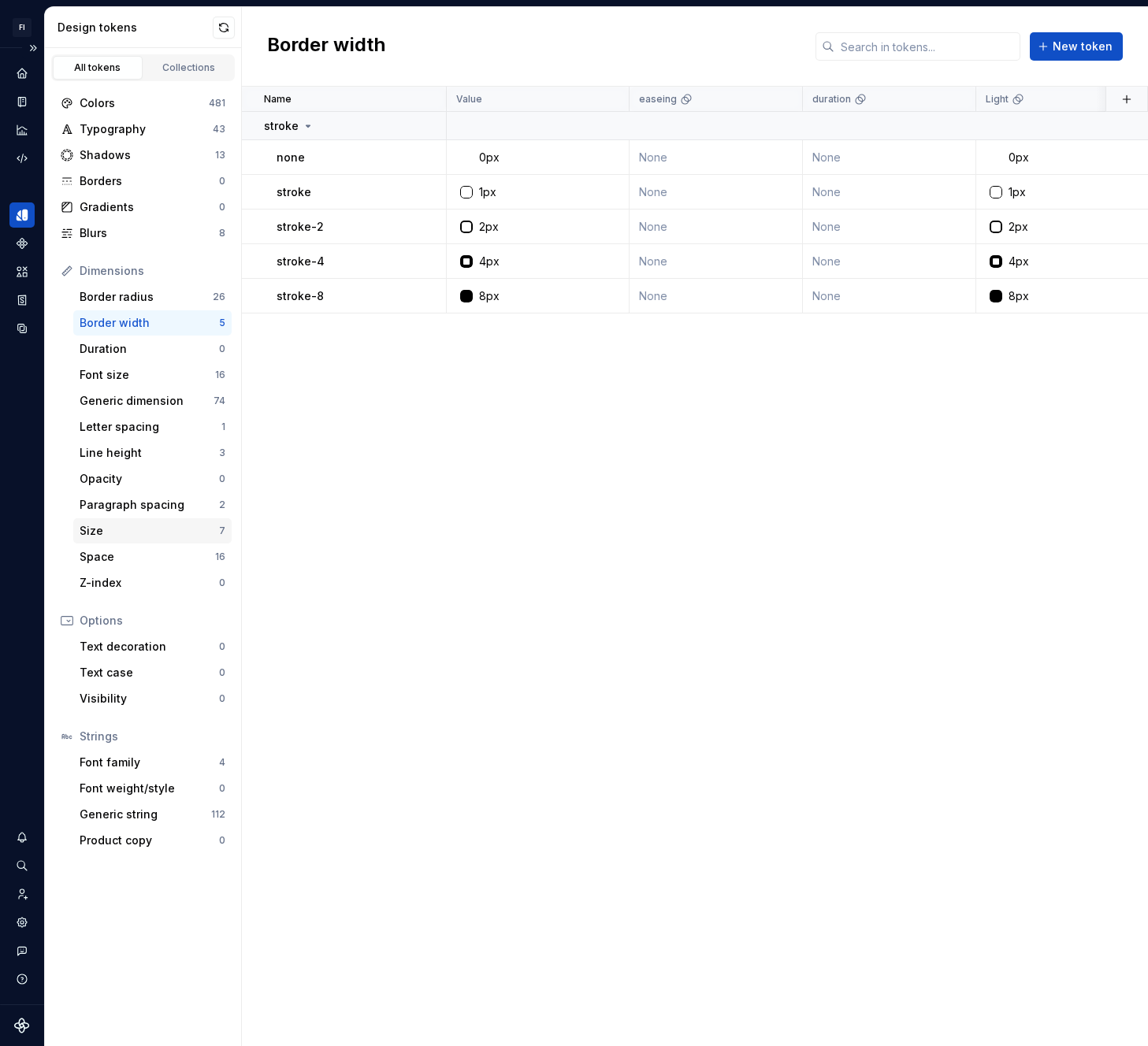
click at [138, 536] on div "Size" at bounding box center [149, 531] width 139 height 16
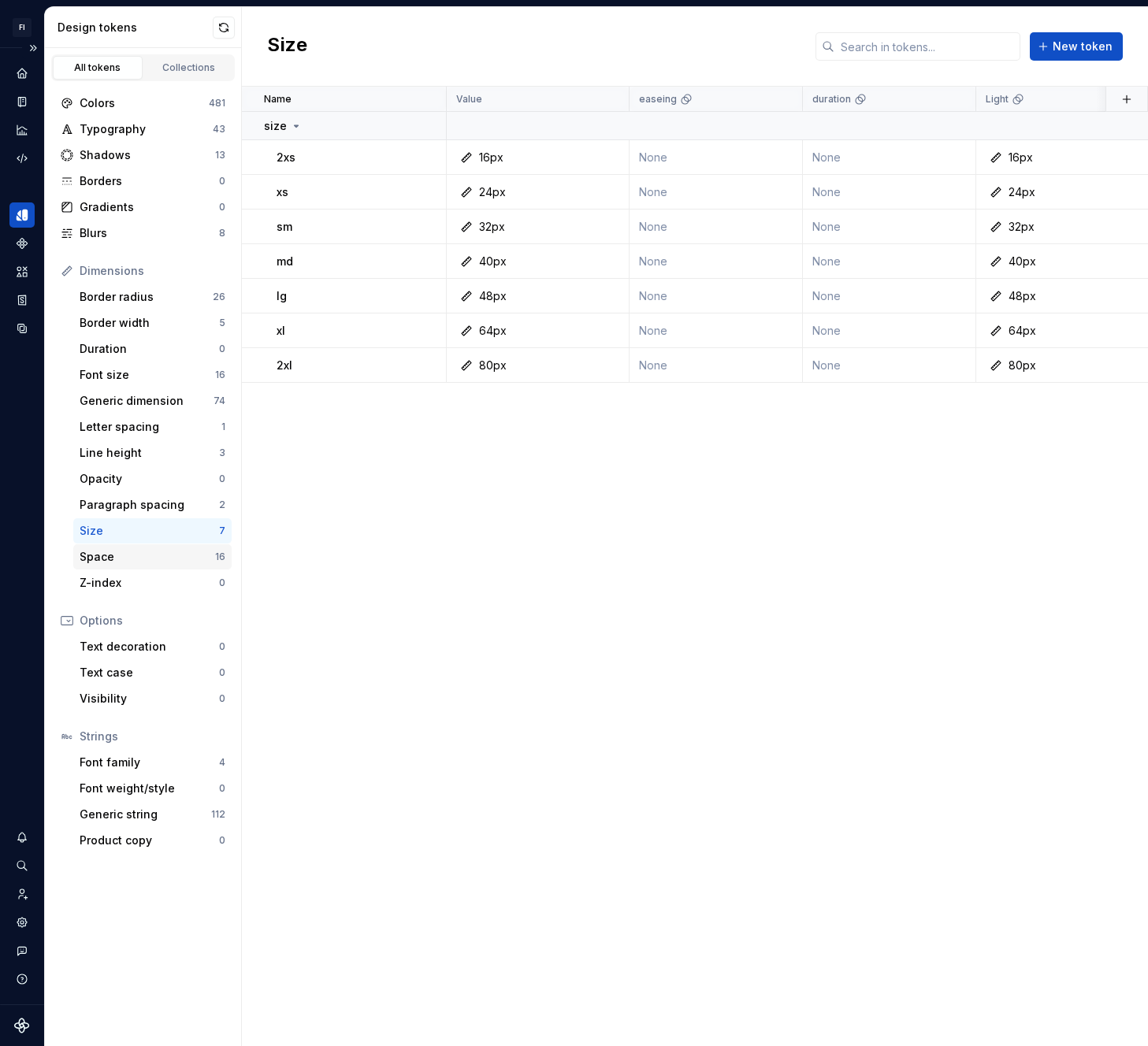
click at [122, 560] on div "Space" at bounding box center [147, 557] width 136 height 16
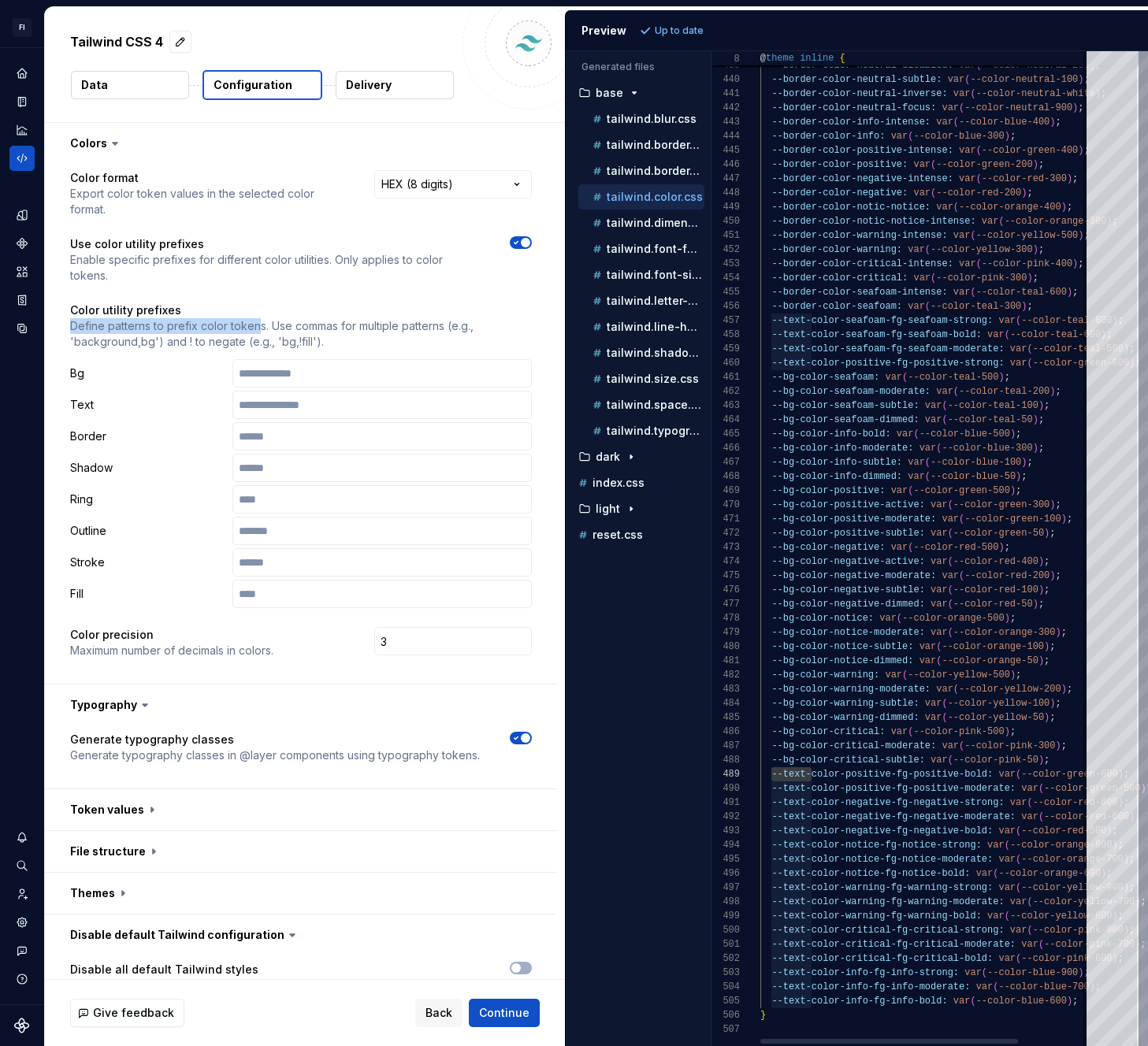
scroll to position [113, 11]
click at [660, 402] on p "tailwind.space.css" at bounding box center [655, 405] width 98 height 13
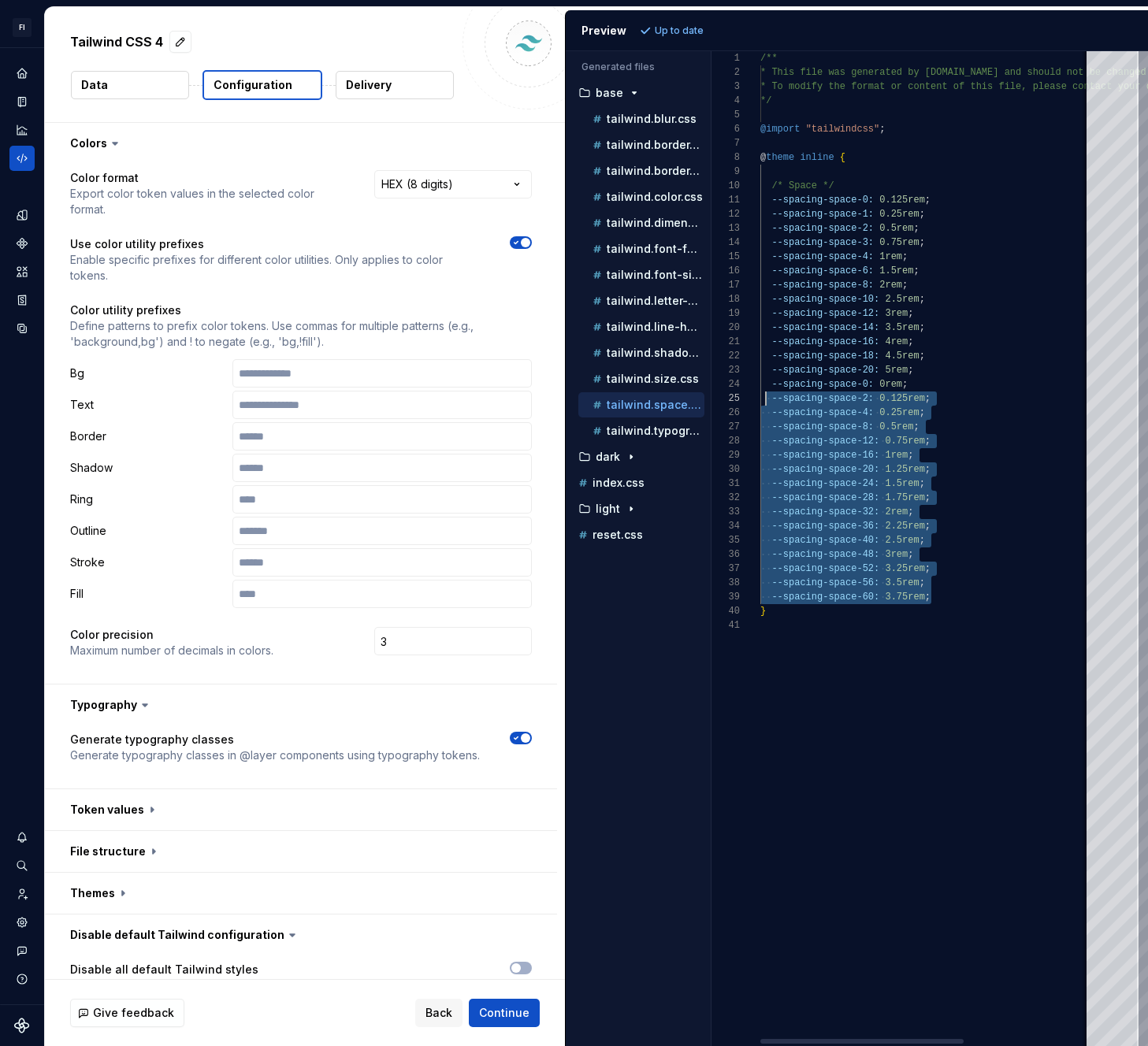
scroll to position [42, 0]
type textarea "**********"
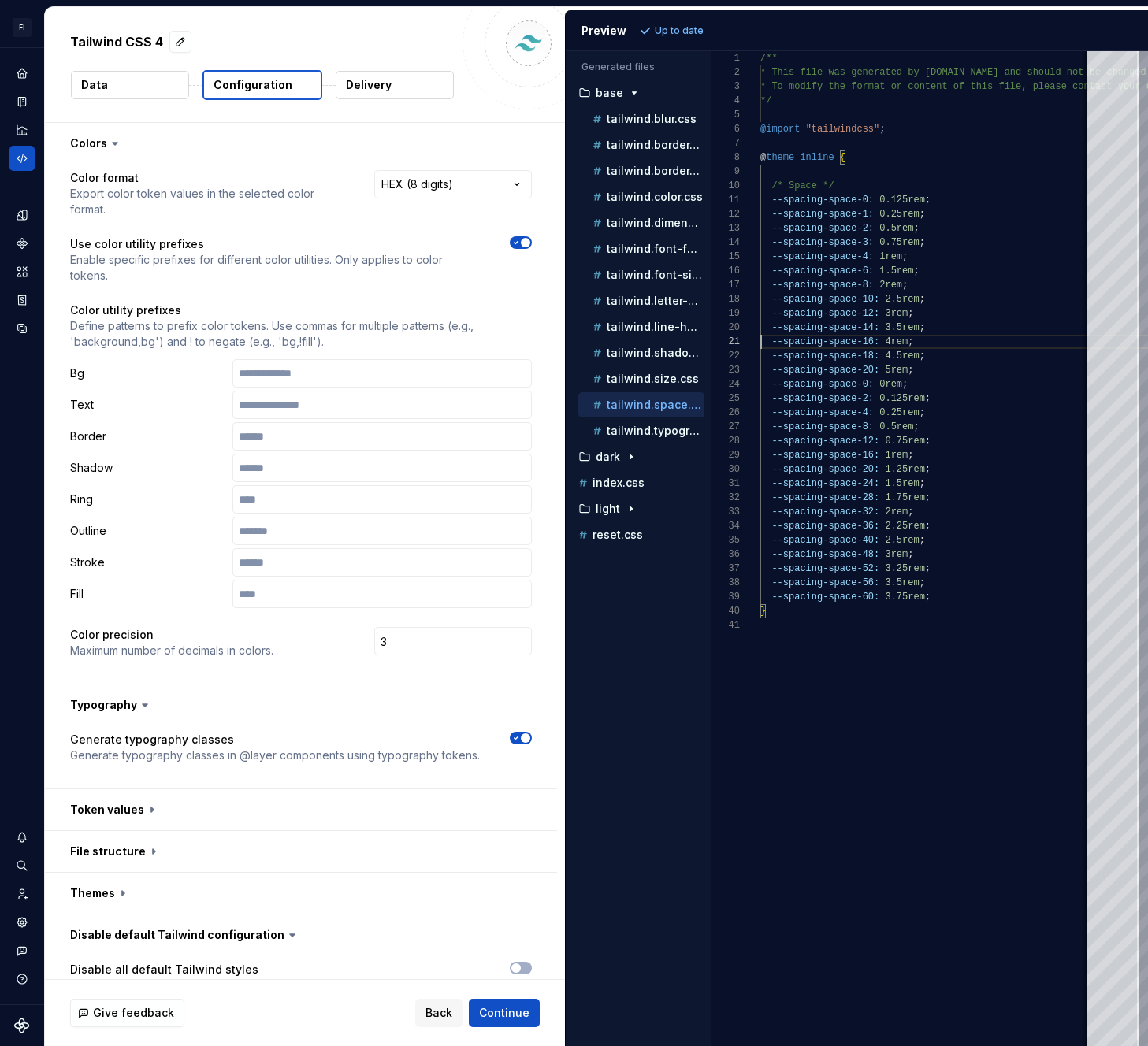
drag, startPoint x: 741, startPoint y: 385, endPoint x: 926, endPoint y: 35, distance: 395.9
